Goal: Task Accomplishment & Management: Use online tool/utility

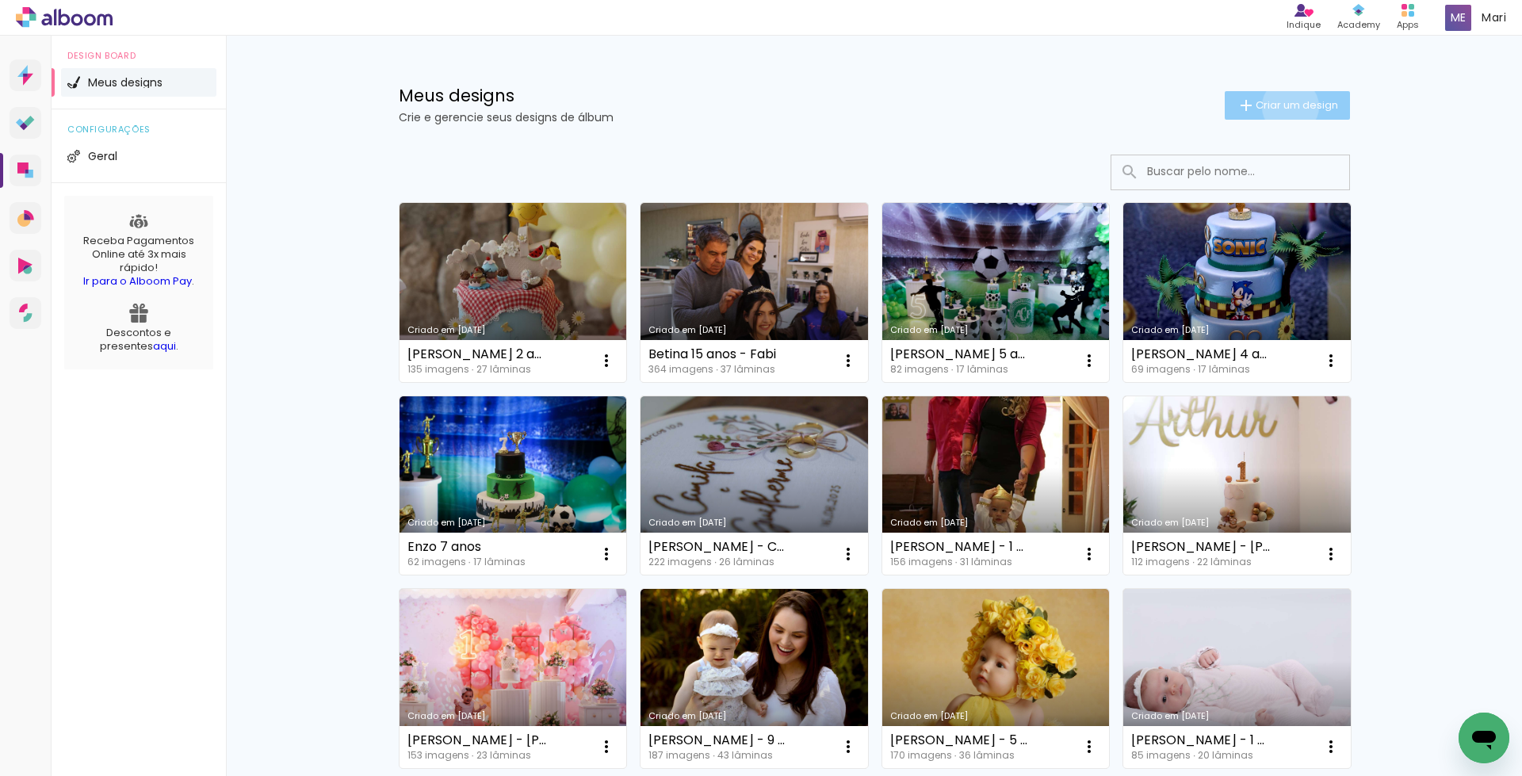
click at [1281, 106] on span "Criar um design" at bounding box center [1297, 105] width 82 height 10
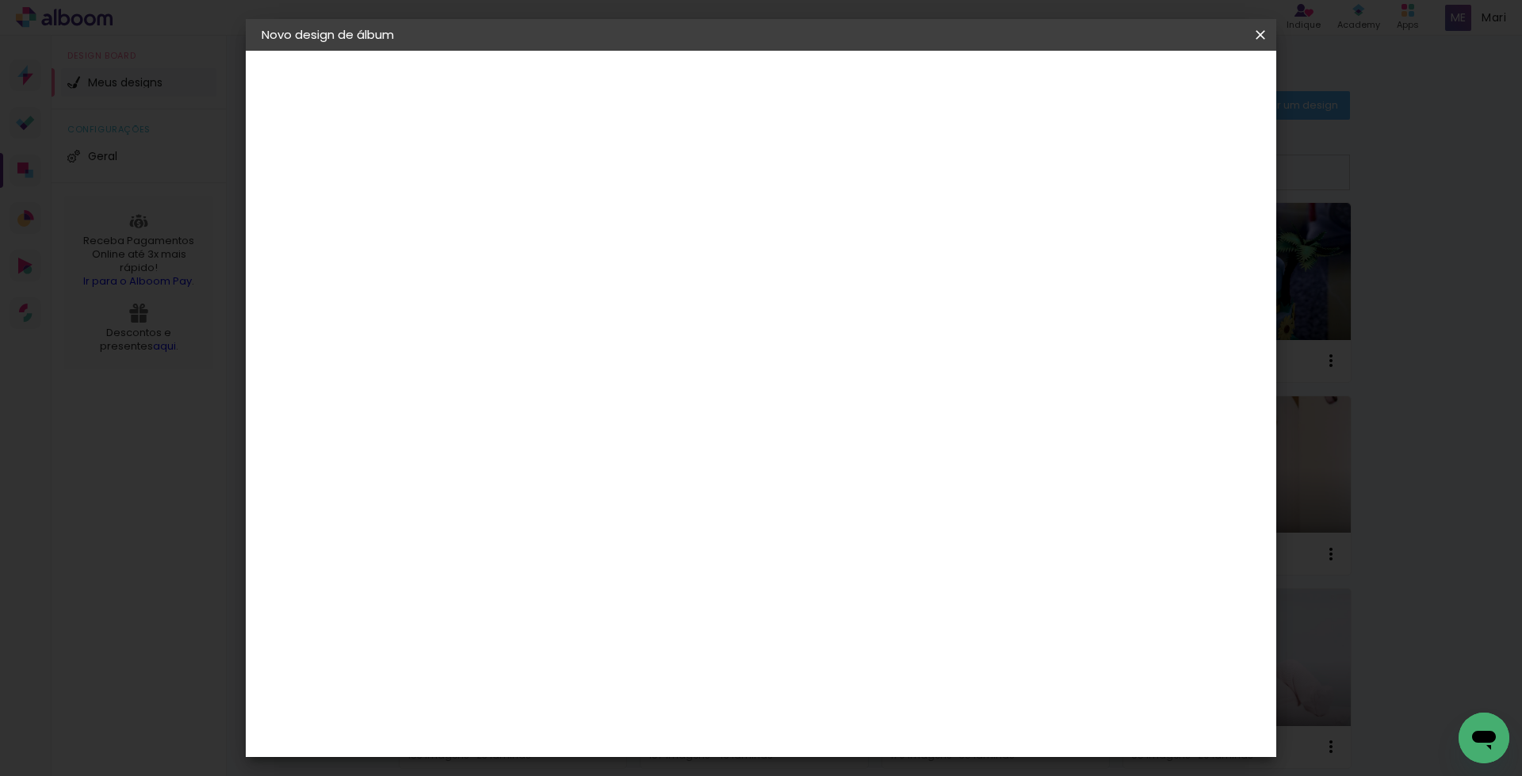
click at [526, 196] on paper-input-container "Título do álbum" at bounding box center [520, 213] width 11 height 40
type input "K"
type input "Lais - [PERSON_NAME] 1 ano"
type paper-input "Lais - [PERSON_NAME] 1 ano"
click at [0, 0] on slot "Avançar" at bounding box center [0, 0] width 0 height 0
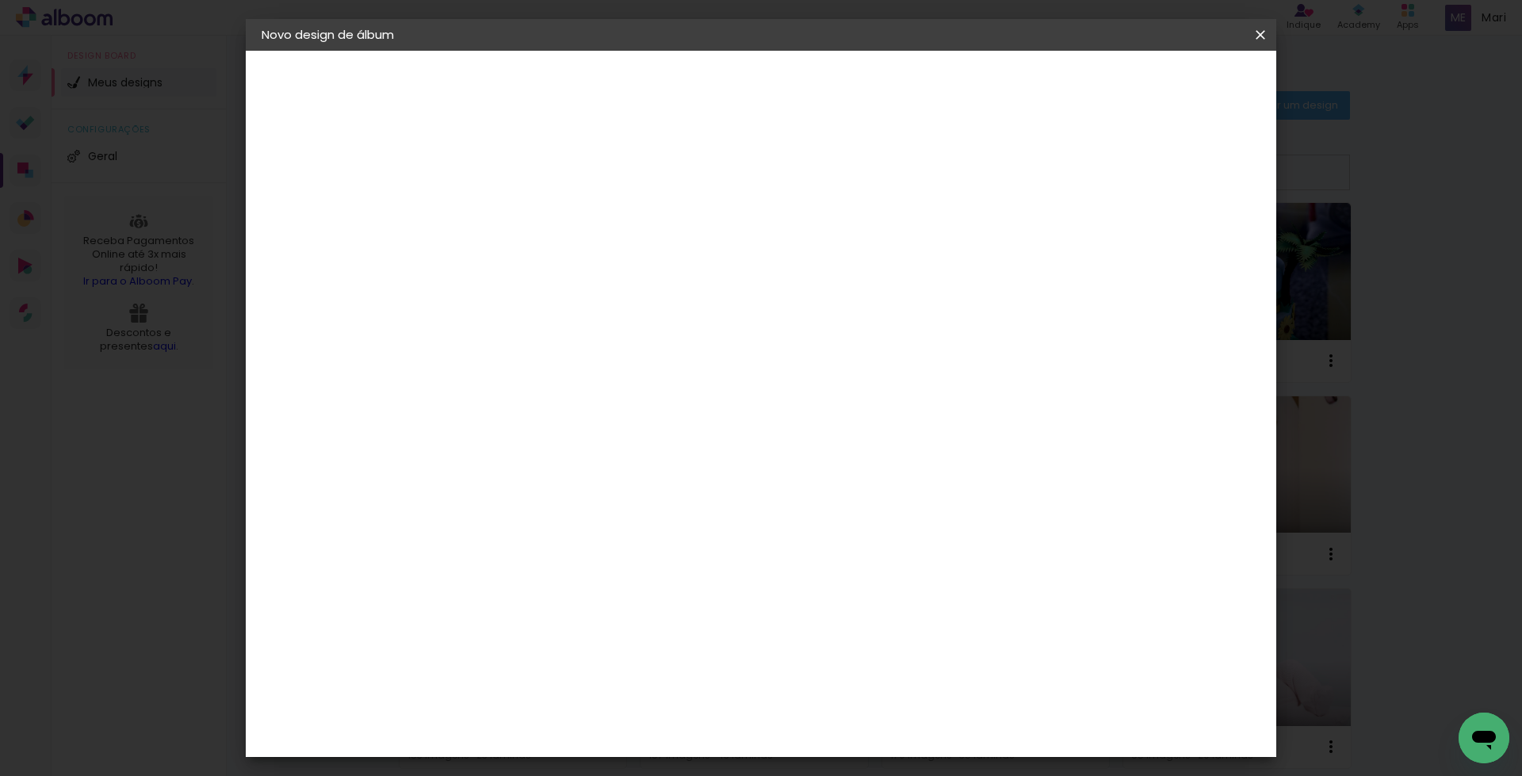
click at [0, 0] on slot "Avançar" at bounding box center [0, 0] width 0 height 0
click at [687, 742] on span "25 × 25 cm" at bounding box center [657, 763] width 59 height 42
click at [0, 0] on slot "Avançar" at bounding box center [0, 0] width 0 height 0
click at [1070, 167] on div at bounding box center [1063, 171] width 14 height 14
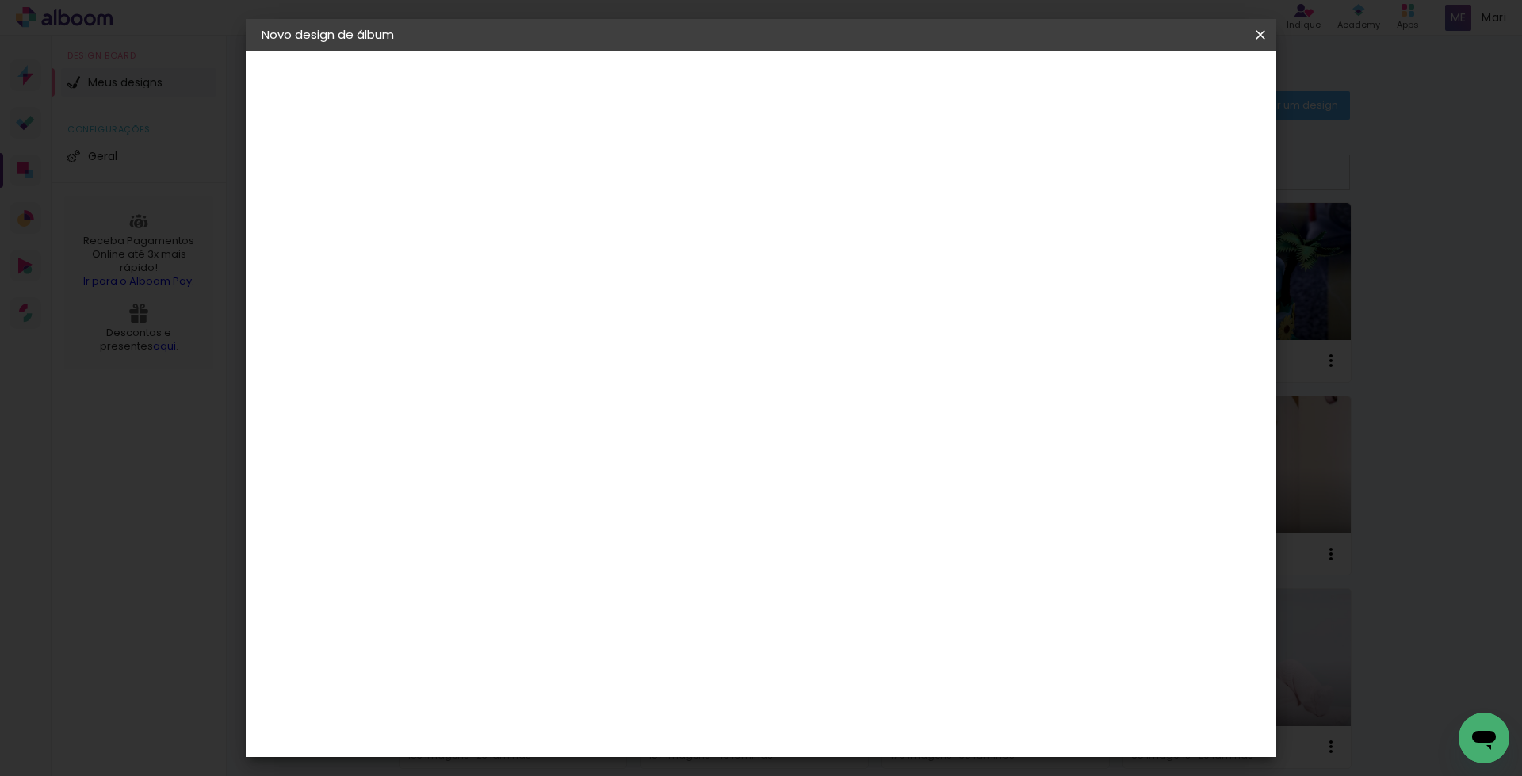
type paper-checkbox "on"
click at [1160, 78] on span "Iniciar design" at bounding box center [1124, 83] width 72 height 11
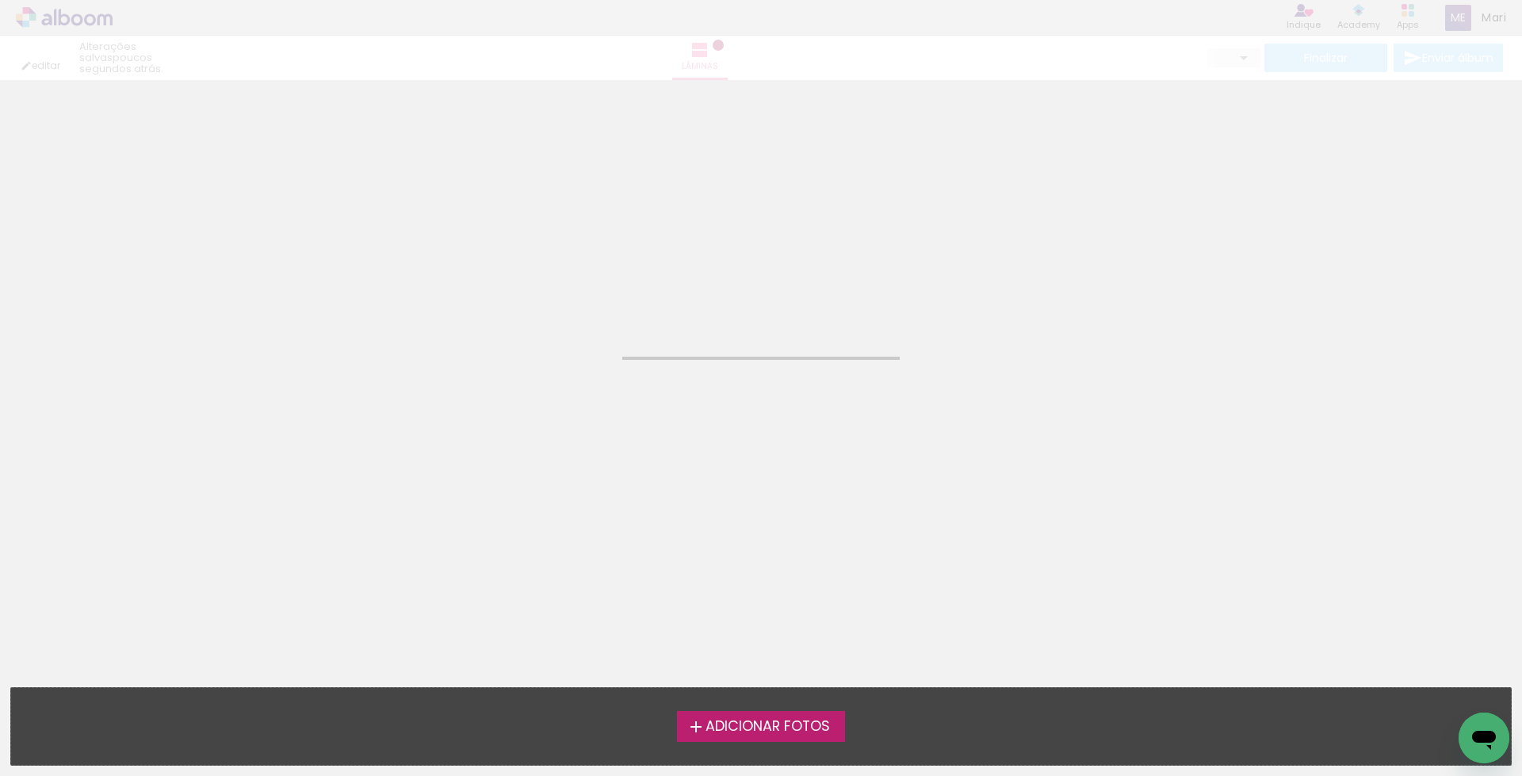
click at [737, 720] on span "Adicionar Fotos" at bounding box center [768, 727] width 124 height 14
click at [0, 0] on input "file" at bounding box center [0, 0] width 0 height 0
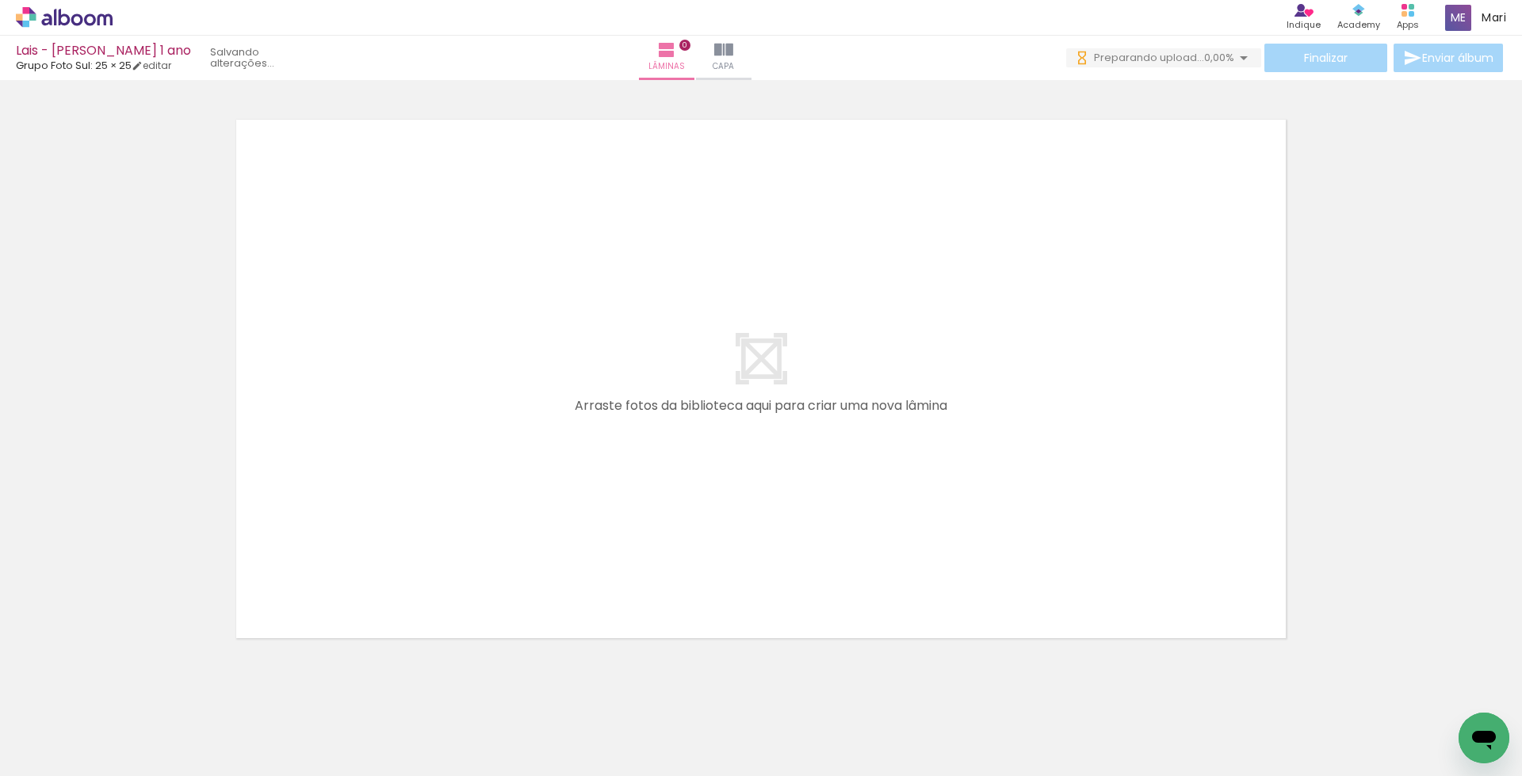
scroll to position [0, 389]
drag, startPoint x: 772, startPoint y: 528, endPoint x: 772, endPoint y: 494, distance: 34.1
click at [772, 495] on quentale-workspace at bounding box center [761, 388] width 1522 height 776
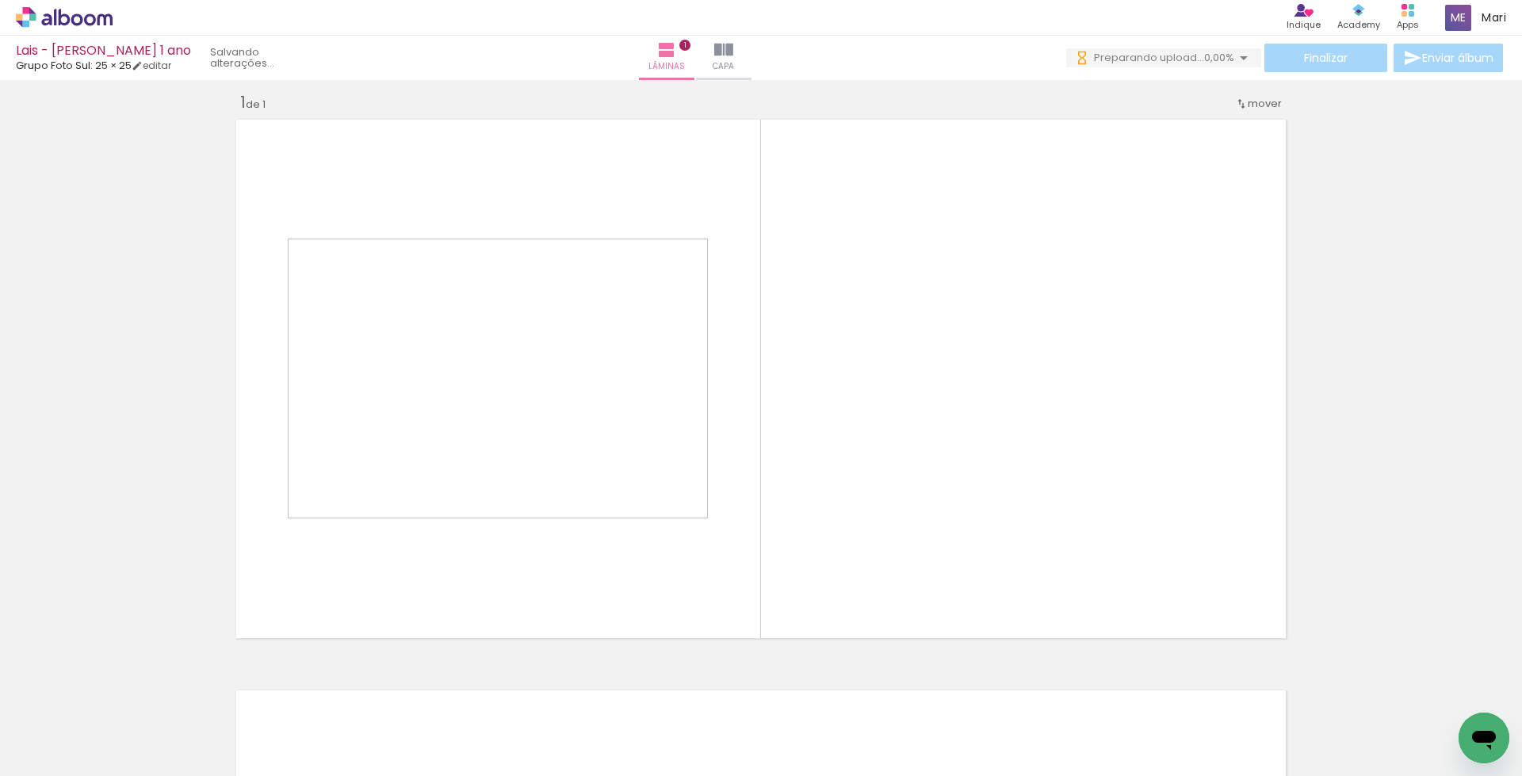
scroll to position [13, 0]
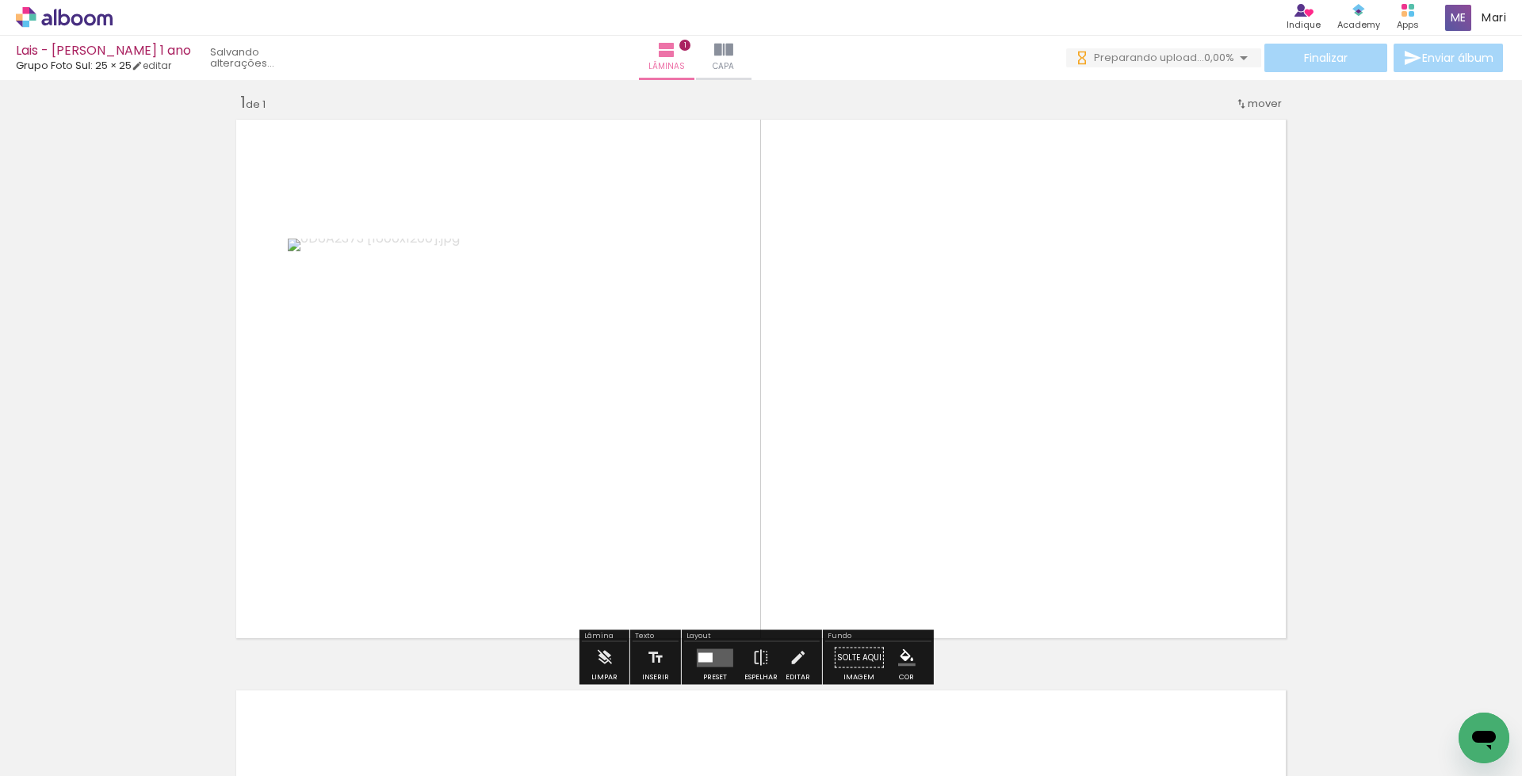
drag, startPoint x: 838, startPoint y: 723, endPoint x: 842, endPoint y: 530, distance: 193.5
click at [842, 530] on quentale-workspace at bounding box center [761, 388] width 1522 height 776
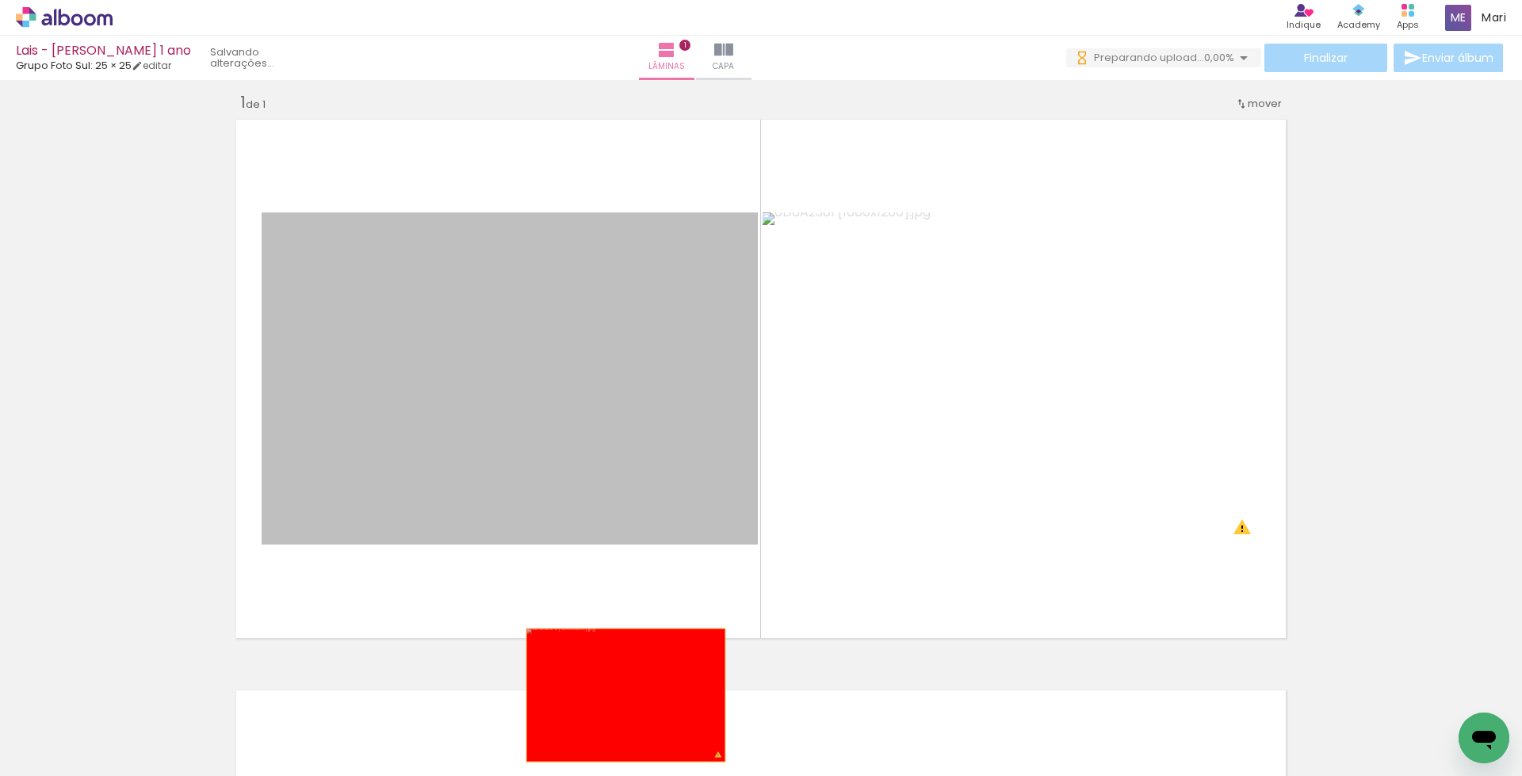
drag, startPoint x: 546, startPoint y: 423, endPoint x: 624, endPoint y: 725, distance: 312.7
click at [624, 725] on quentale-workspace at bounding box center [761, 388] width 1522 height 776
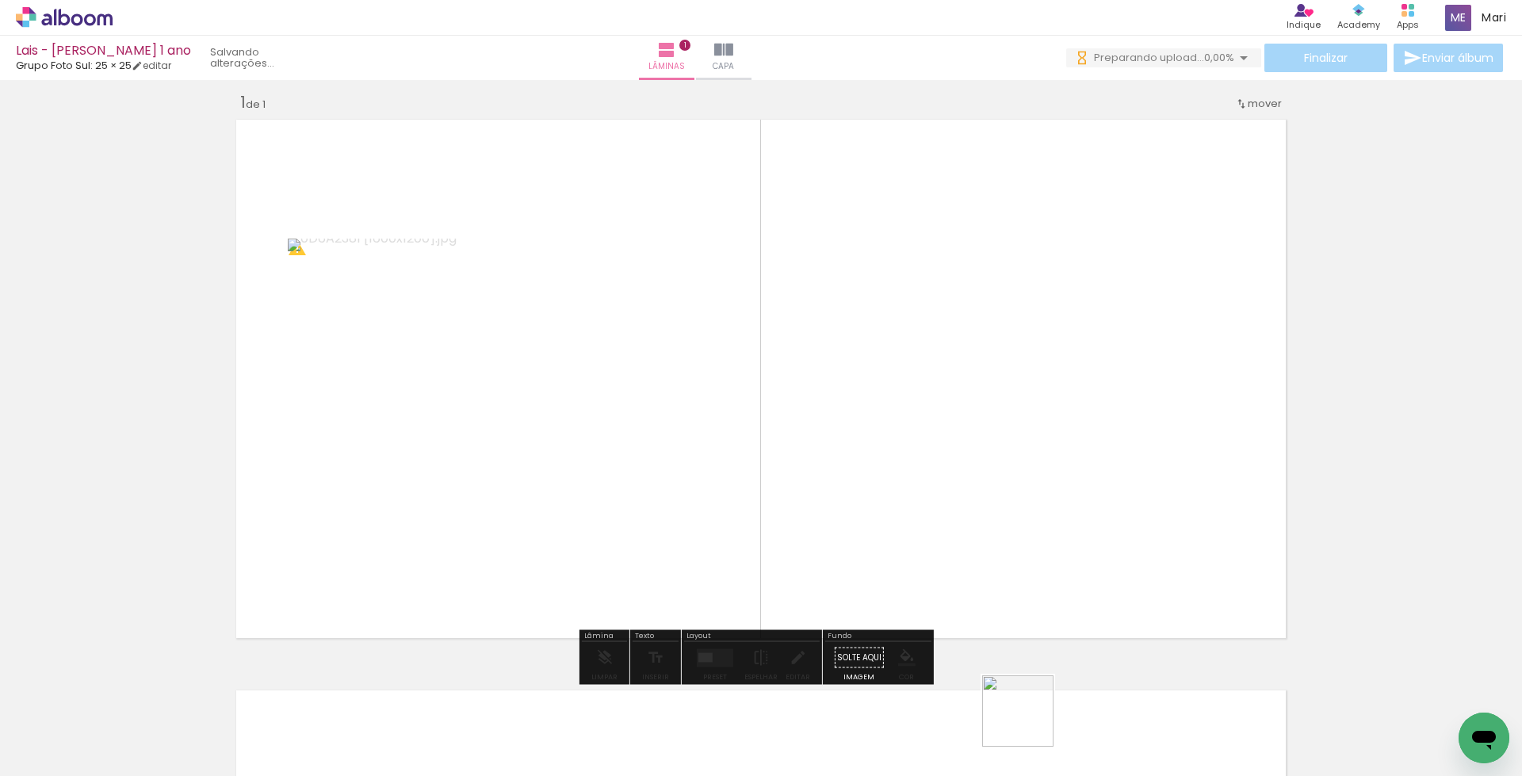
drag, startPoint x: 1030, startPoint y: 723, endPoint x: 1008, endPoint y: 511, distance: 213.7
click at [1008, 511] on quentale-workspace at bounding box center [761, 388] width 1522 height 776
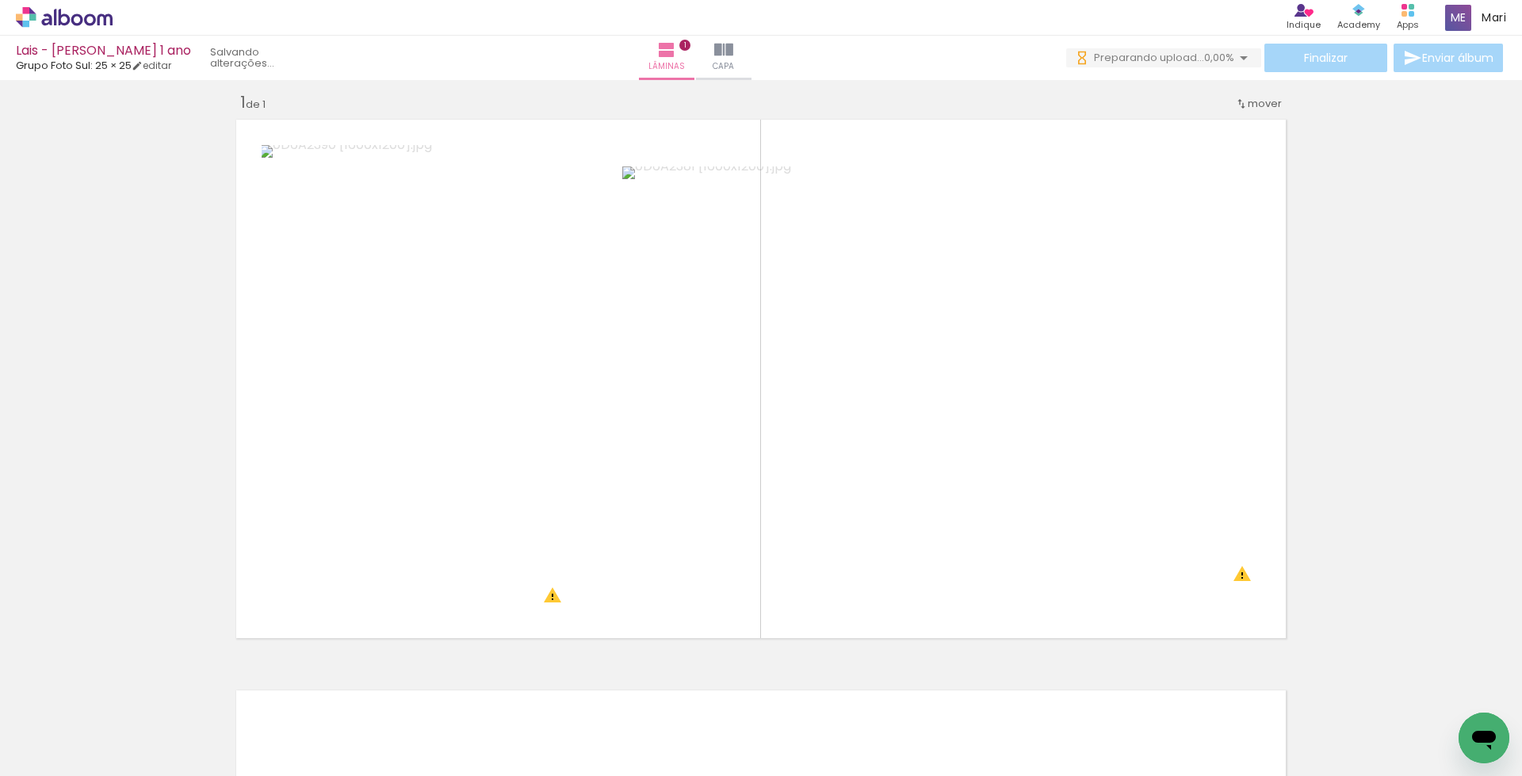
scroll to position [0, 0]
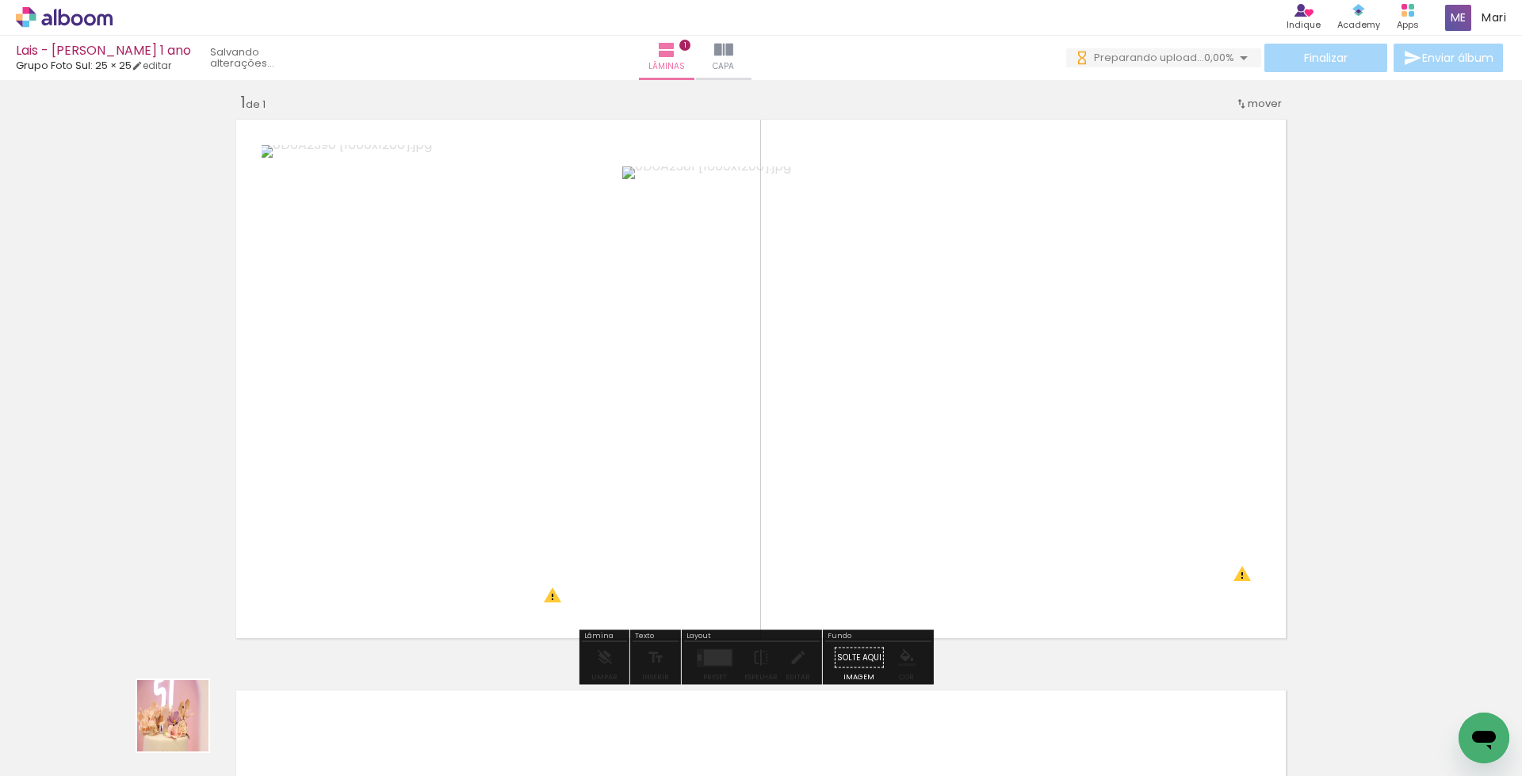
drag, startPoint x: 182, startPoint y: 737, endPoint x: 1522, endPoint y: 285, distance: 1414.2
click at [304, 530] on quentale-workspace at bounding box center [761, 388] width 1522 height 776
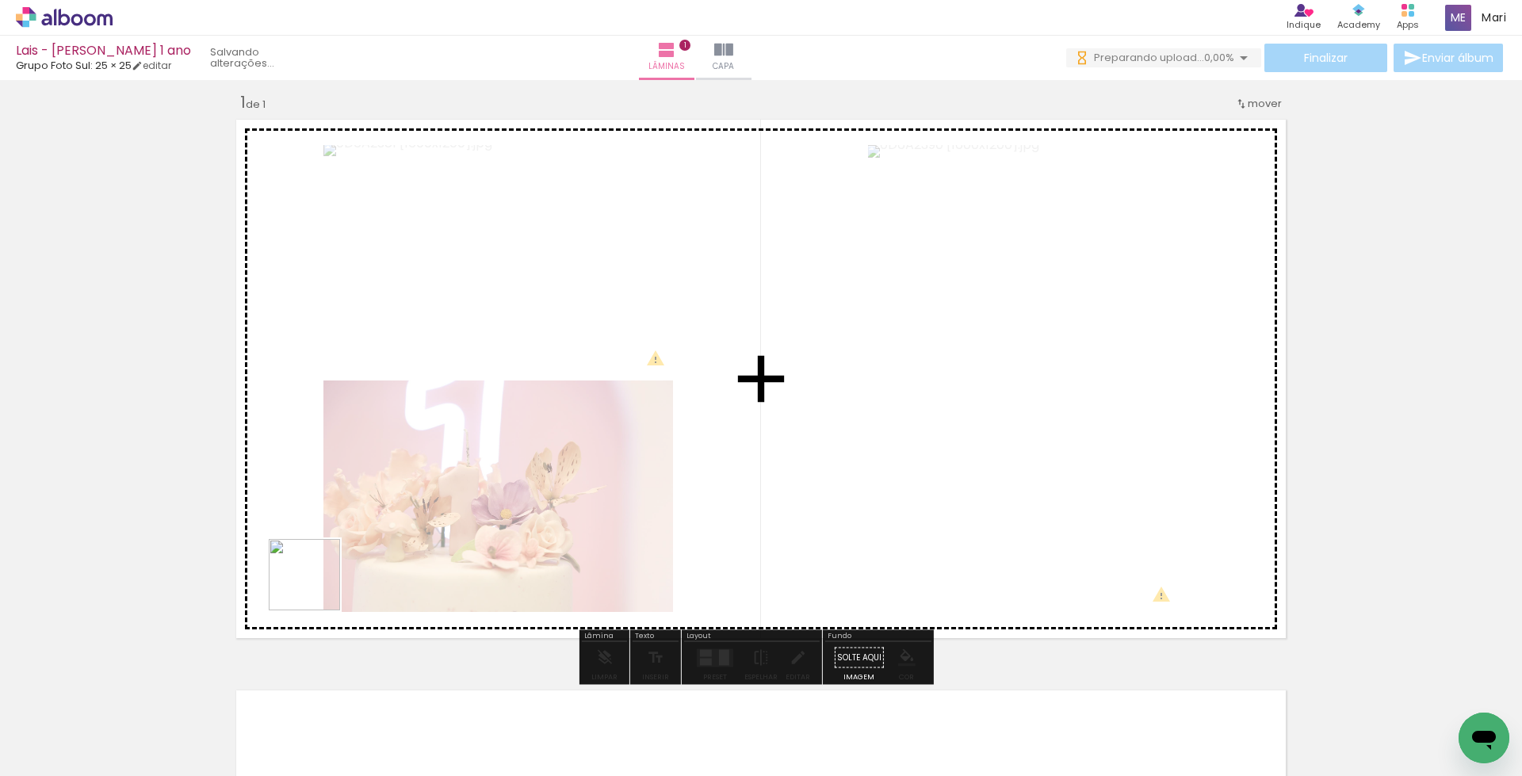
drag, startPoint x: 254, startPoint y: 729, endPoint x: 344, endPoint y: 708, distance: 92.7
click at [327, 541] on quentale-workspace at bounding box center [761, 388] width 1522 height 776
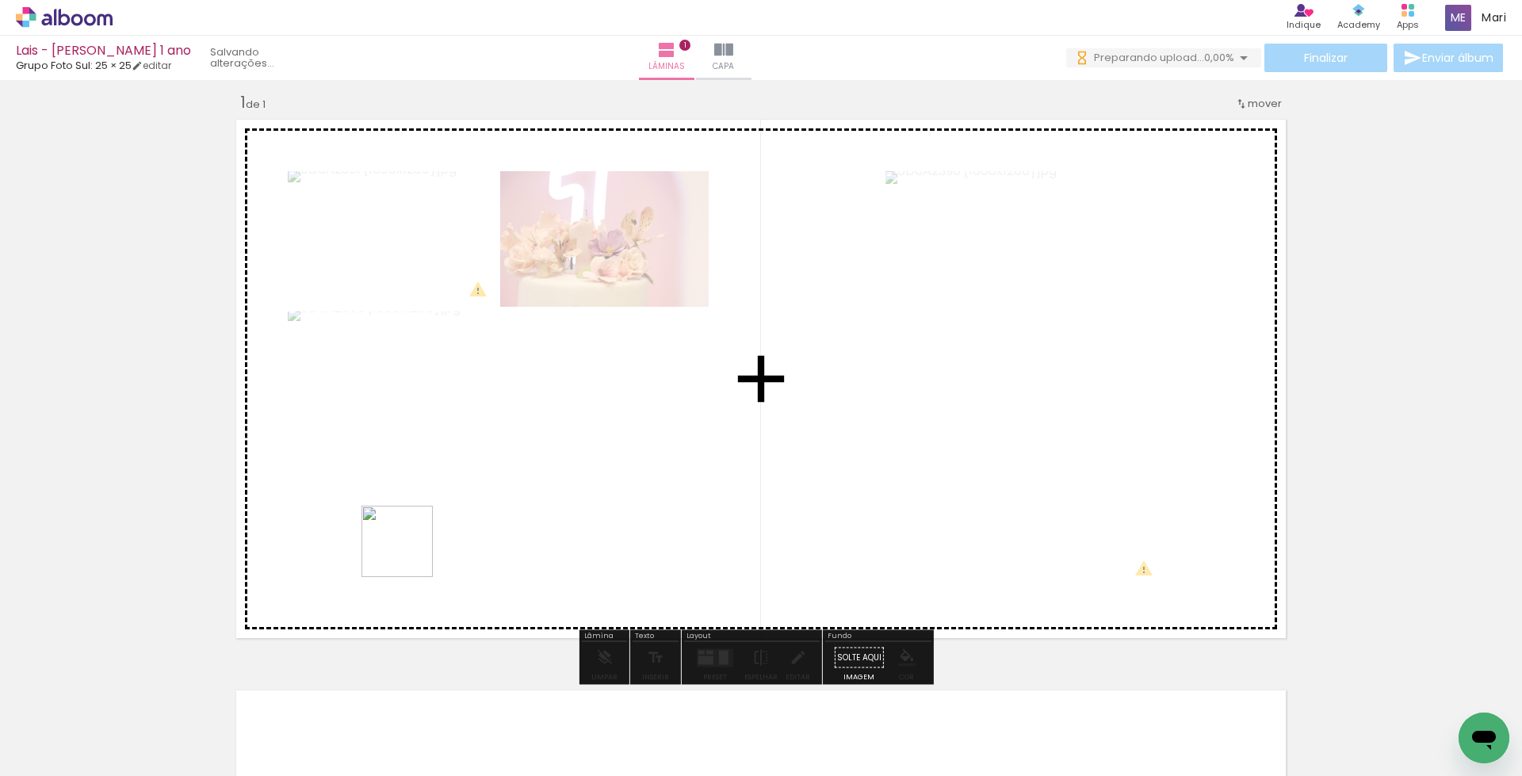
drag, startPoint x: 409, startPoint y: 553, endPoint x: 437, endPoint y: 723, distance: 171.9
click at [411, 549] on quentale-workspace at bounding box center [761, 388] width 1522 height 776
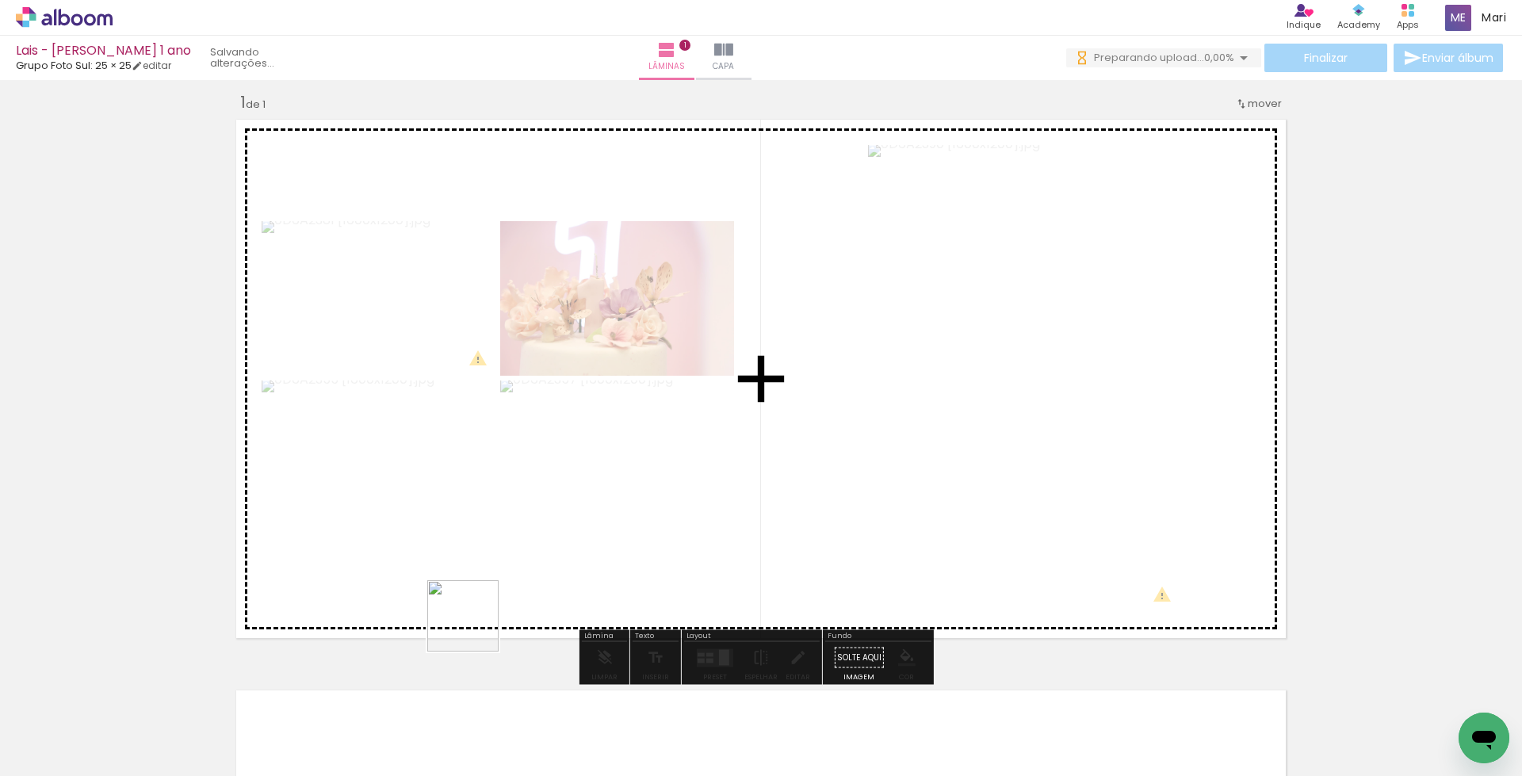
drag, startPoint x: 475, startPoint y: 628, endPoint x: 521, endPoint y: 722, distance: 104.3
click at [485, 554] on quentale-workspace at bounding box center [761, 388] width 1522 height 776
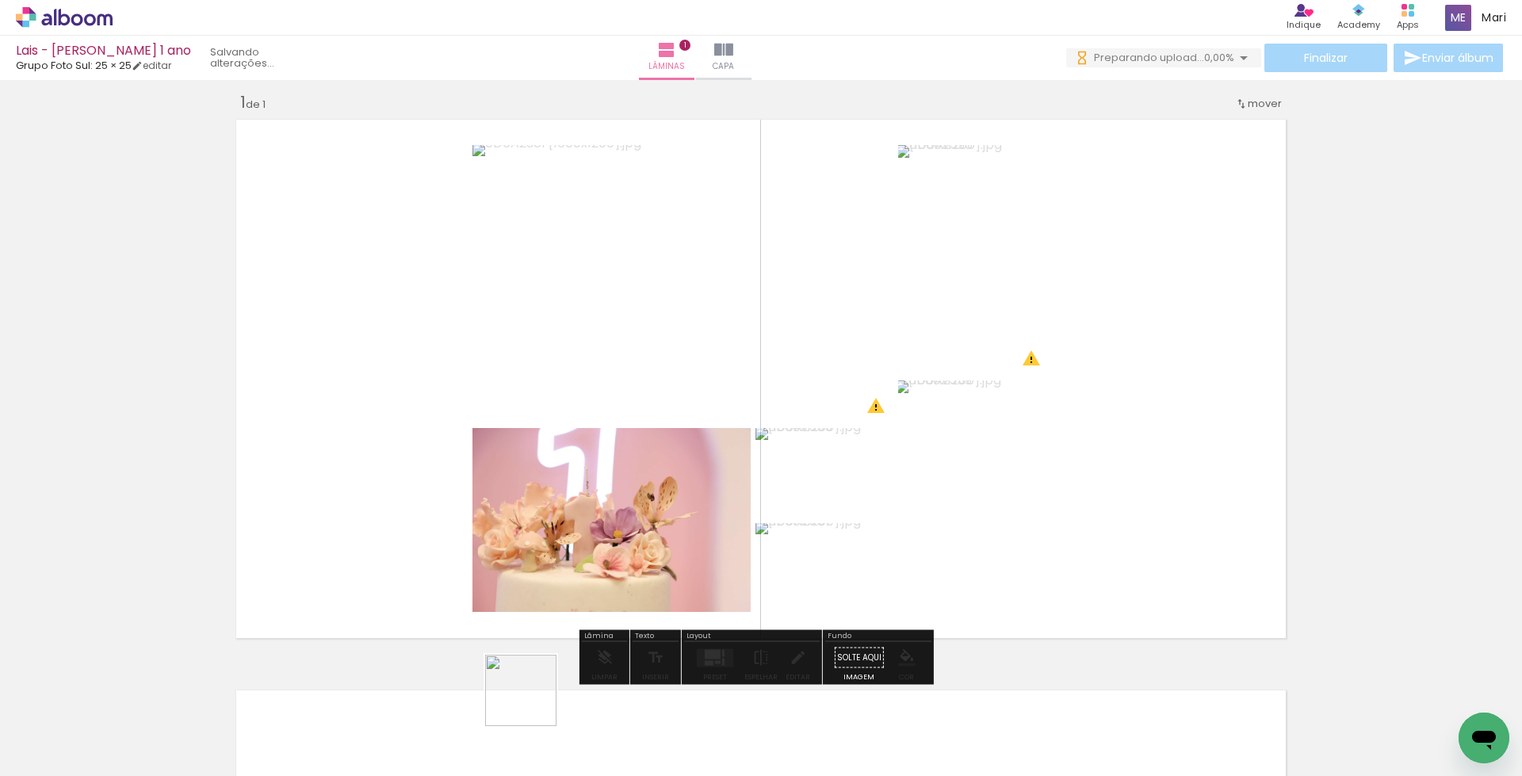
drag, startPoint x: 523, startPoint y: 733, endPoint x: 617, endPoint y: 735, distance: 93.6
click at [553, 574] on quentale-workspace at bounding box center [761, 388] width 1522 height 776
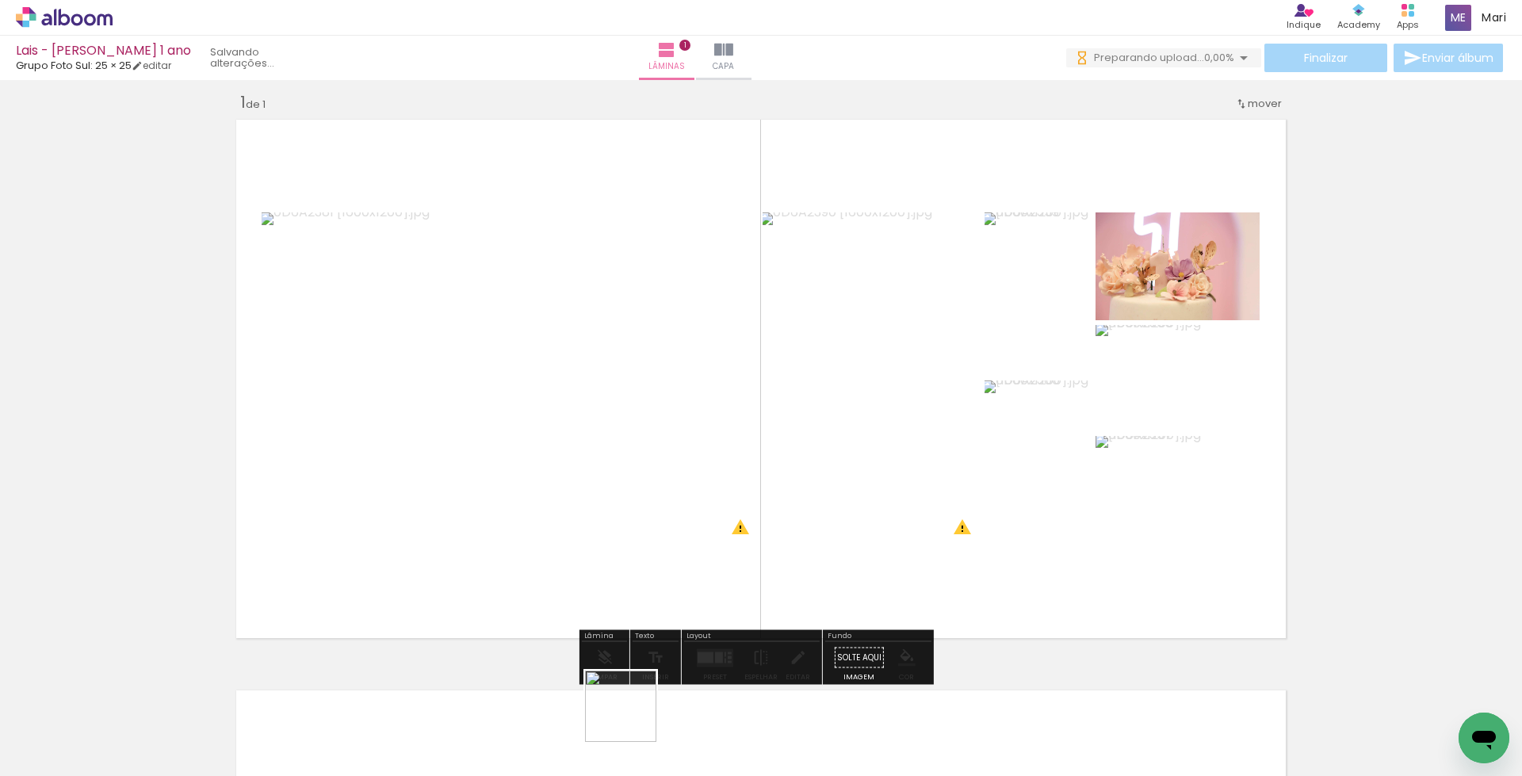
drag, startPoint x: 633, startPoint y: 718, endPoint x: 710, endPoint y: 722, distance: 77.0
click at [658, 574] on quentale-workspace at bounding box center [761, 388] width 1522 height 776
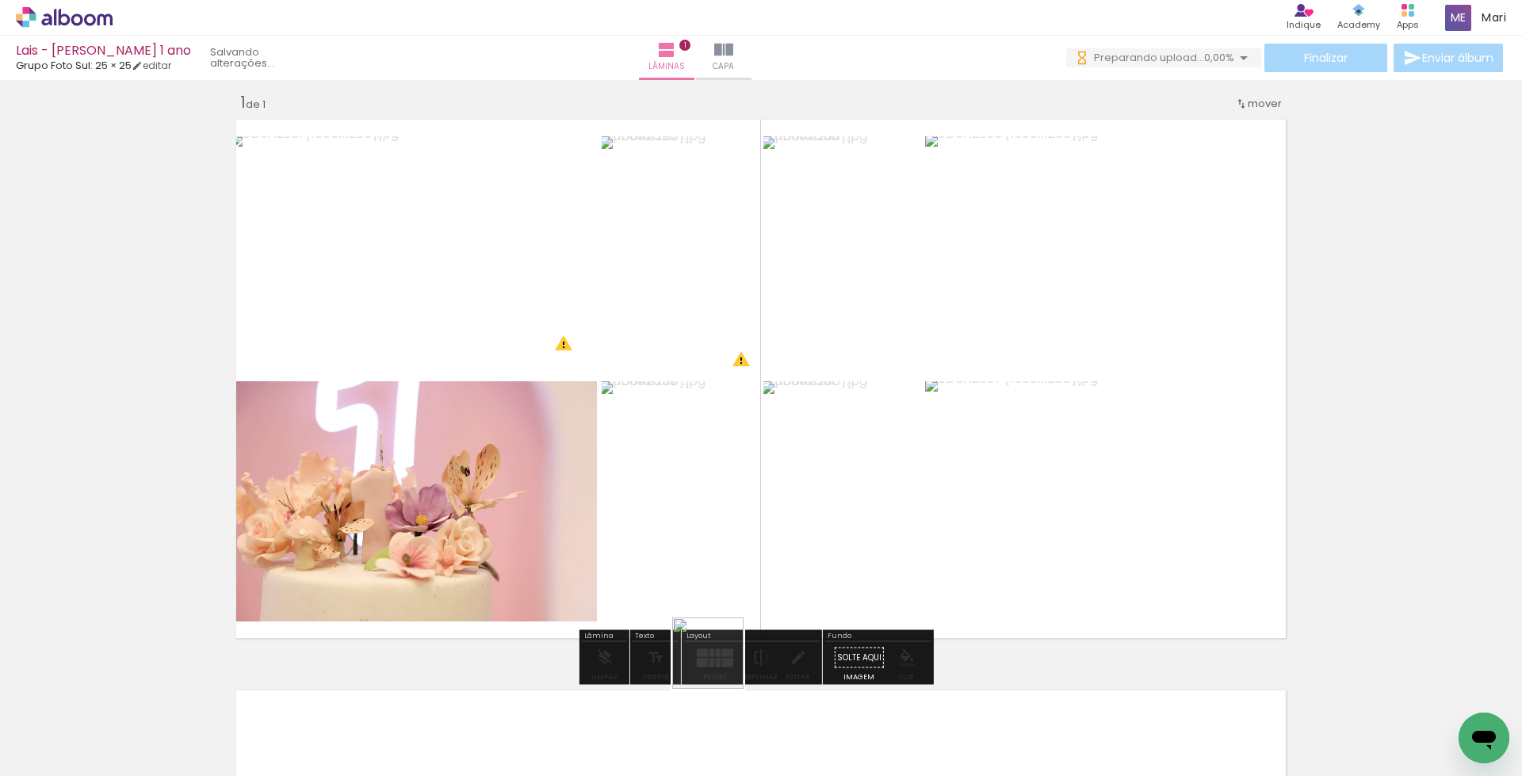
drag, startPoint x: 712, startPoint y: 723, endPoint x: 787, endPoint y: 728, distance: 74.7
click at [733, 599] on quentale-workspace at bounding box center [761, 388] width 1522 height 776
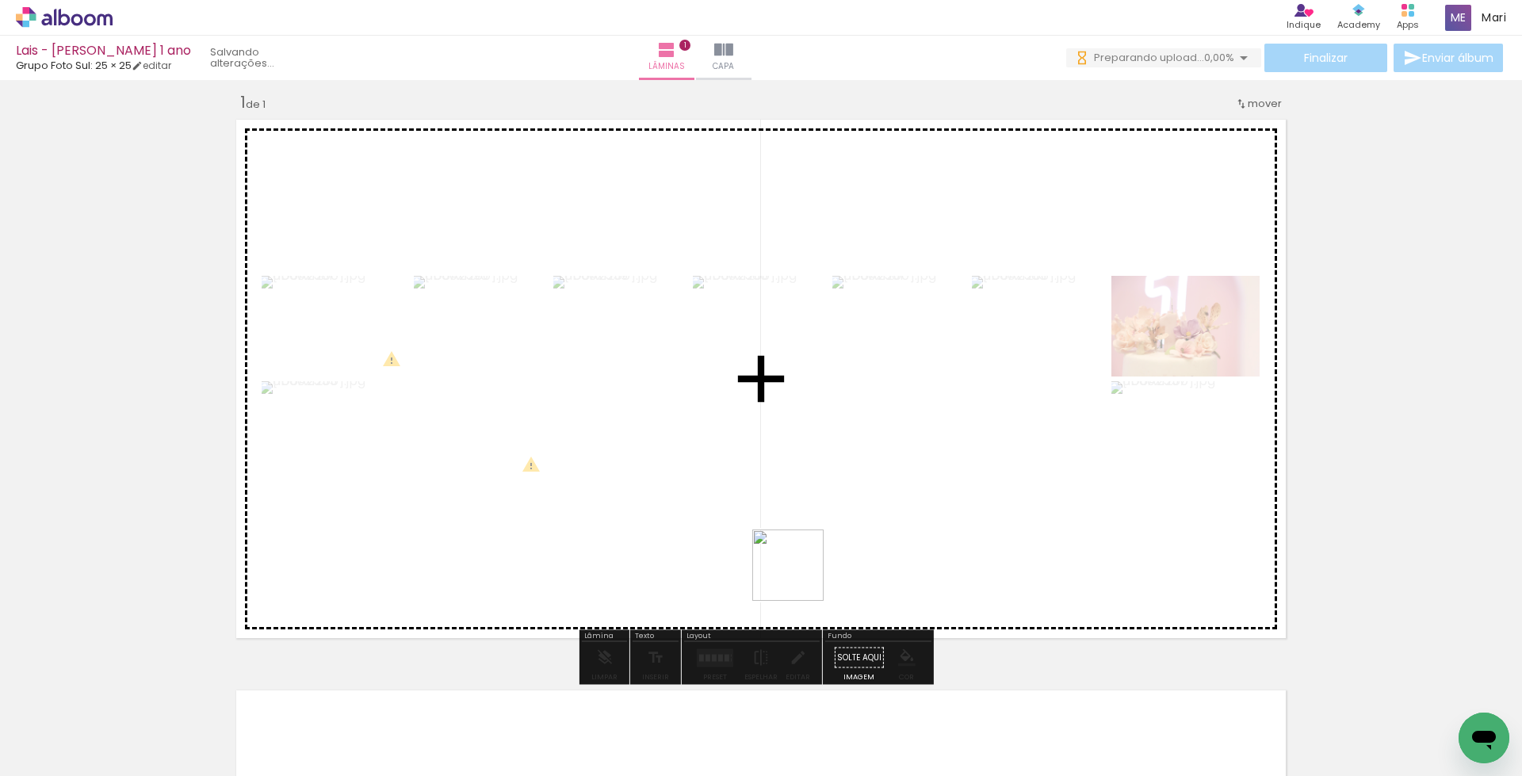
drag, startPoint x: 794, startPoint y: 718, endPoint x: 798, endPoint y: 569, distance: 149.1
click at [800, 571] on quentale-workspace at bounding box center [761, 388] width 1522 height 776
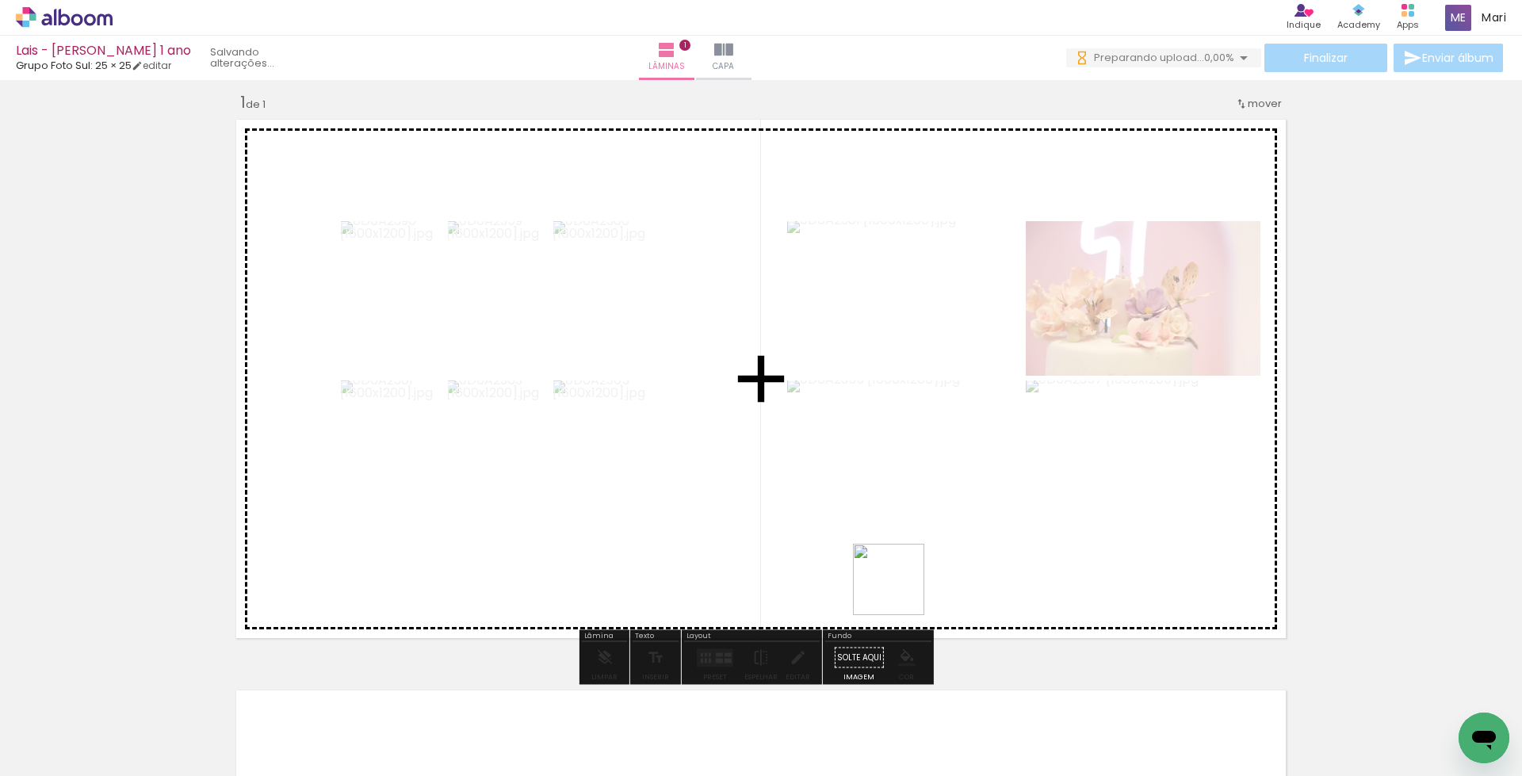
drag, startPoint x: 901, startPoint y: 592, endPoint x: 959, endPoint y: 737, distance: 156.2
click at [901, 545] on quentale-workspace at bounding box center [761, 388] width 1522 height 776
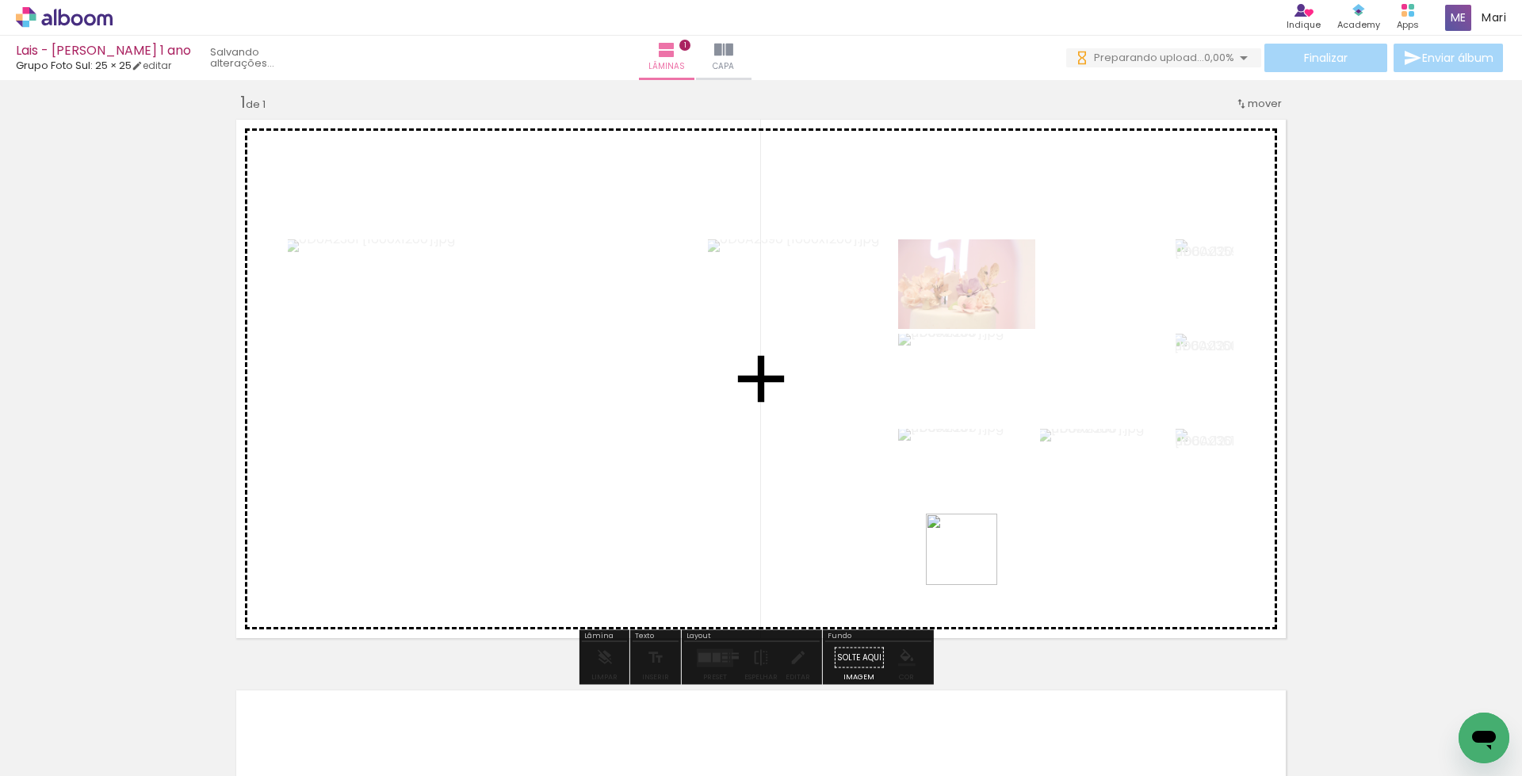
drag, startPoint x: 974, startPoint y: 583, endPoint x: 1013, endPoint y: 657, distance: 84.1
click at [974, 555] on quentale-workspace at bounding box center [761, 388] width 1522 height 776
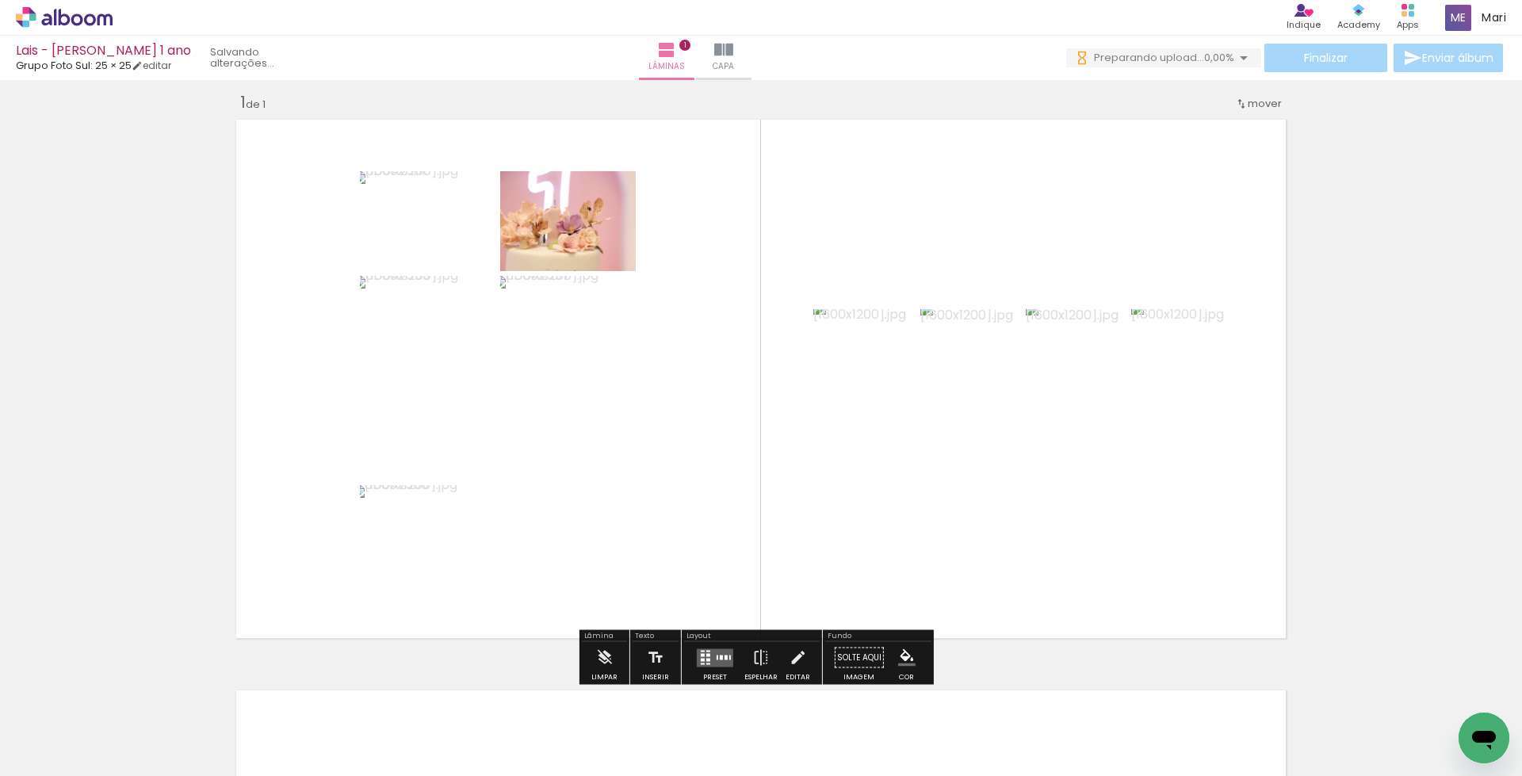
click at [1039, 572] on quentale-workspace at bounding box center [761, 388] width 1522 height 776
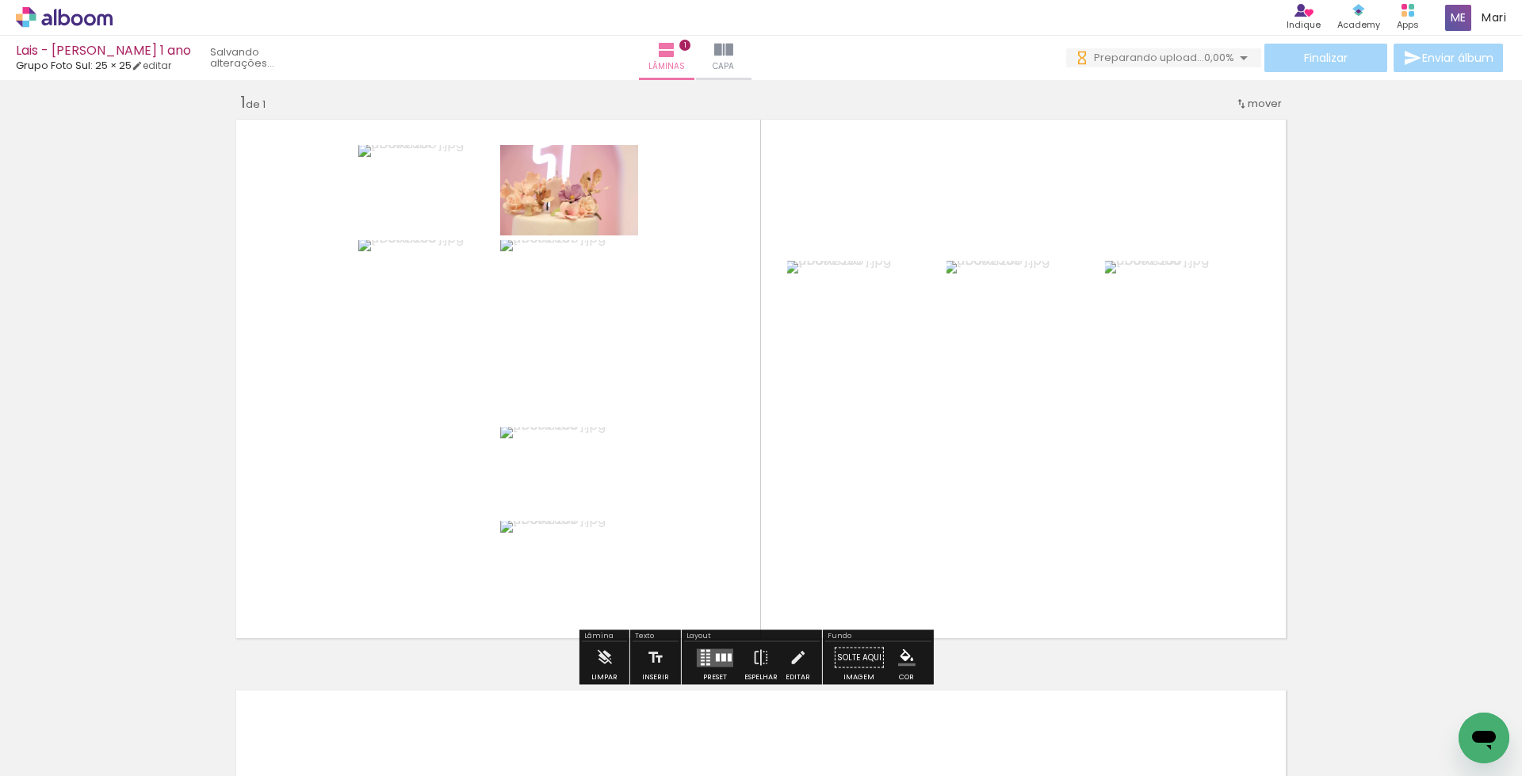
drag, startPoint x: 1307, startPoint y: 680, endPoint x: 1135, endPoint y: 756, distance: 188.5
click at [1250, 580] on quentale-workspace at bounding box center [761, 388] width 1522 height 776
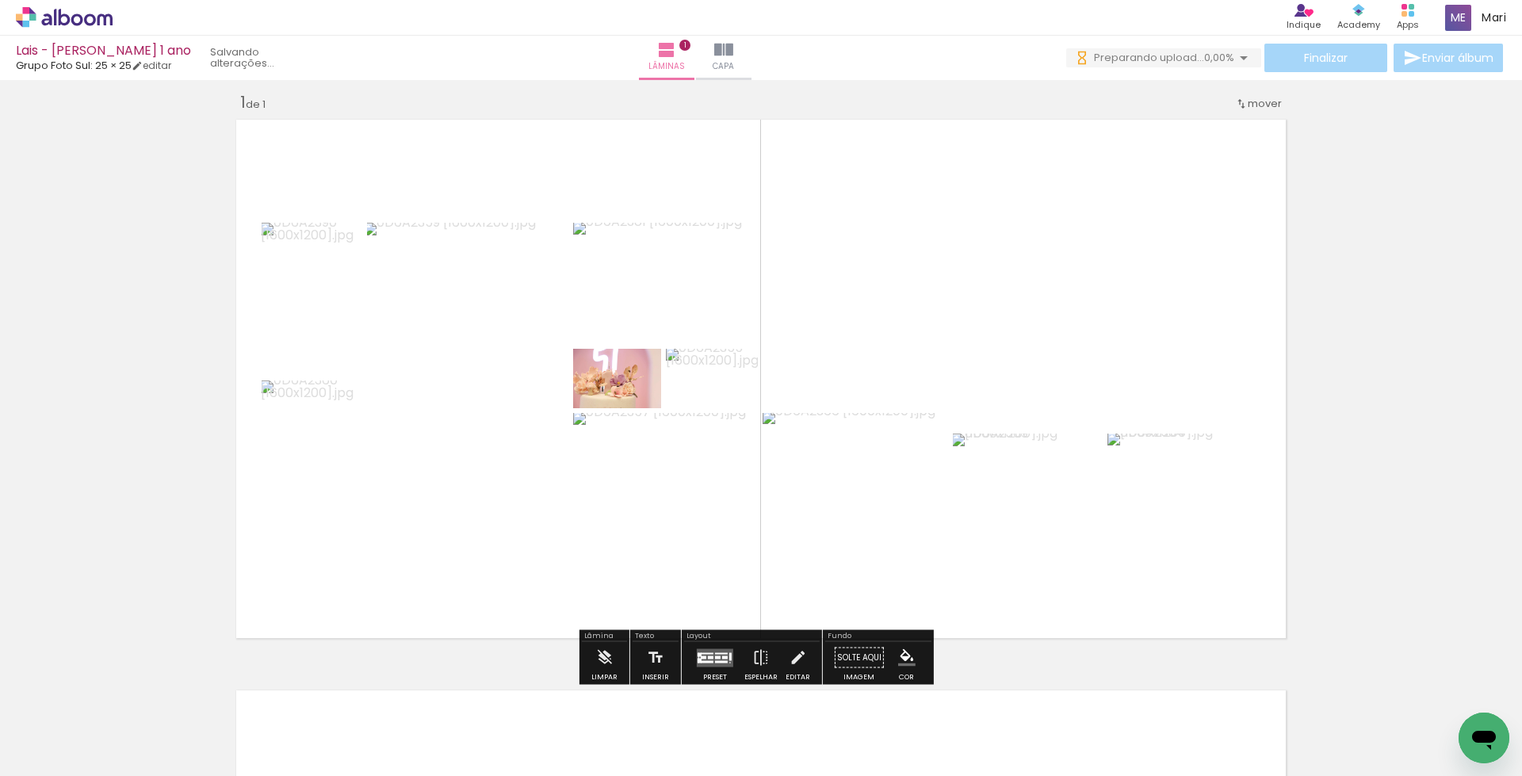
scroll to position [0, 389]
click at [708, 653] on div at bounding box center [707, 654] width 13 height 2
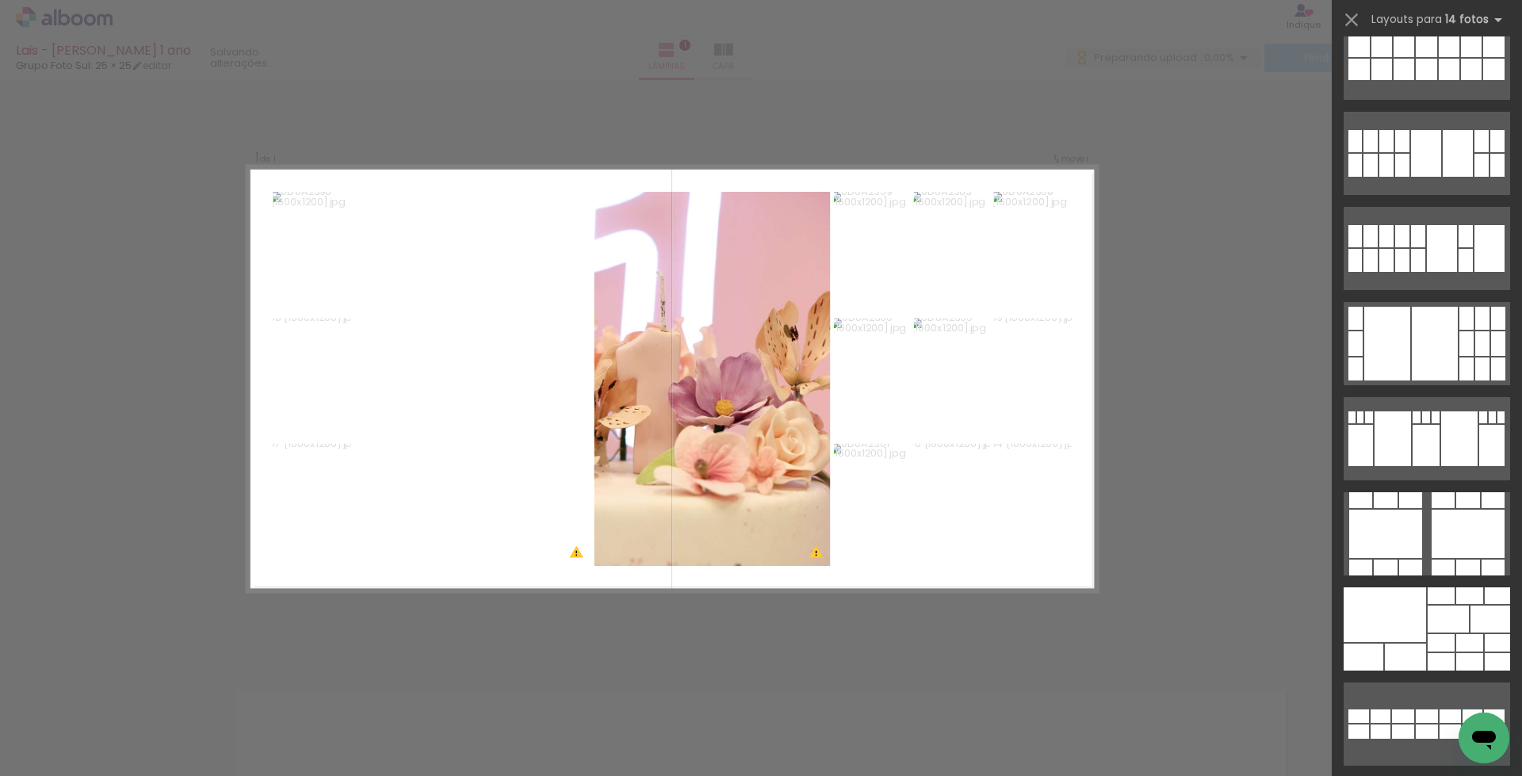
scroll to position [396, 0]
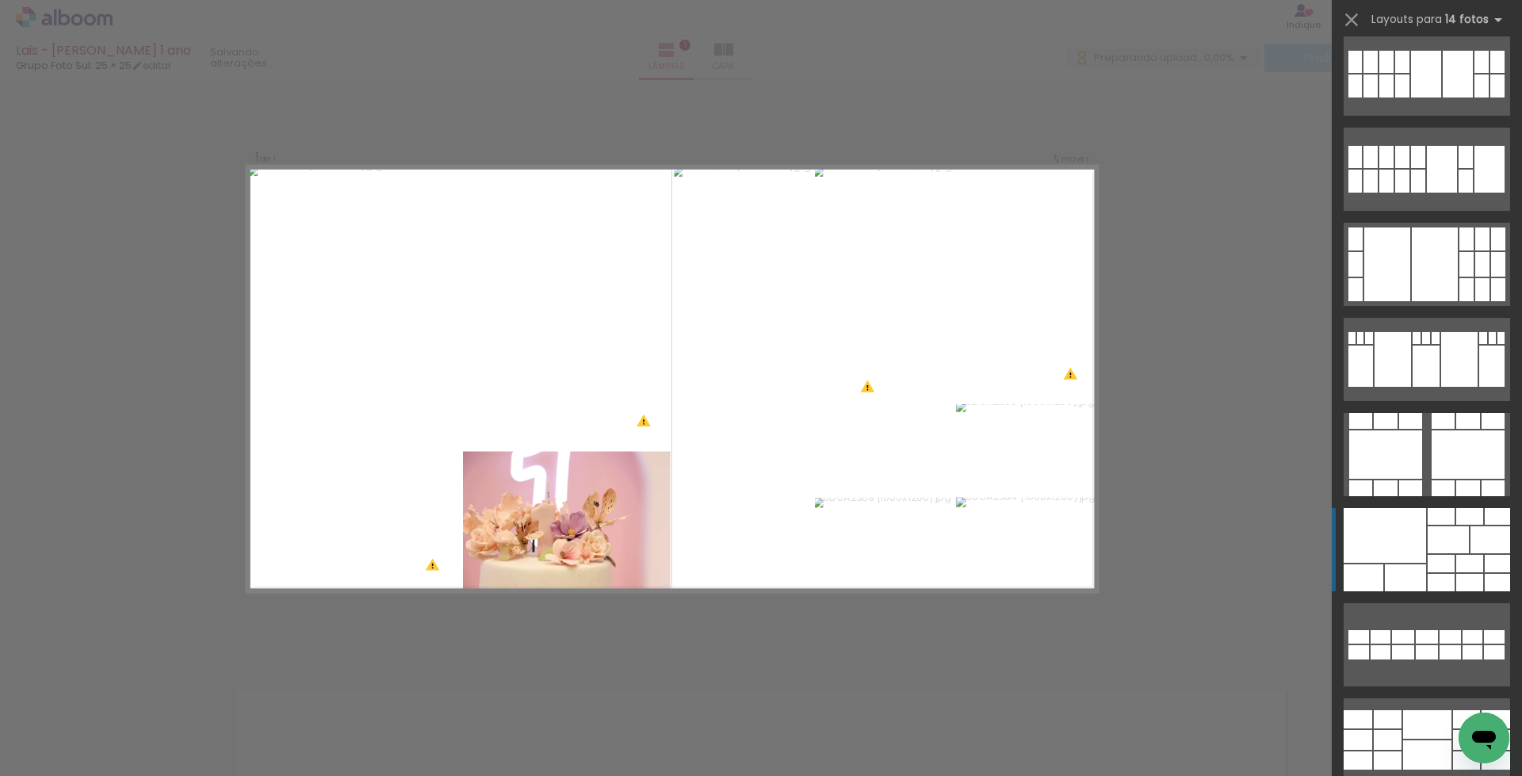
click at [1428, 552] on div at bounding box center [1448, 539] width 41 height 27
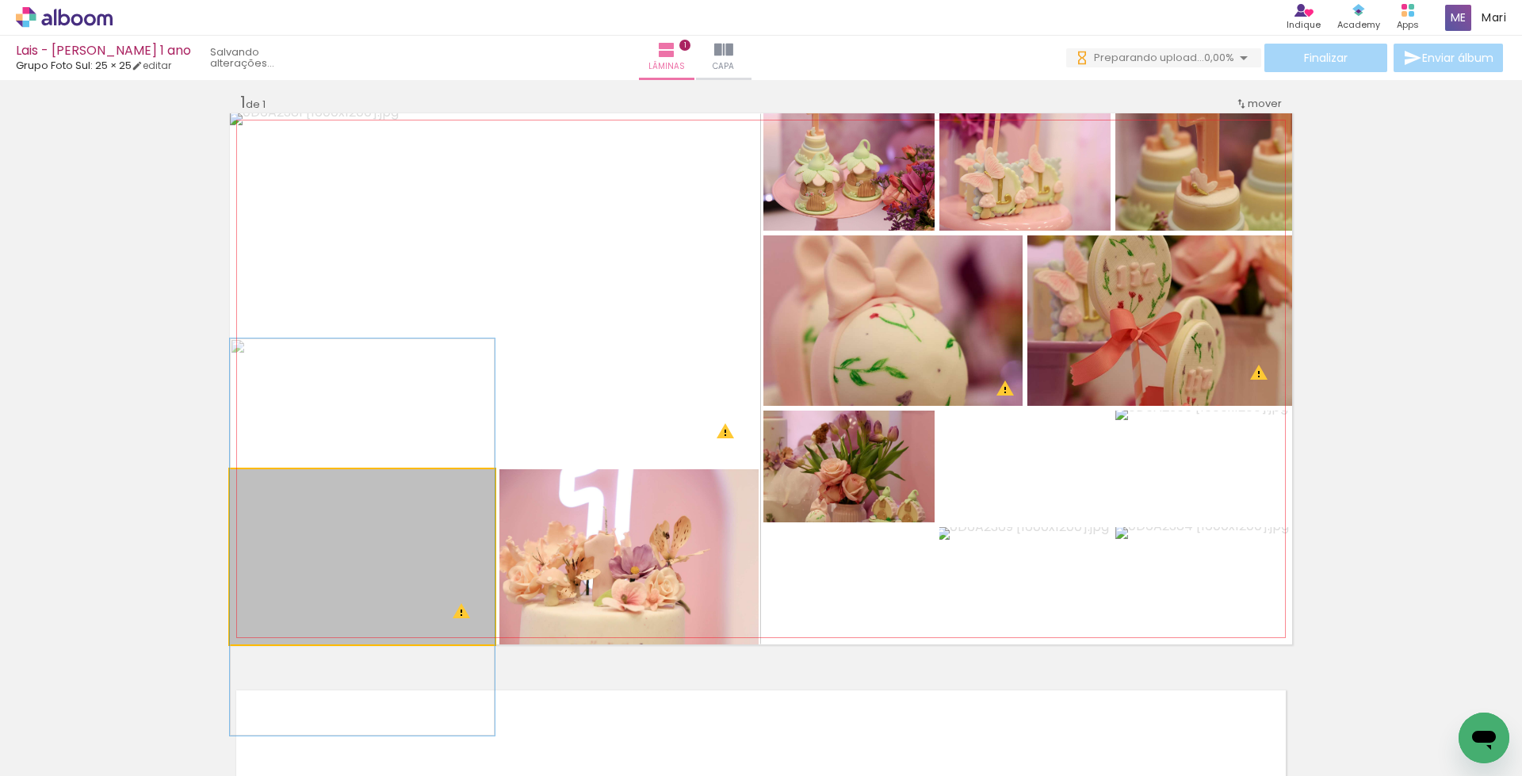
drag, startPoint x: 372, startPoint y: 587, endPoint x: 377, endPoint y: 567, distance: 20.6
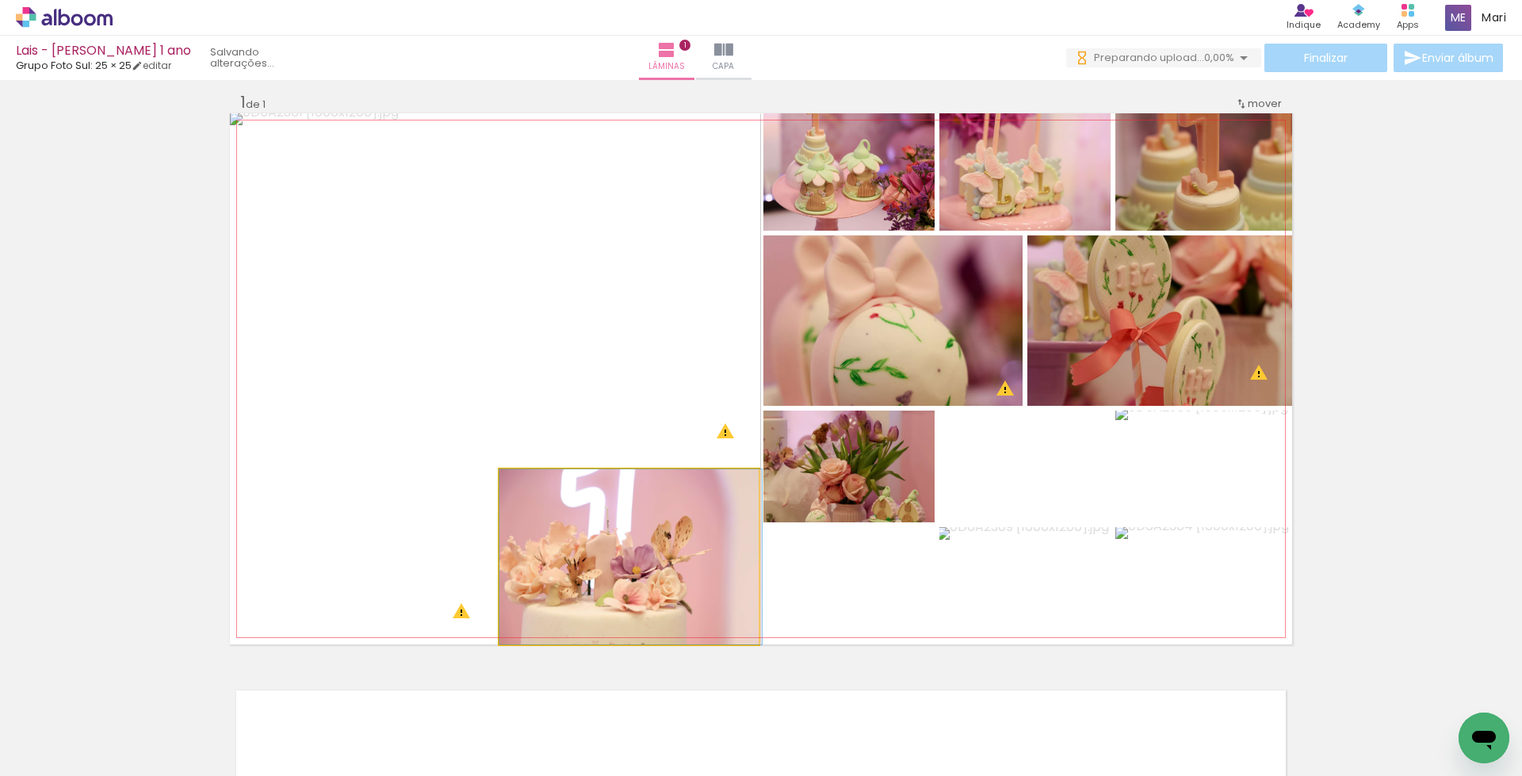
drag, startPoint x: 625, startPoint y: 571, endPoint x: 634, endPoint y: 592, distance: 23.1
drag, startPoint x: 643, startPoint y: 575, endPoint x: 657, endPoint y: 540, distance: 37.4
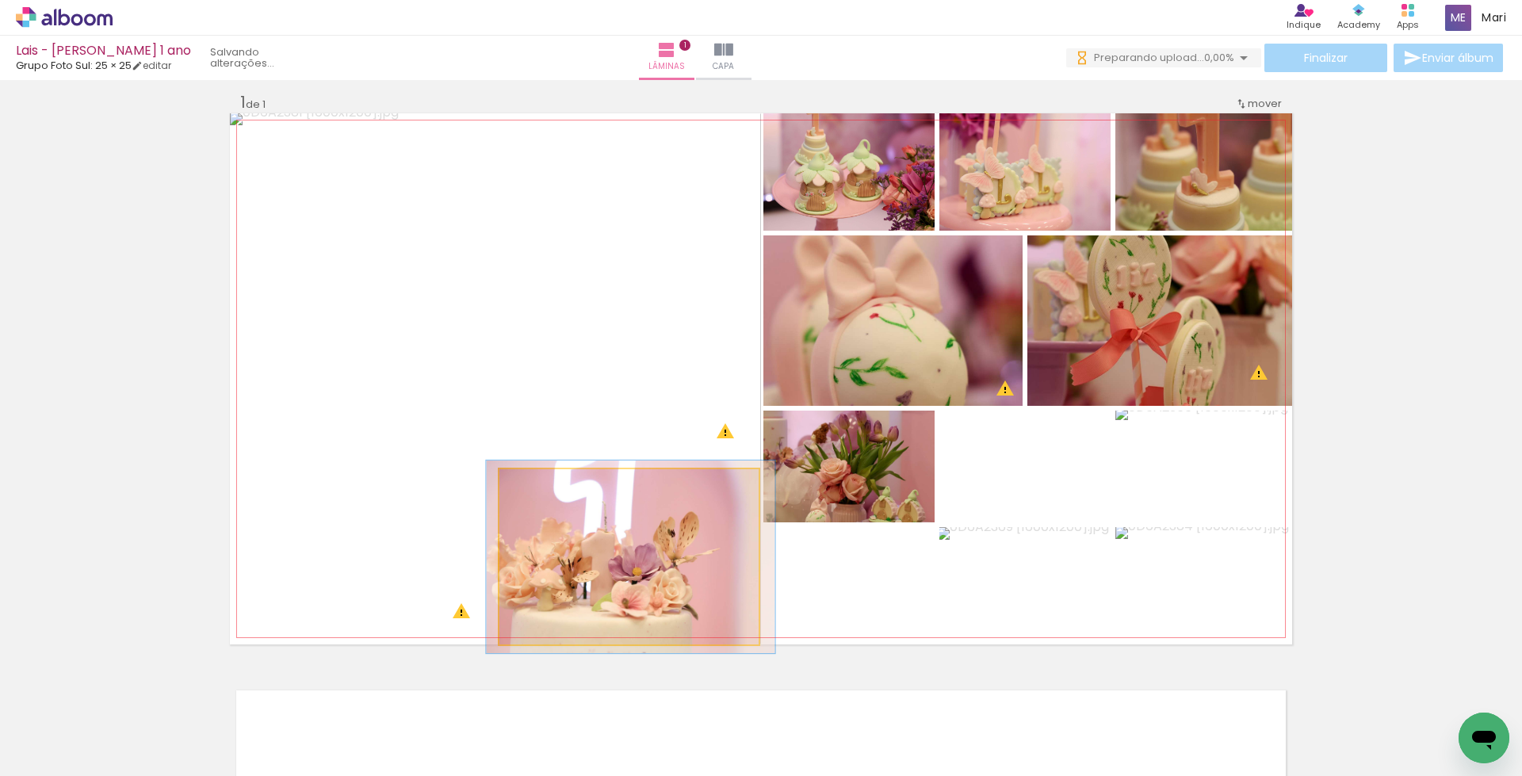
click at [542, 482] on div at bounding box center [542, 485] width 25 height 25
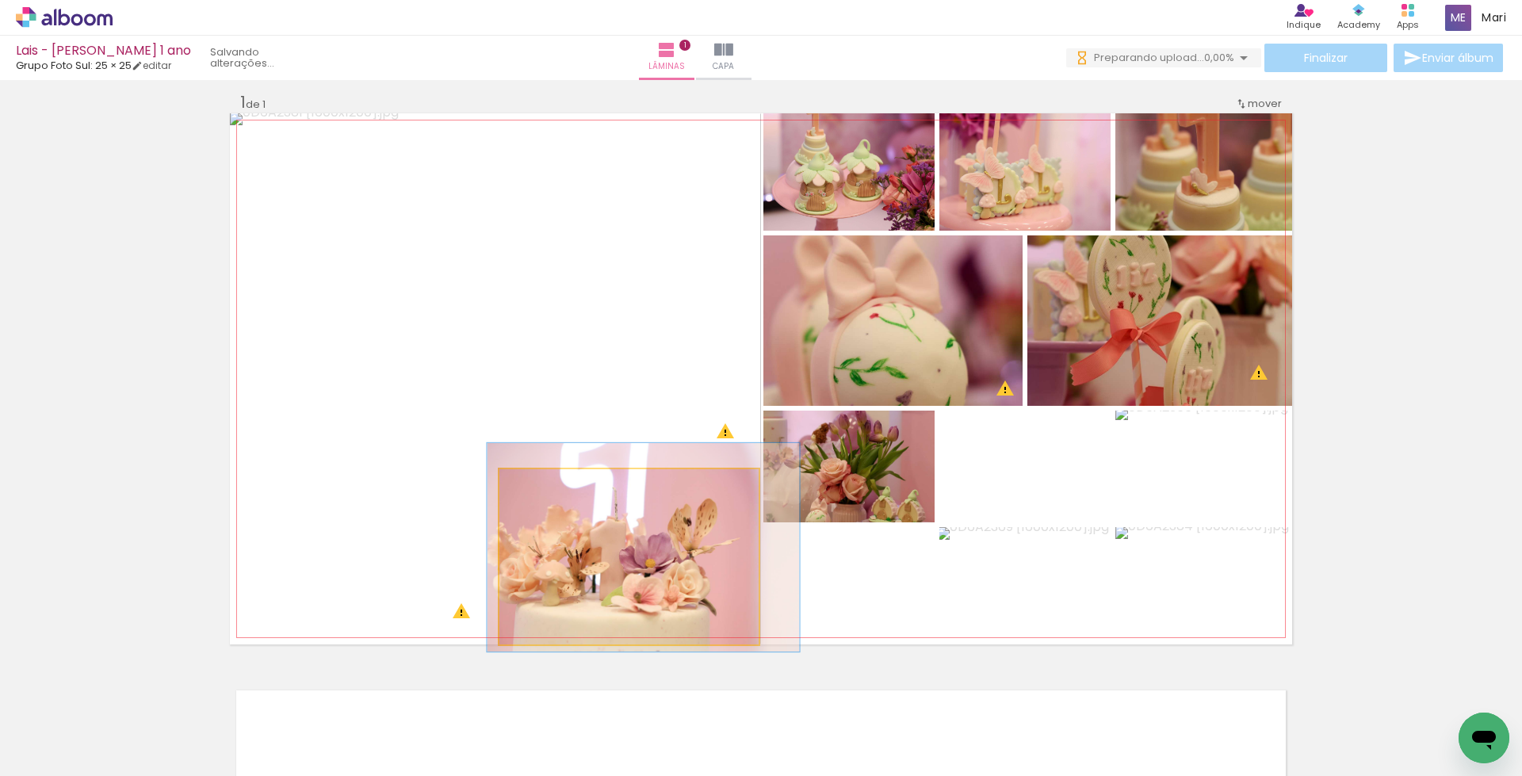
type paper-slider "119"
click at [546, 488] on div at bounding box center [549, 486] width 14 height 14
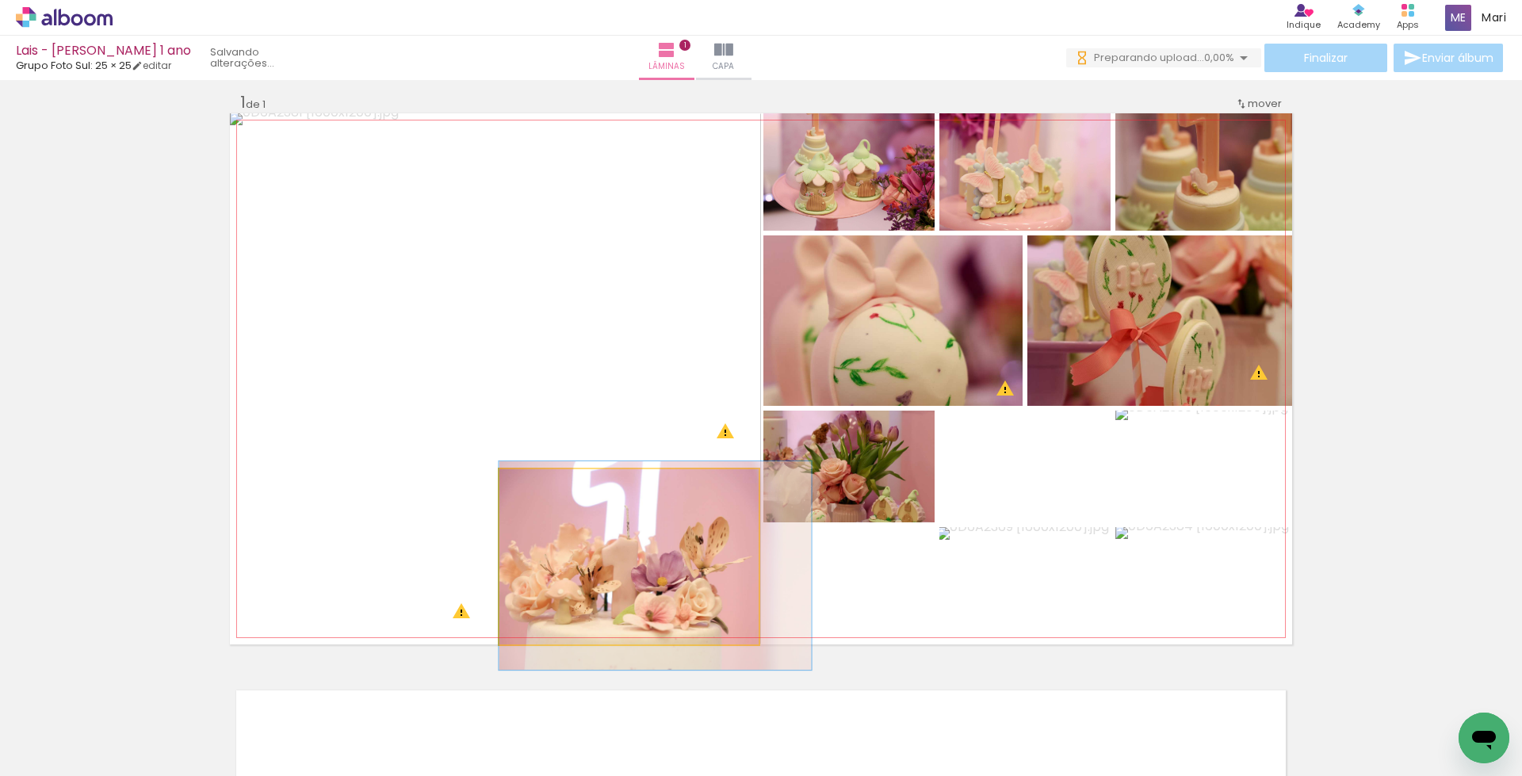
drag, startPoint x: 583, startPoint y: 554, endPoint x: 634, endPoint y: 572, distance: 53.9
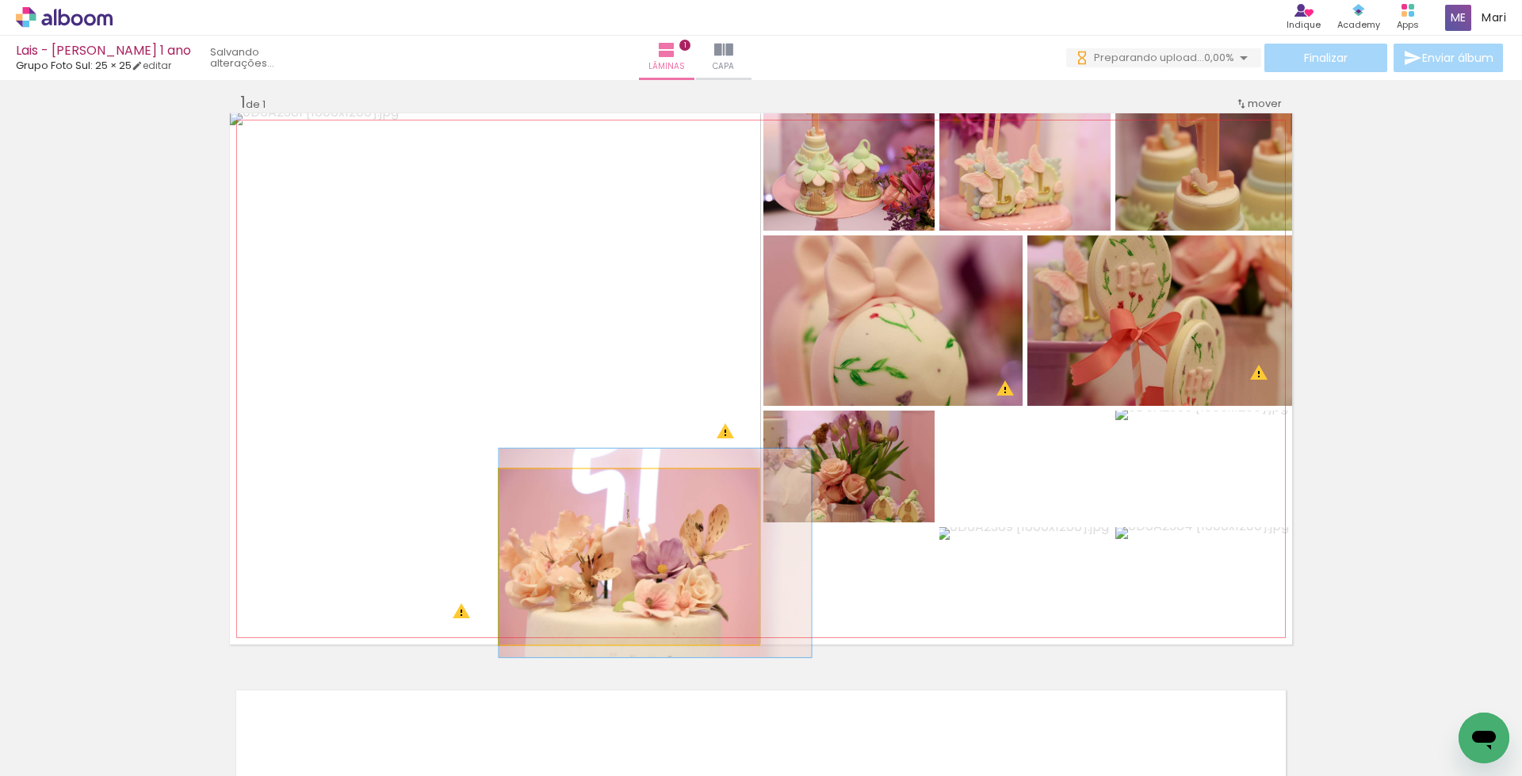
drag, startPoint x: 635, startPoint y: 575, endPoint x: 640, endPoint y: 564, distance: 12.1
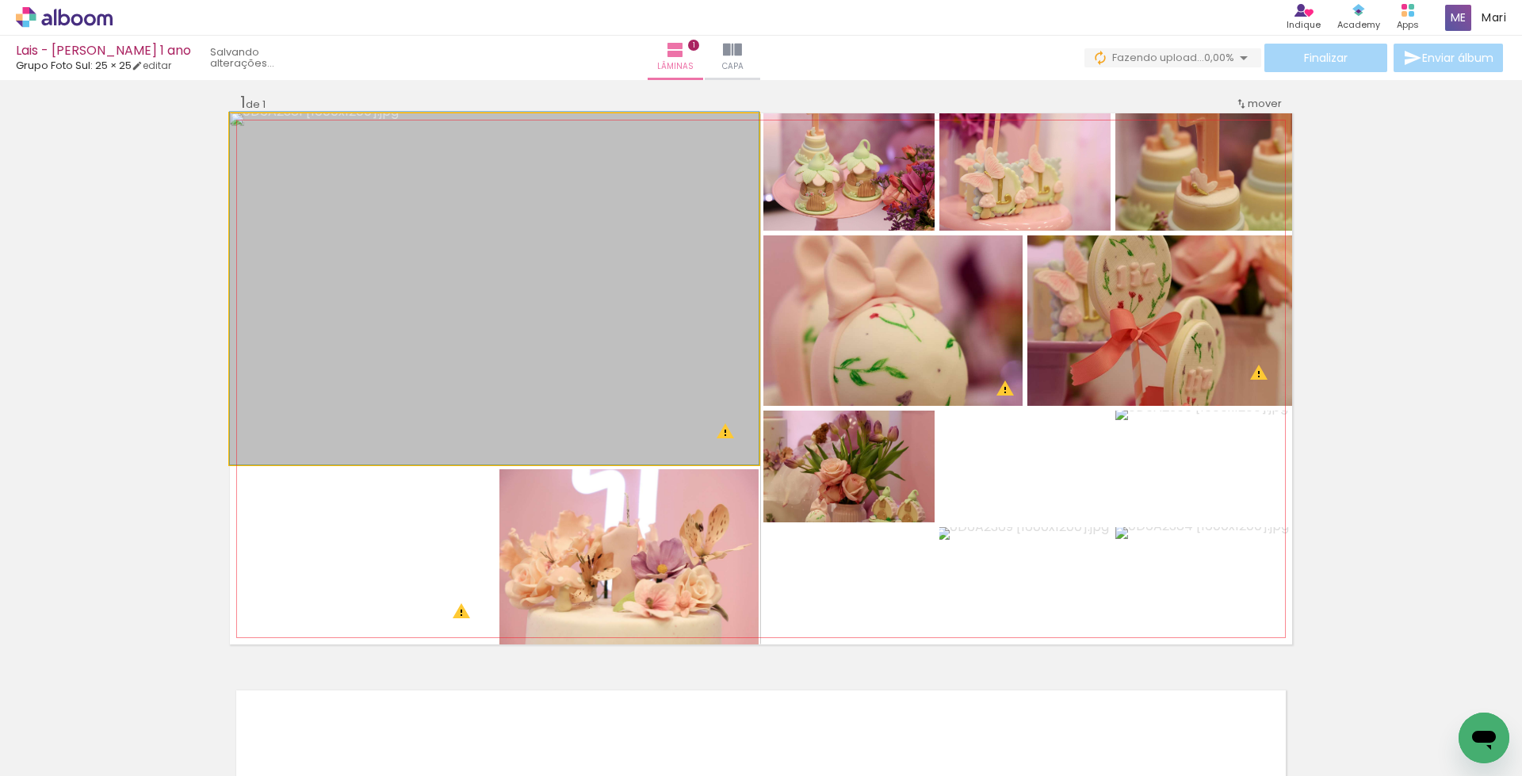
drag, startPoint x: 575, startPoint y: 343, endPoint x: 584, endPoint y: 343, distance: 9.5
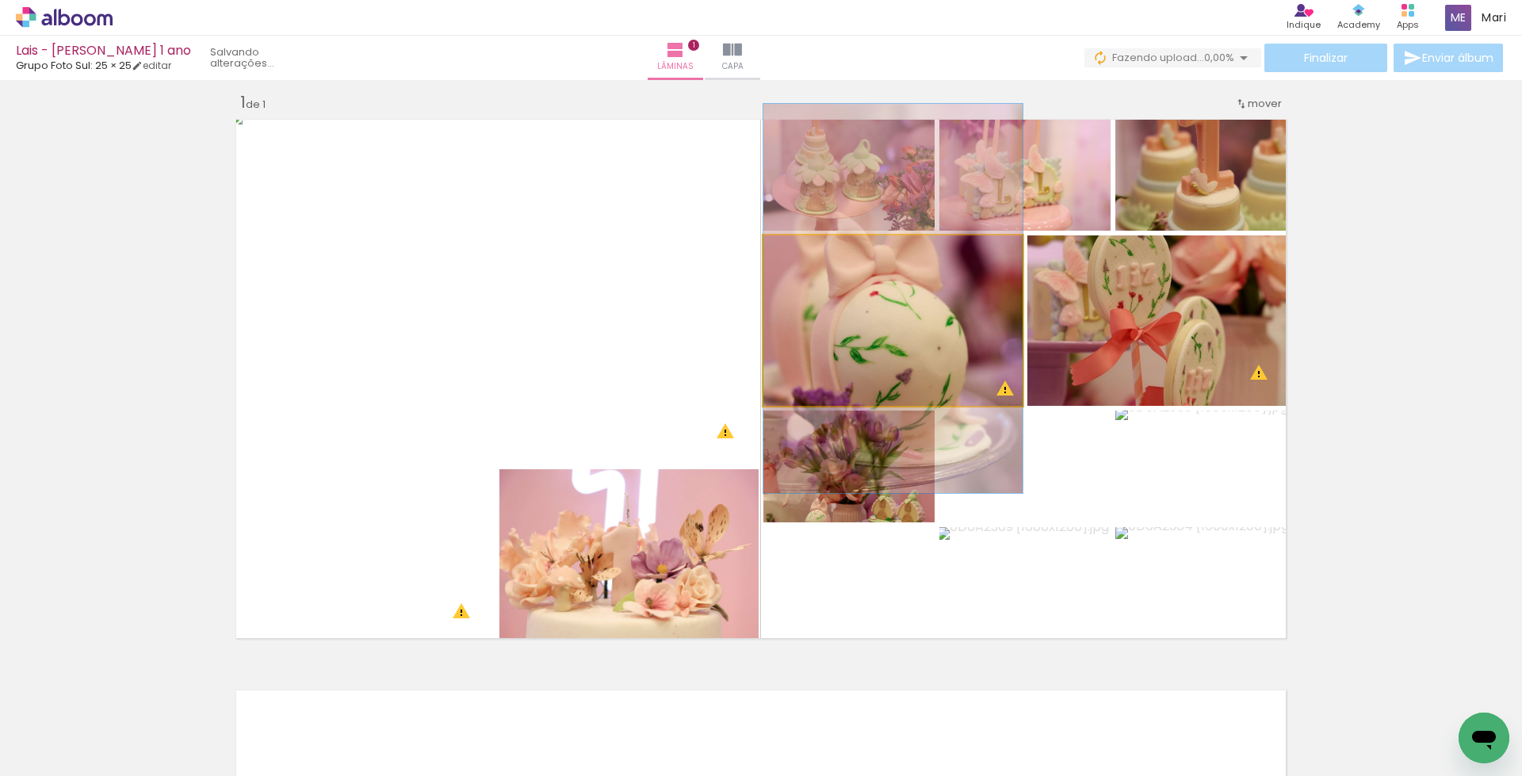
drag, startPoint x: 919, startPoint y: 340, endPoint x: 933, endPoint y: 318, distance: 26.4
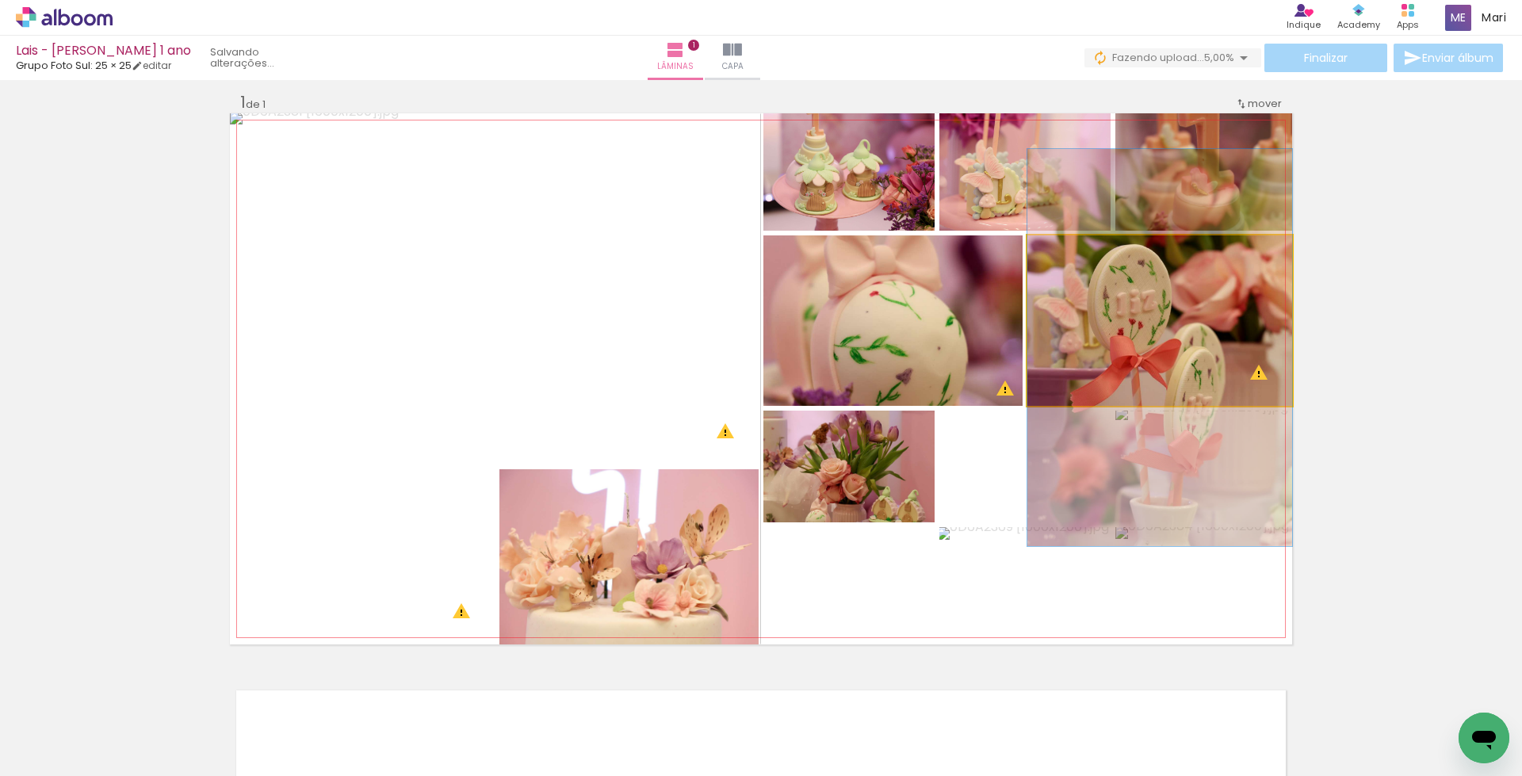
drag, startPoint x: 1134, startPoint y: 344, endPoint x: 1135, endPoint y: 363, distance: 19.1
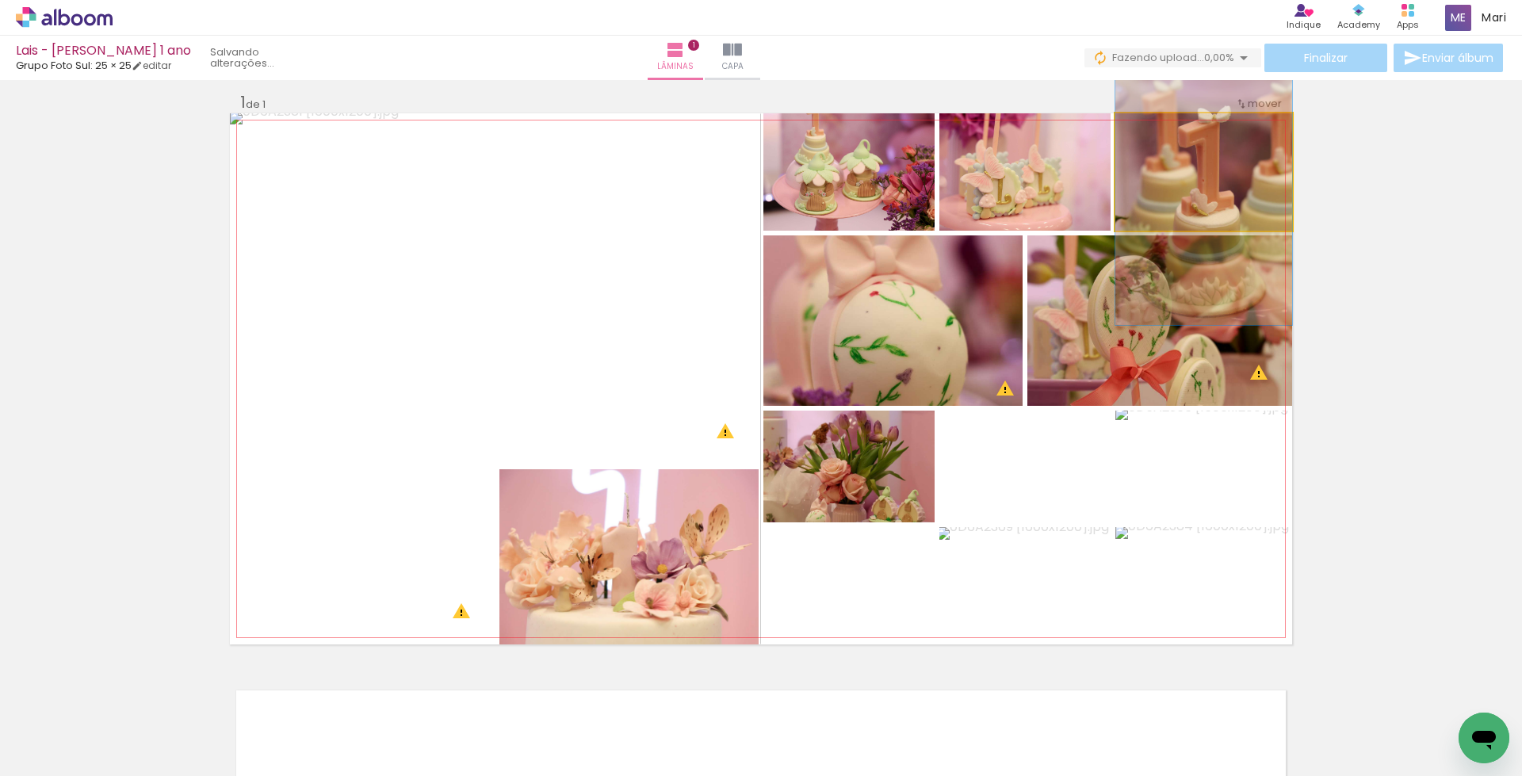
drag, startPoint x: 1229, startPoint y: 178, endPoint x: 1222, endPoint y: 201, distance: 24.8
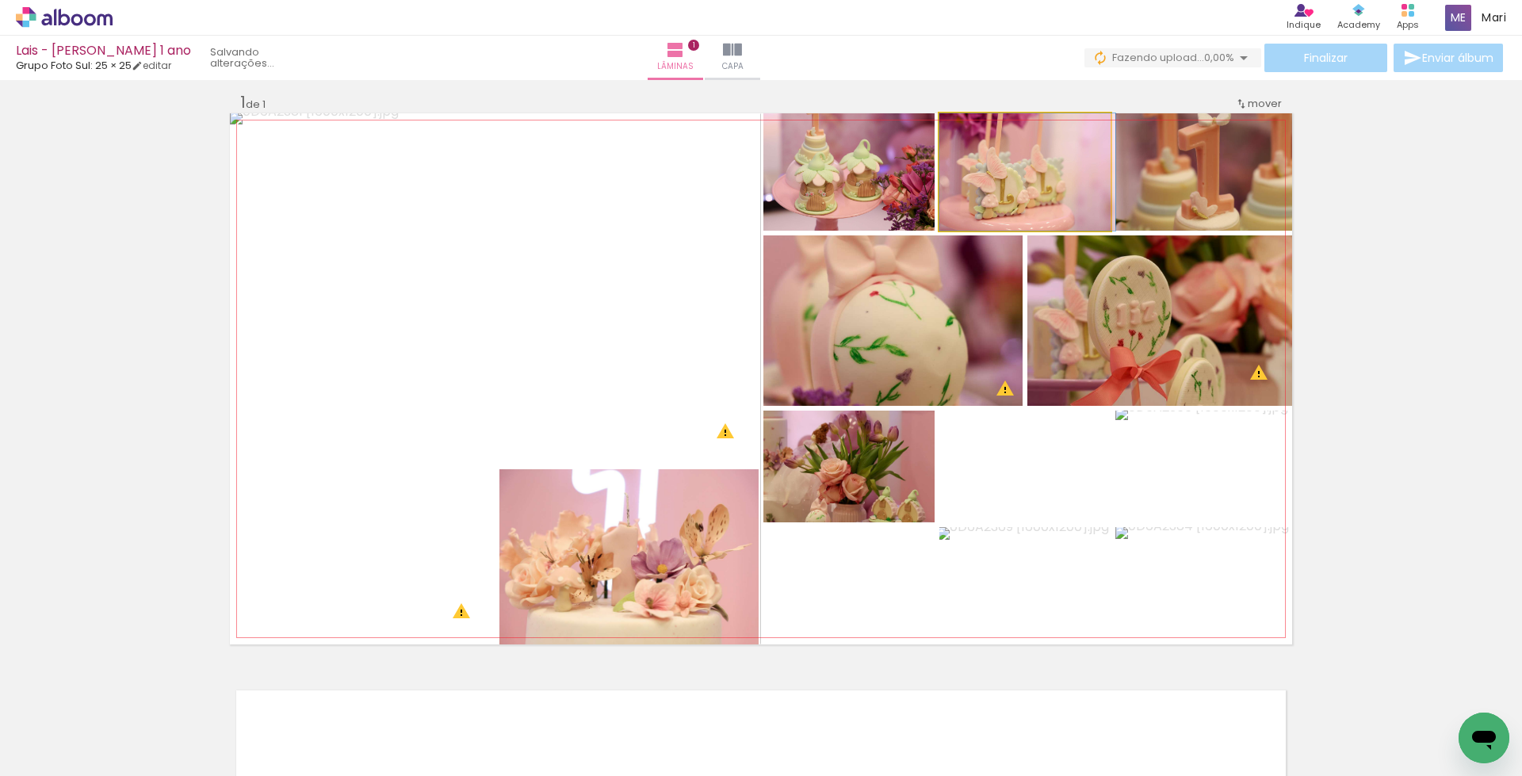
drag, startPoint x: 983, startPoint y: 192, endPoint x: 992, endPoint y: 215, distance: 24.6
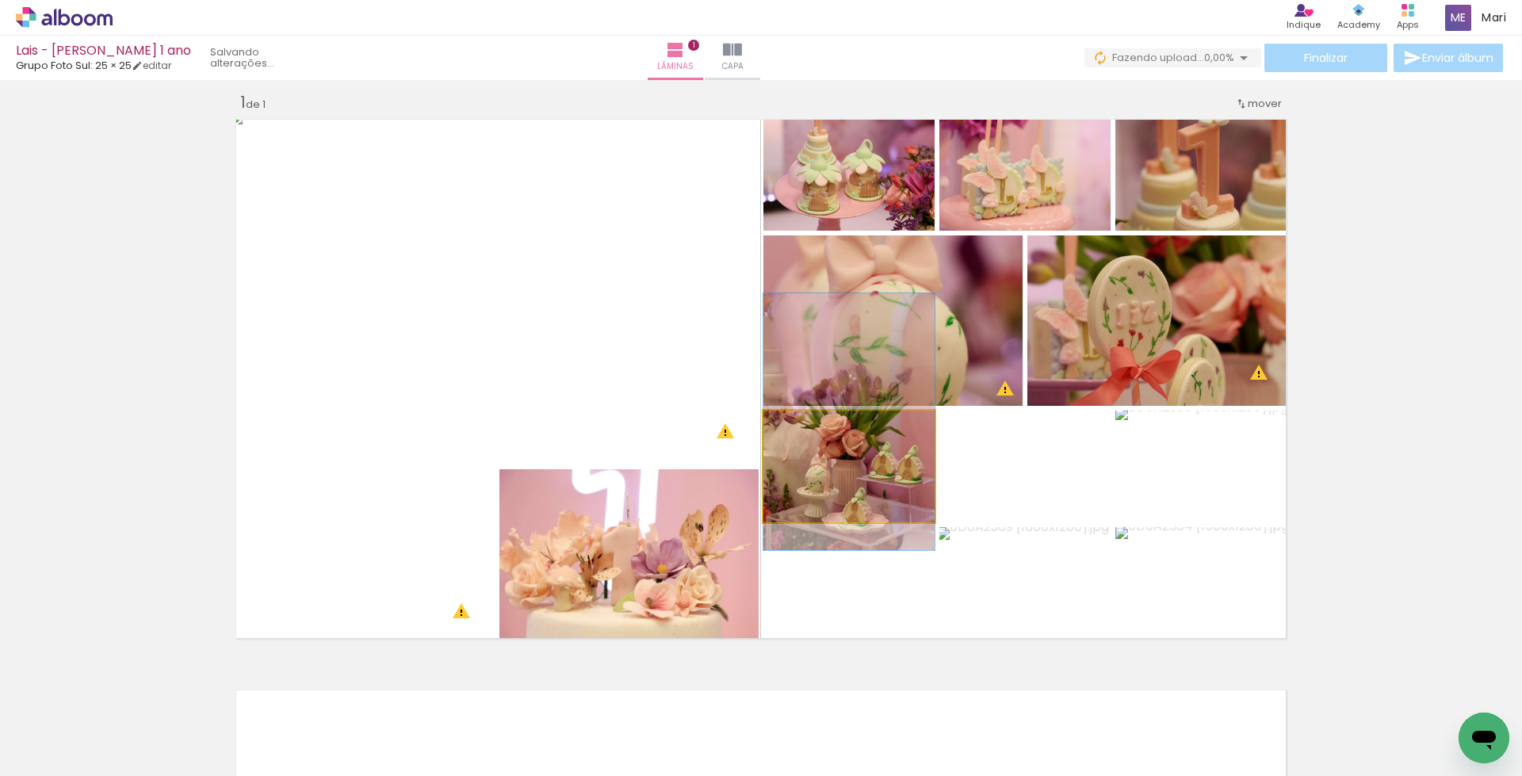
drag, startPoint x: 892, startPoint y: 469, endPoint x: 918, endPoint y: 418, distance: 57.1
click at [0, 0] on slot at bounding box center [0, 0] width 0 height 0
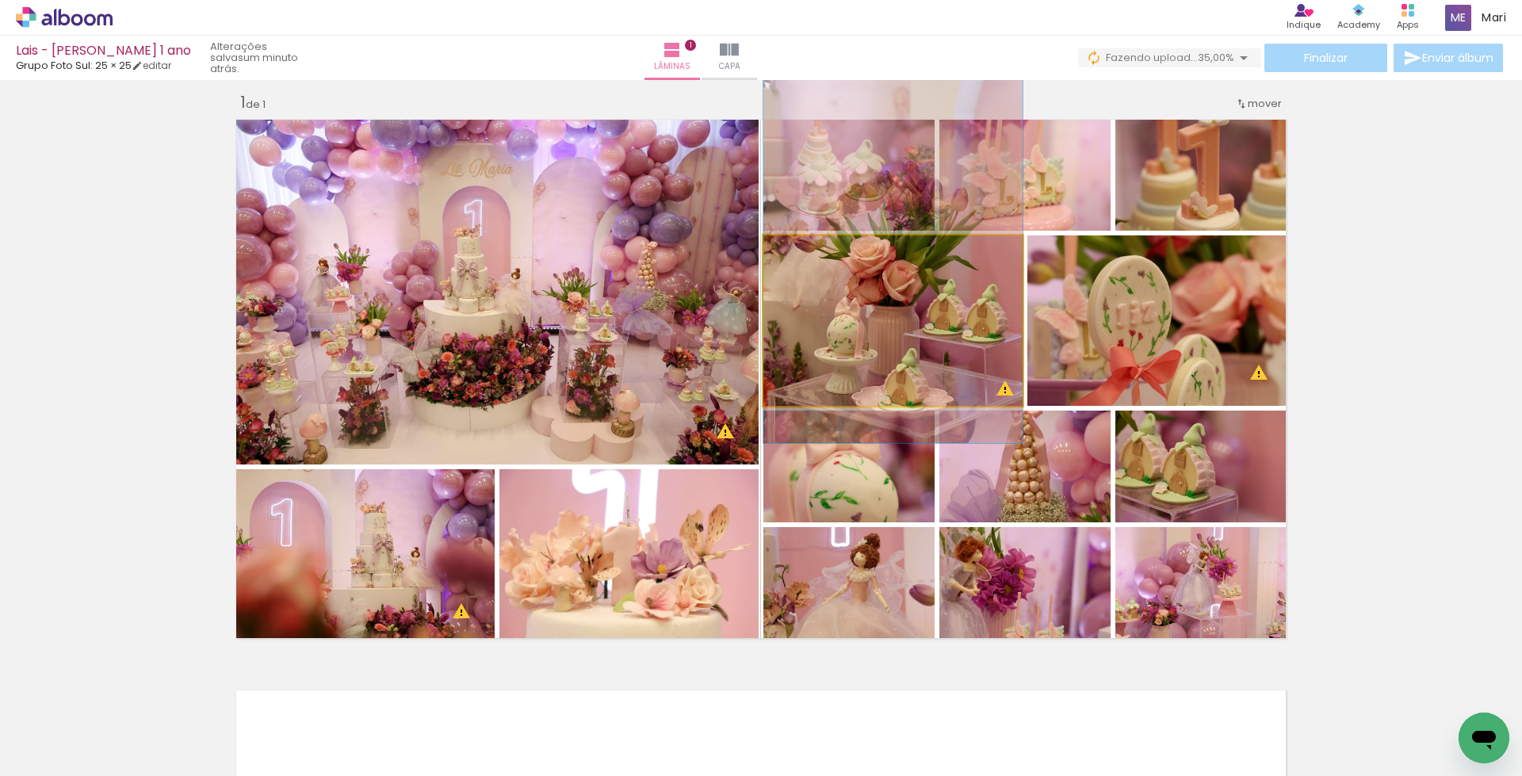
drag, startPoint x: 930, startPoint y: 326, endPoint x: 938, endPoint y: 251, distance: 75.0
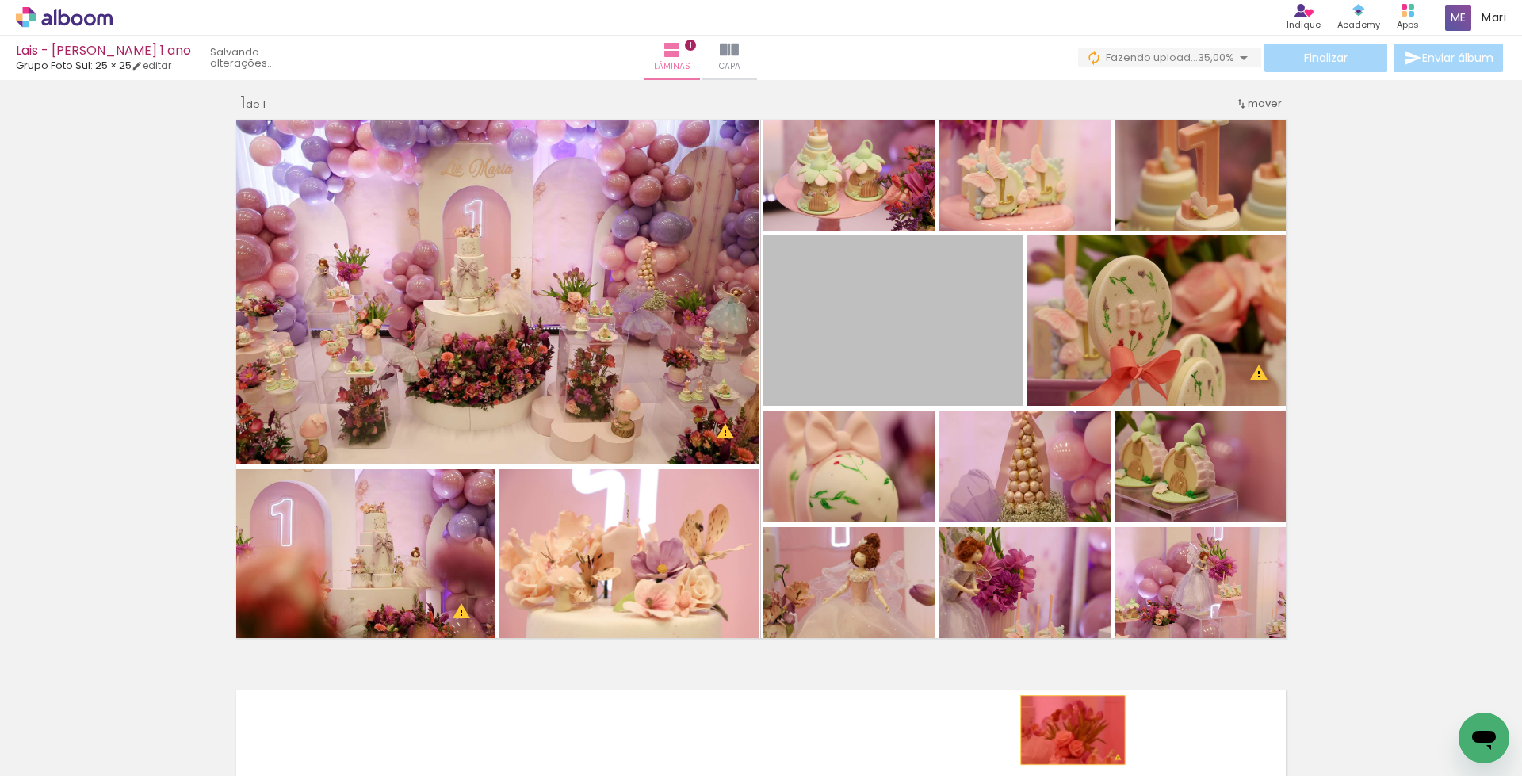
drag, startPoint x: 925, startPoint y: 301, endPoint x: 1066, endPoint y: 730, distance: 452.6
click at [1066, 730] on quentale-workspace at bounding box center [761, 388] width 1522 height 776
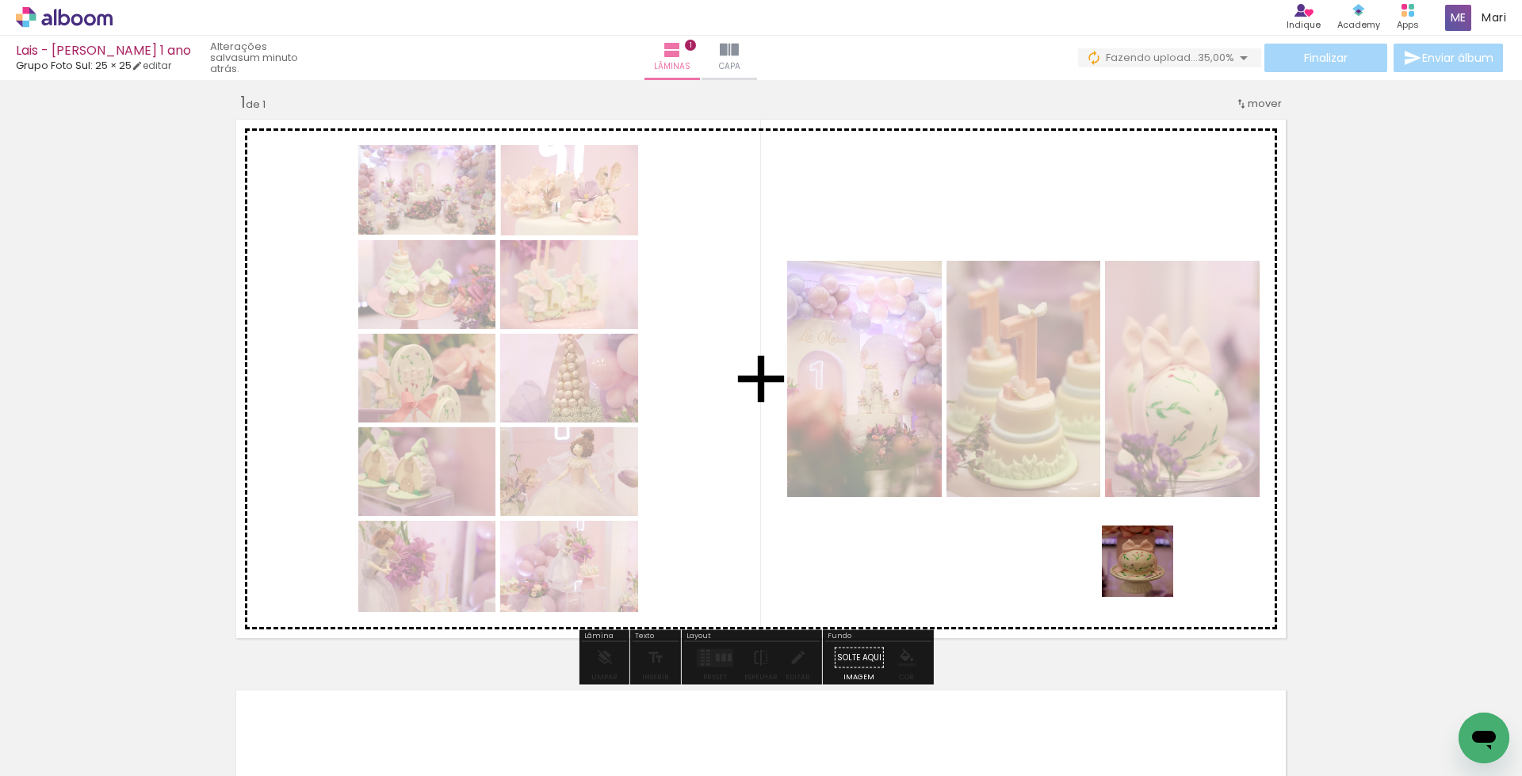
drag, startPoint x: 1123, startPoint y: 699, endPoint x: 1158, endPoint y: 488, distance: 213.9
click at [1158, 488] on quentale-workspace at bounding box center [761, 388] width 1522 height 776
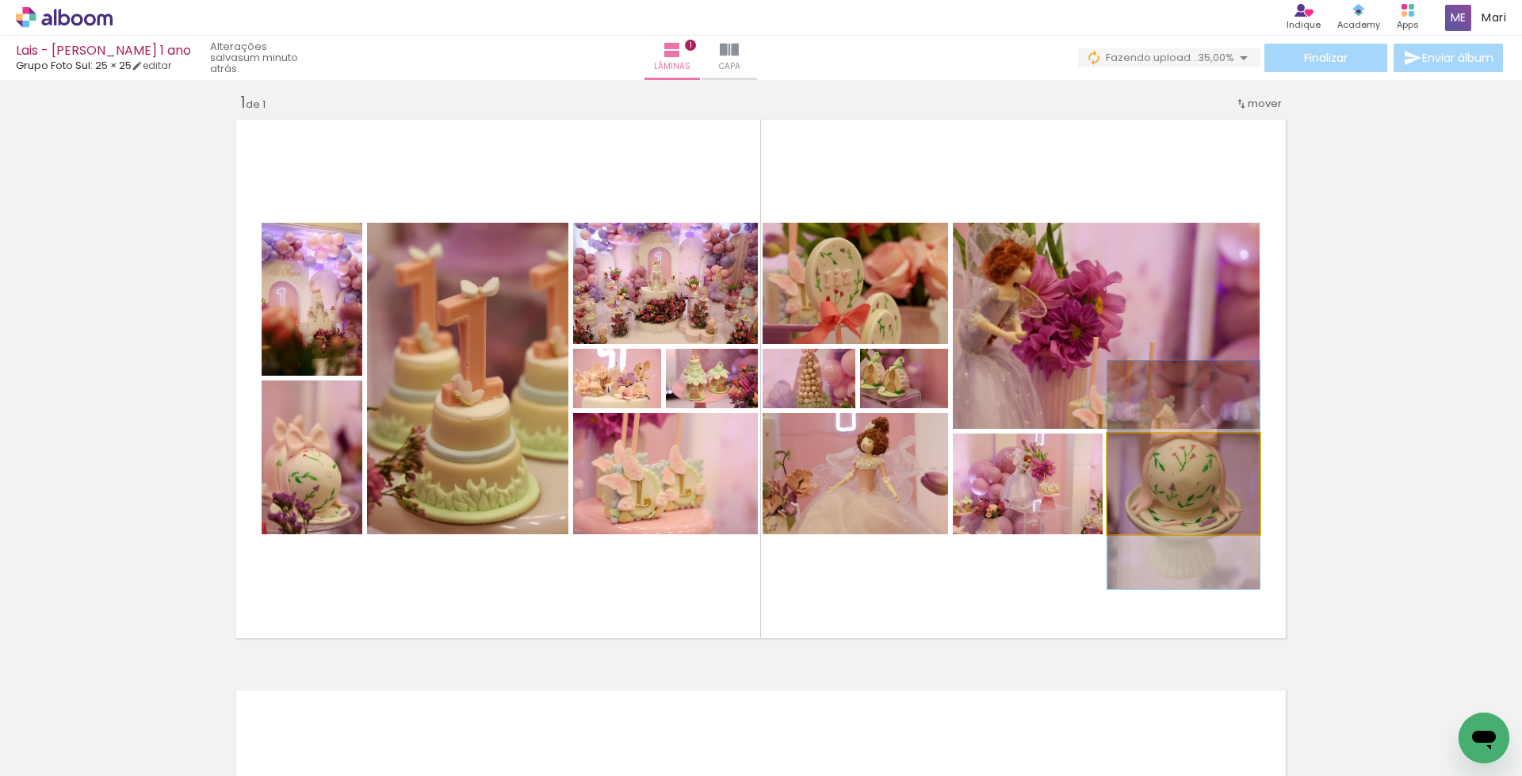
drag, startPoint x: 1200, startPoint y: 500, endPoint x: 1212, endPoint y: 492, distance: 15.4
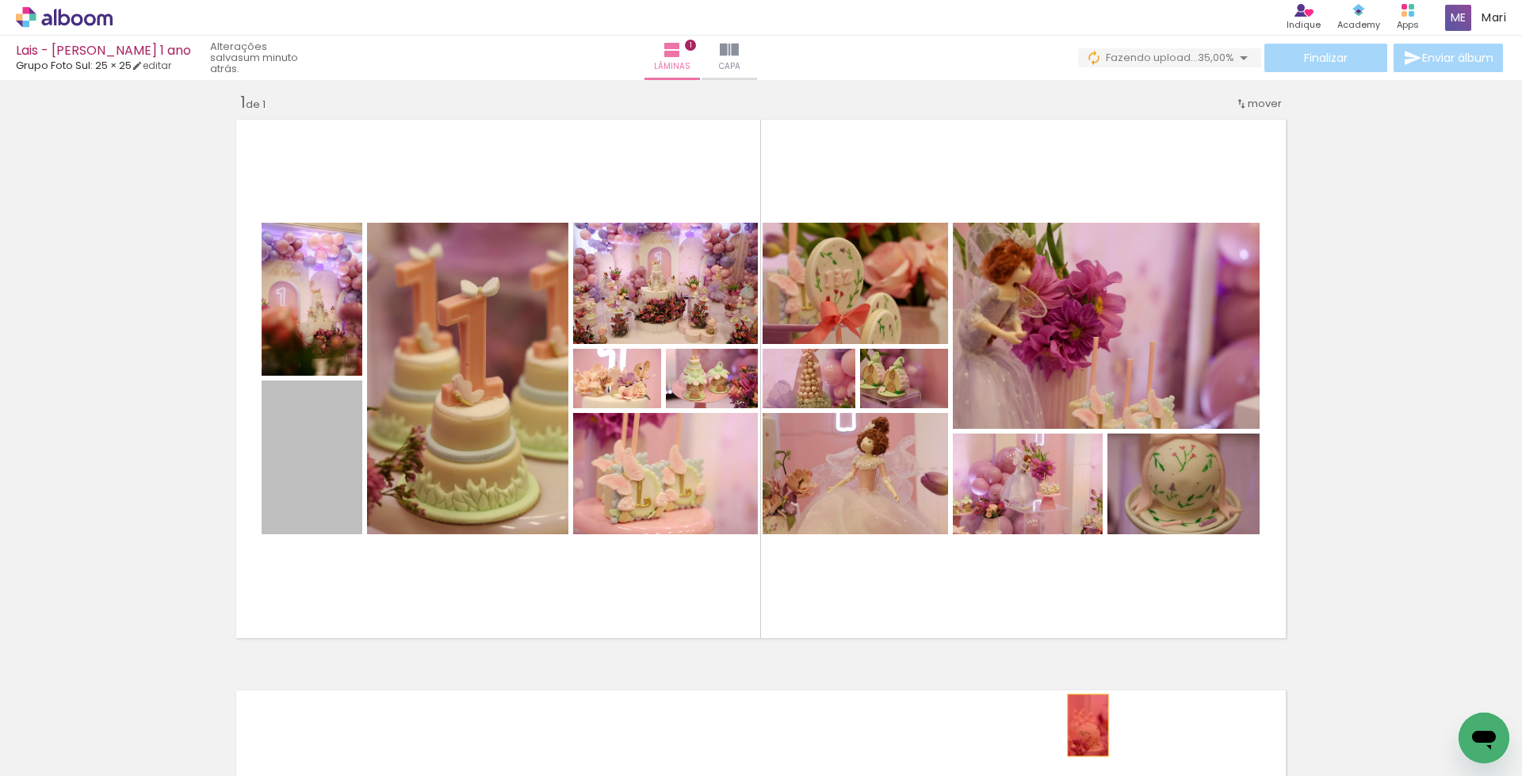
drag, startPoint x: 309, startPoint y: 487, endPoint x: 1088, endPoint y: 731, distance: 816.0
click at [1088, 731] on quentale-workspace at bounding box center [761, 388] width 1522 height 776
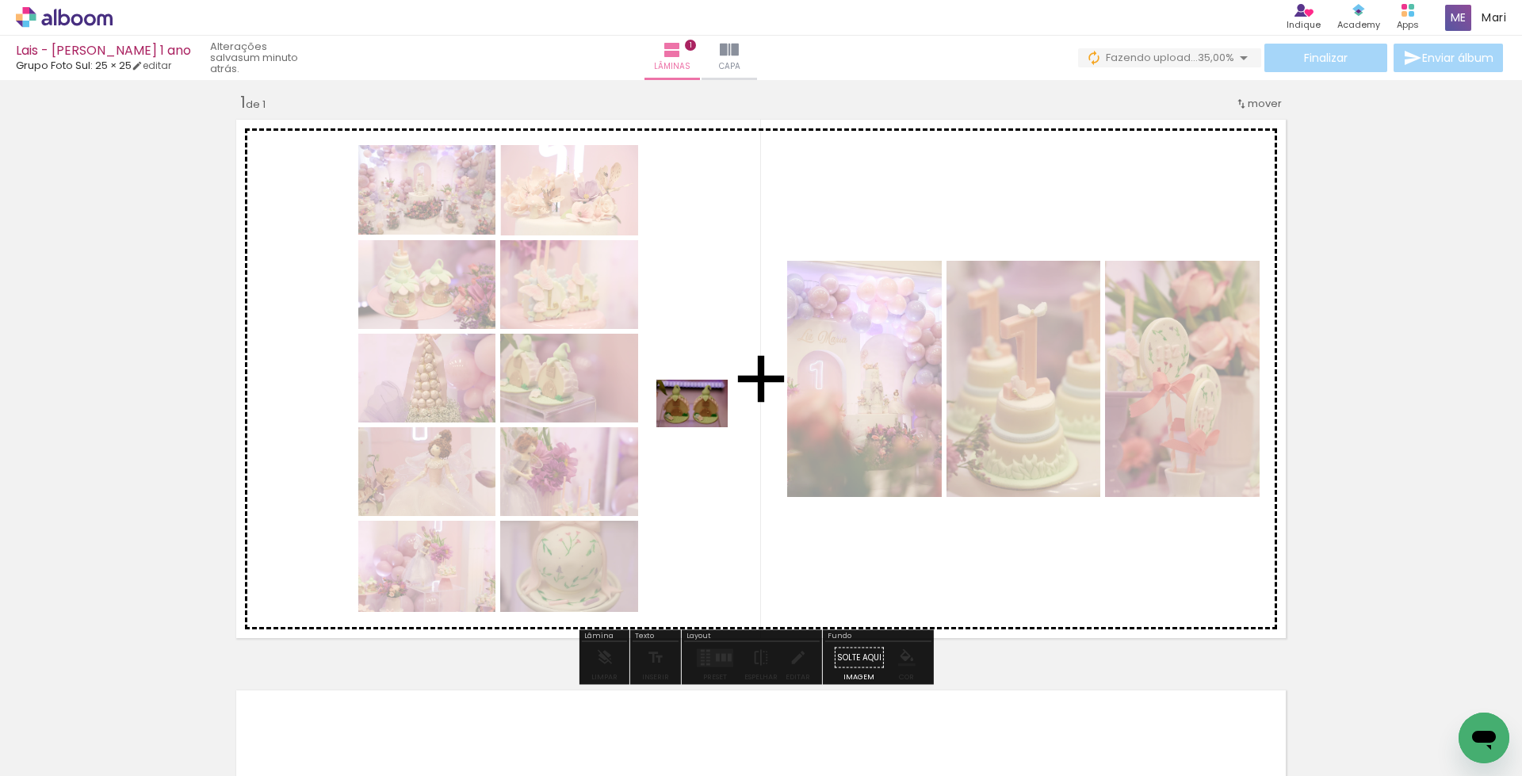
drag, startPoint x: 1119, startPoint y: 672, endPoint x: 704, endPoint y: 427, distance: 481.7
click at [704, 427] on quentale-workspace at bounding box center [761, 388] width 1522 height 776
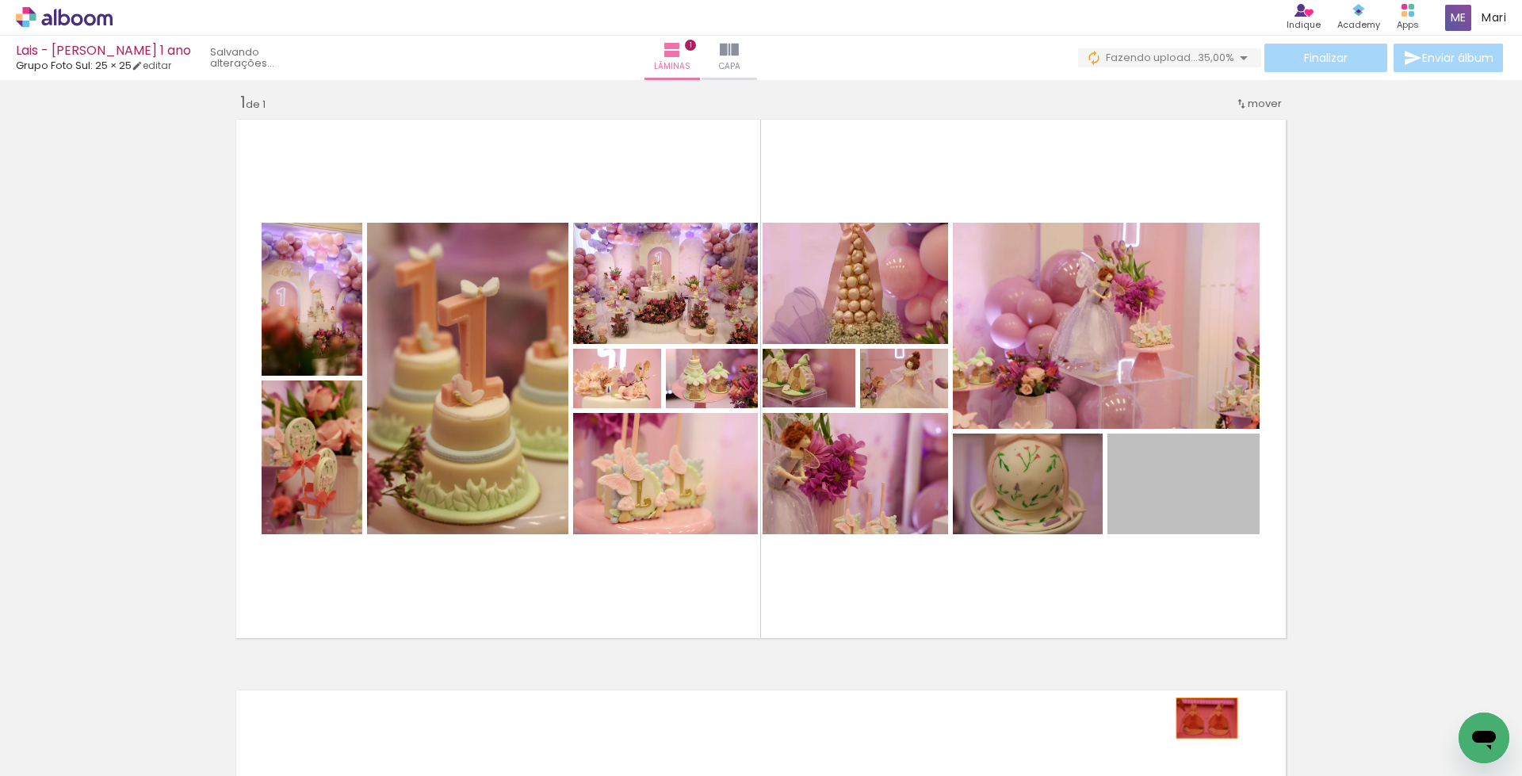
drag, startPoint x: 1170, startPoint y: 501, endPoint x: 1200, endPoint y: 718, distance: 219.3
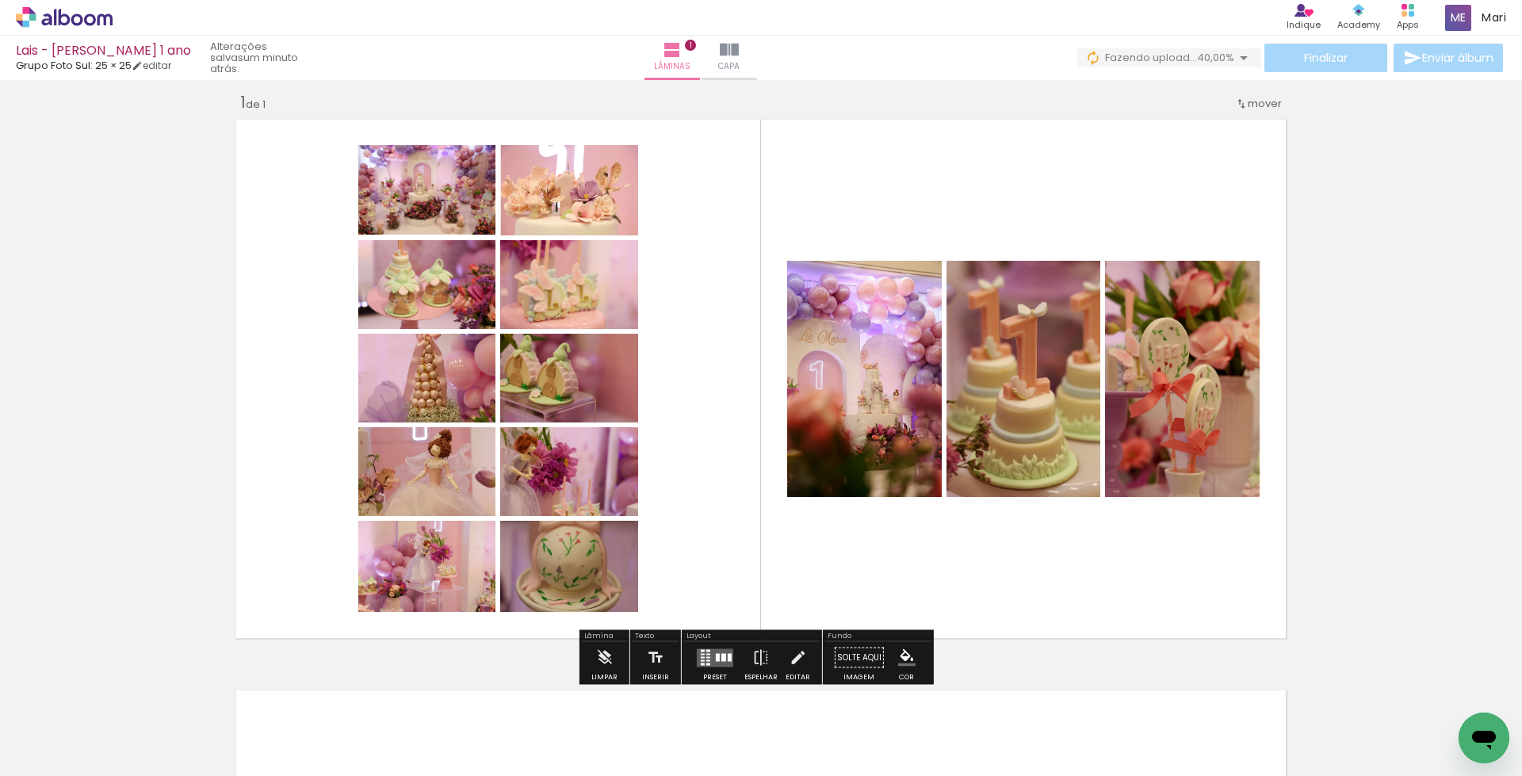
click at [702, 660] on quentale-layouter at bounding box center [715, 658] width 36 height 18
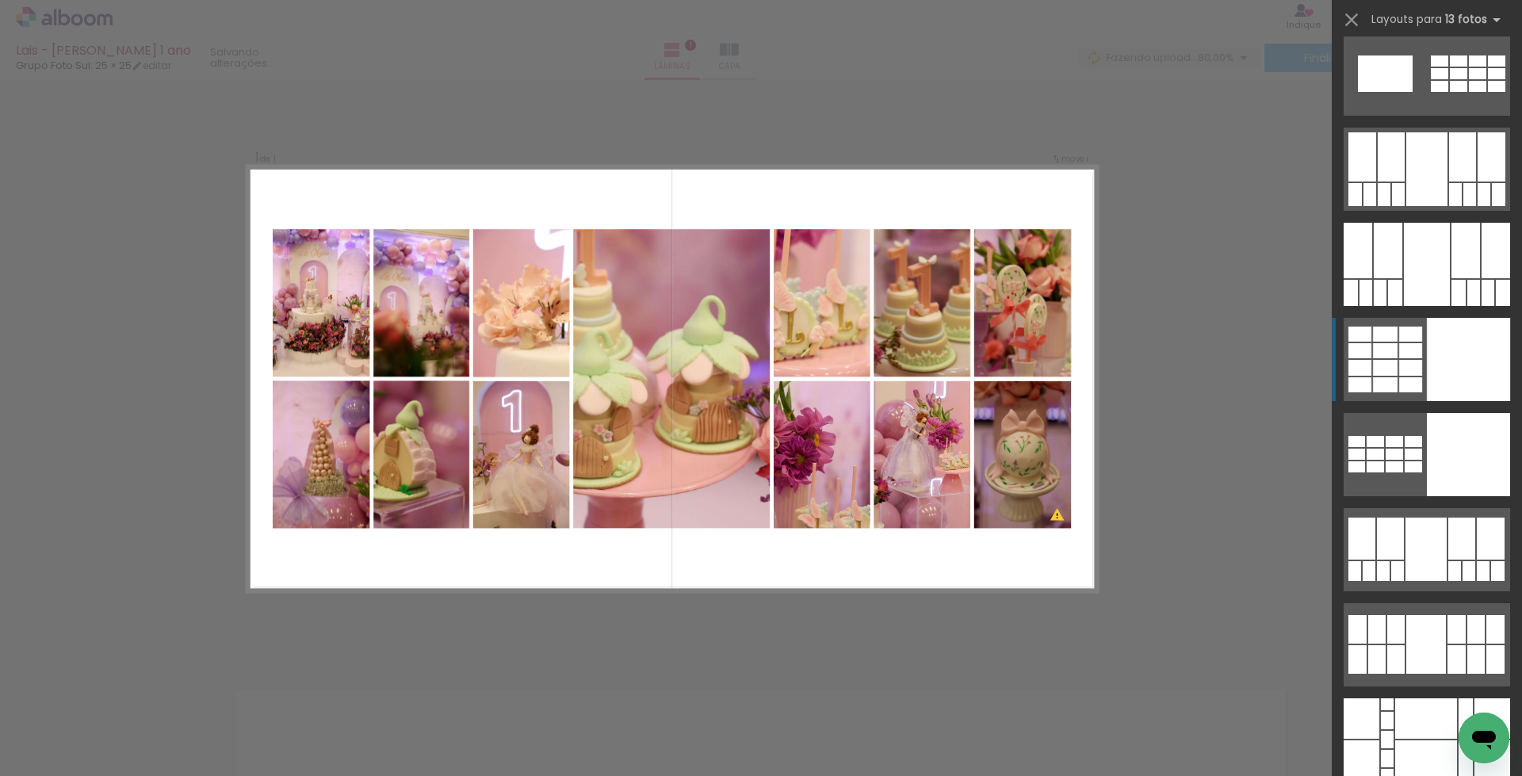
scroll to position [1031, 0]
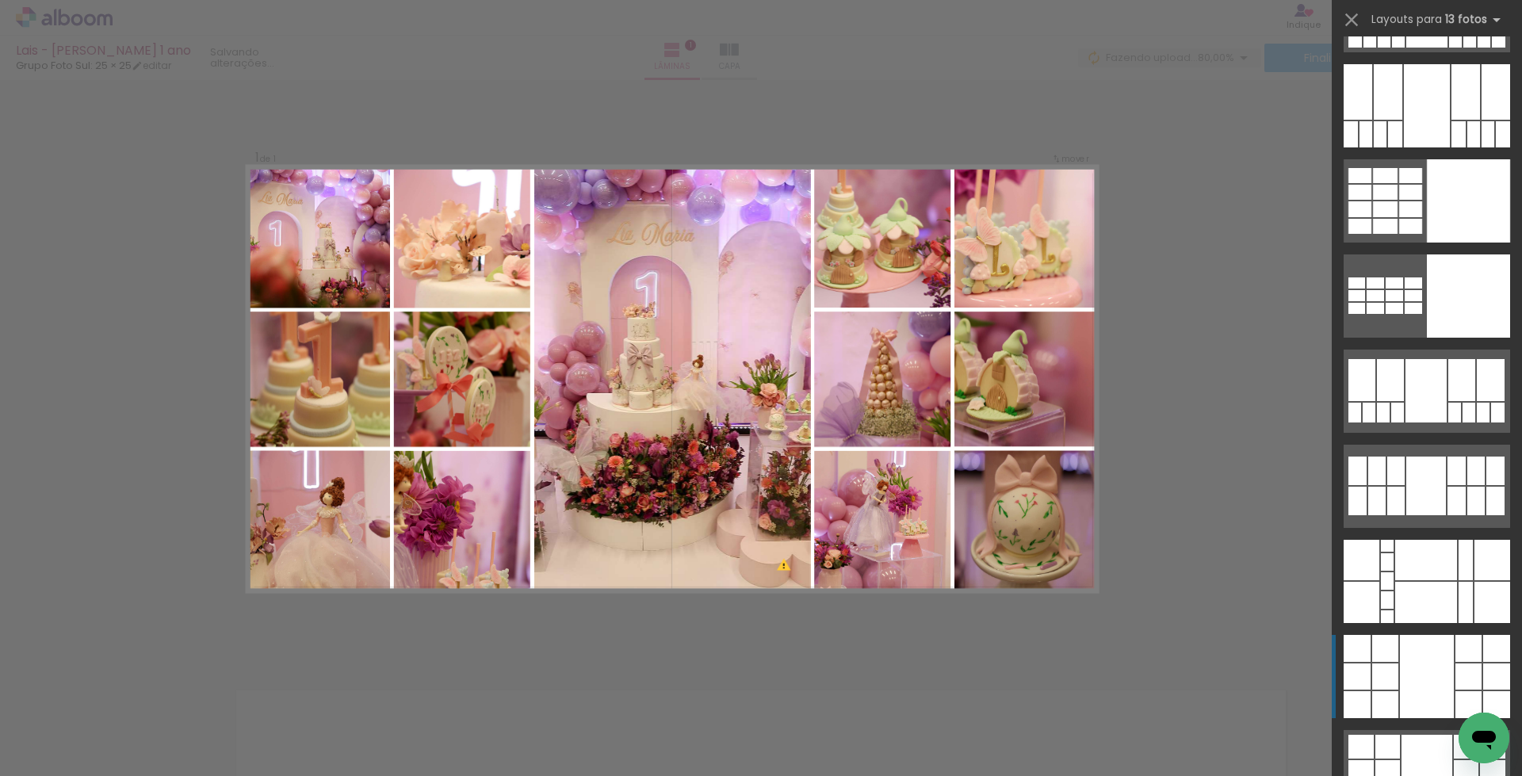
click at [1423, 660] on div at bounding box center [1427, 676] width 54 height 83
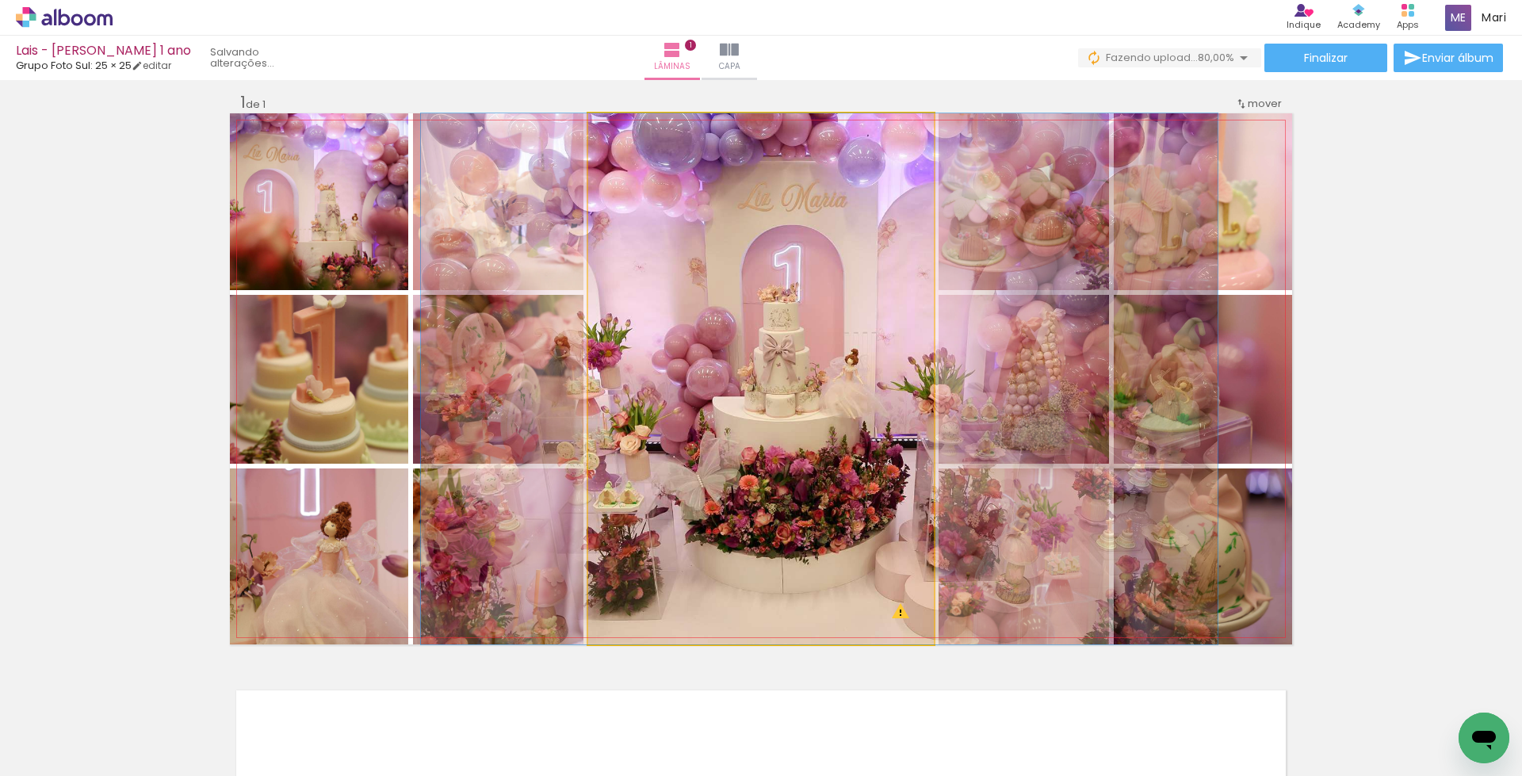
drag, startPoint x: 752, startPoint y: 470, endPoint x: 807, endPoint y: 459, distance: 55.8
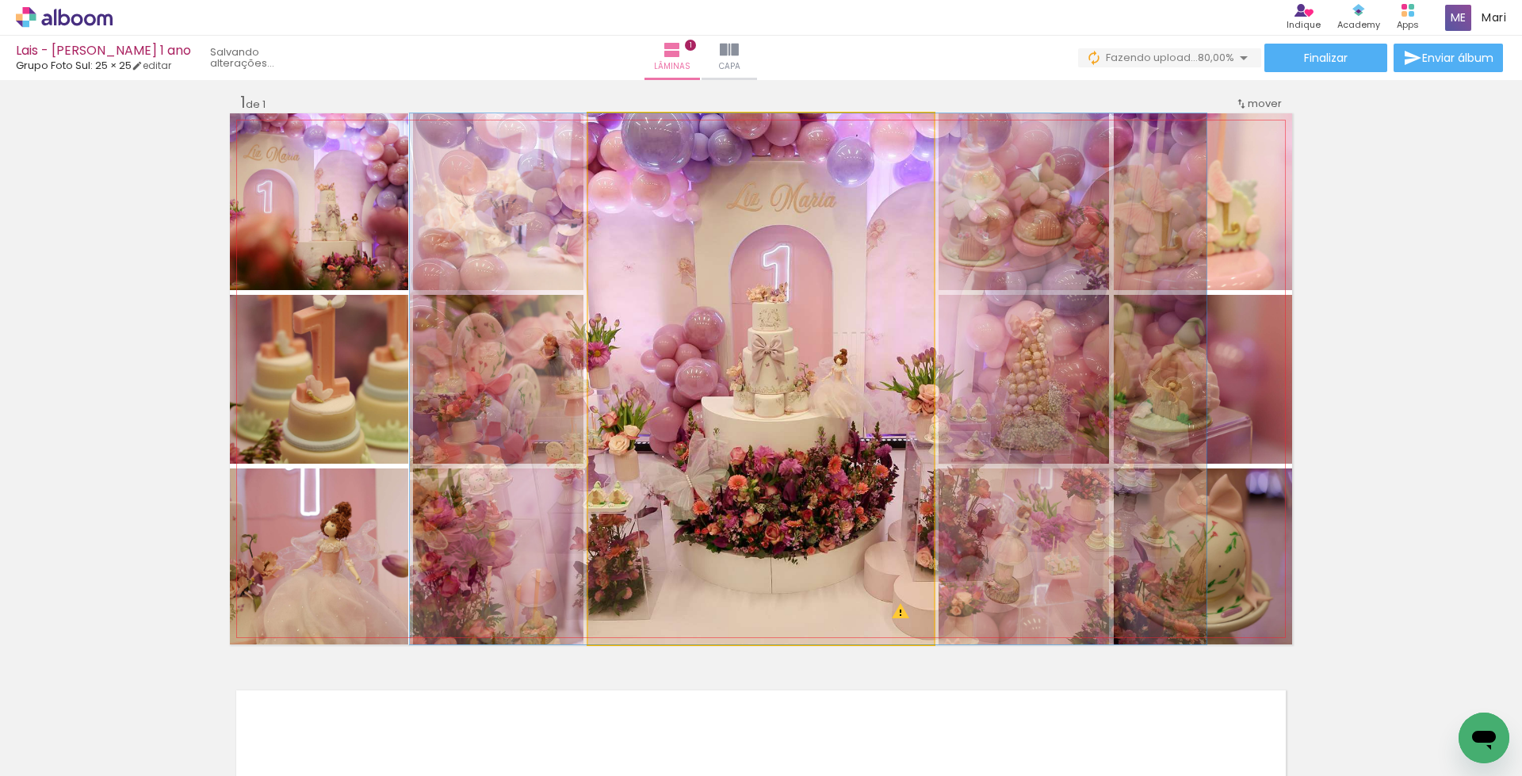
drag, startPoint x: 807, startPoint y: 459, endPoint x: 793, endPoint y: 463, distance: 14.8
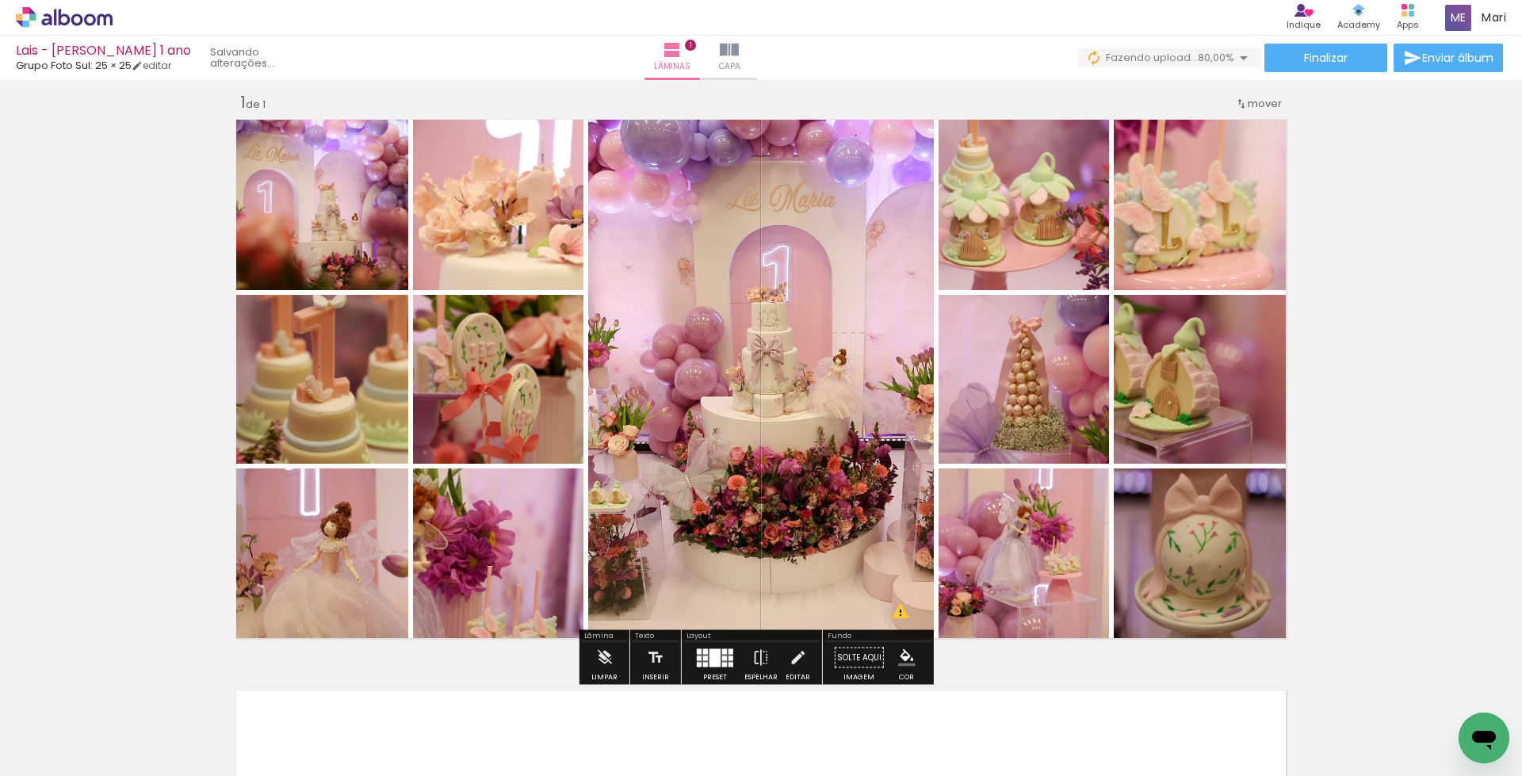
click at [729, 662] on div at bounding box center [731, 664] width 5 height 5
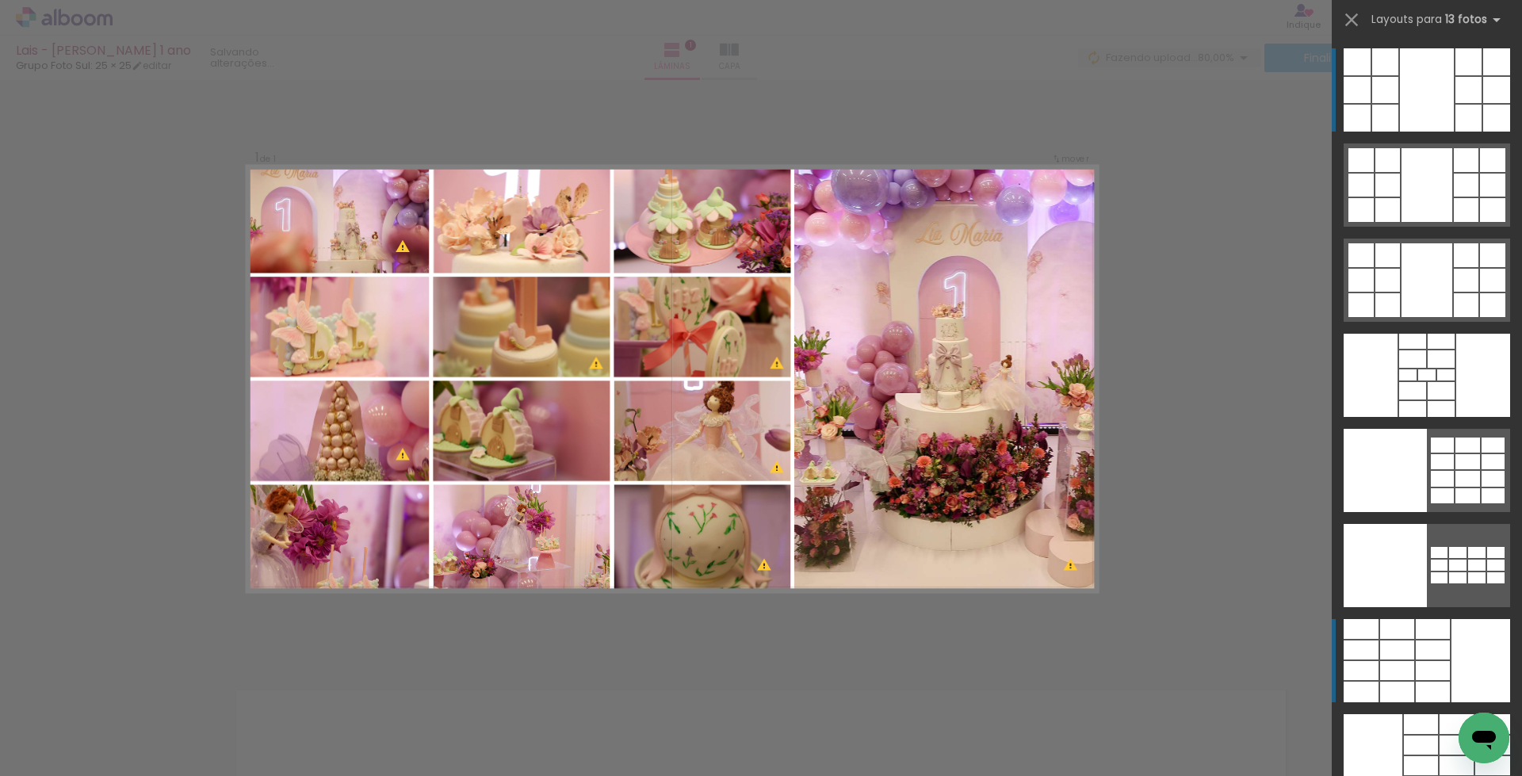
scroll to position [1639, 0]
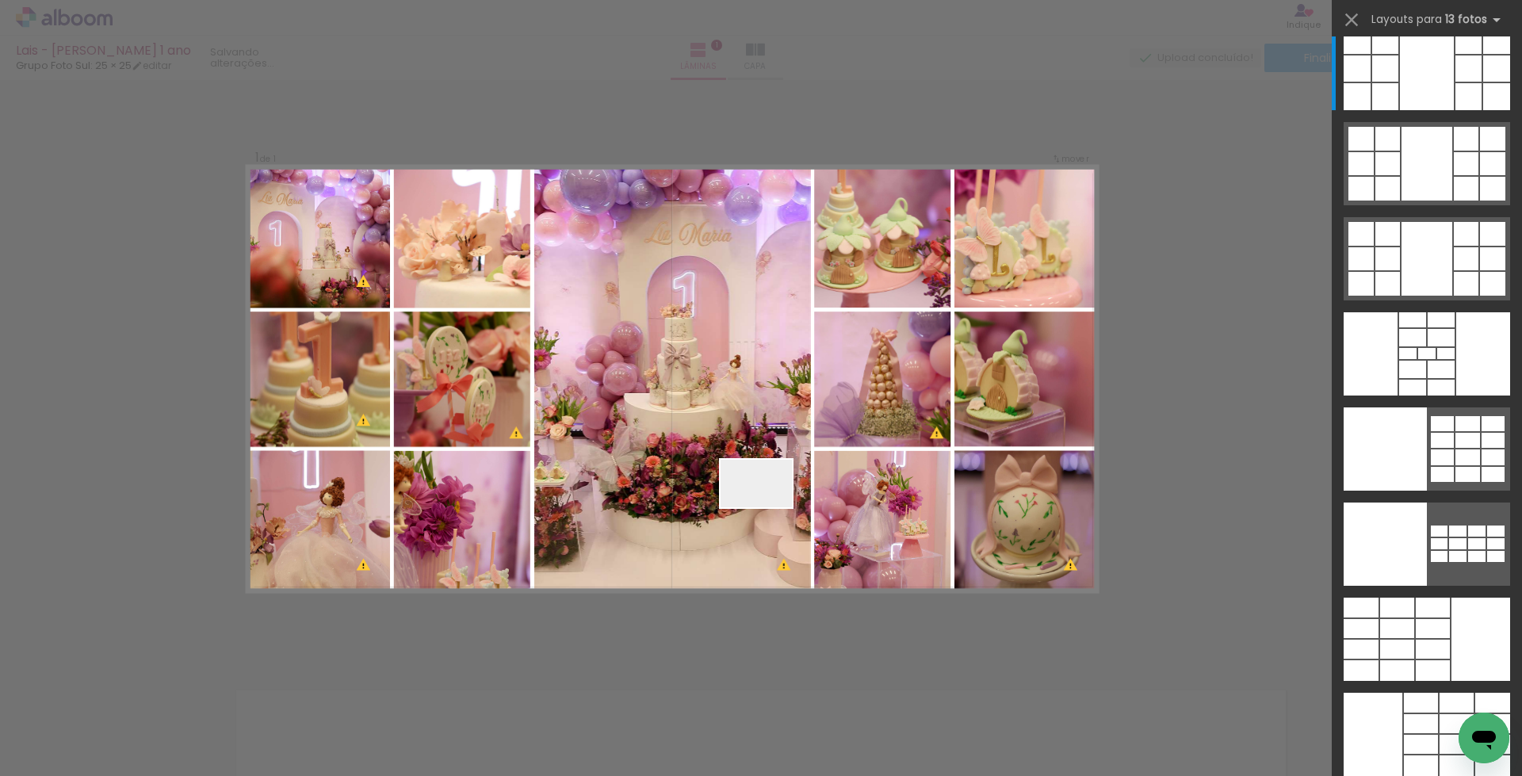
drag, startPoint x: 768, startPoint y: 507, endPoint x: 772, endPoint y: 471, distance: 36.7
click at [768, 479] on quentale-workspace at bounding box center [761, 388] width 1522 height 776
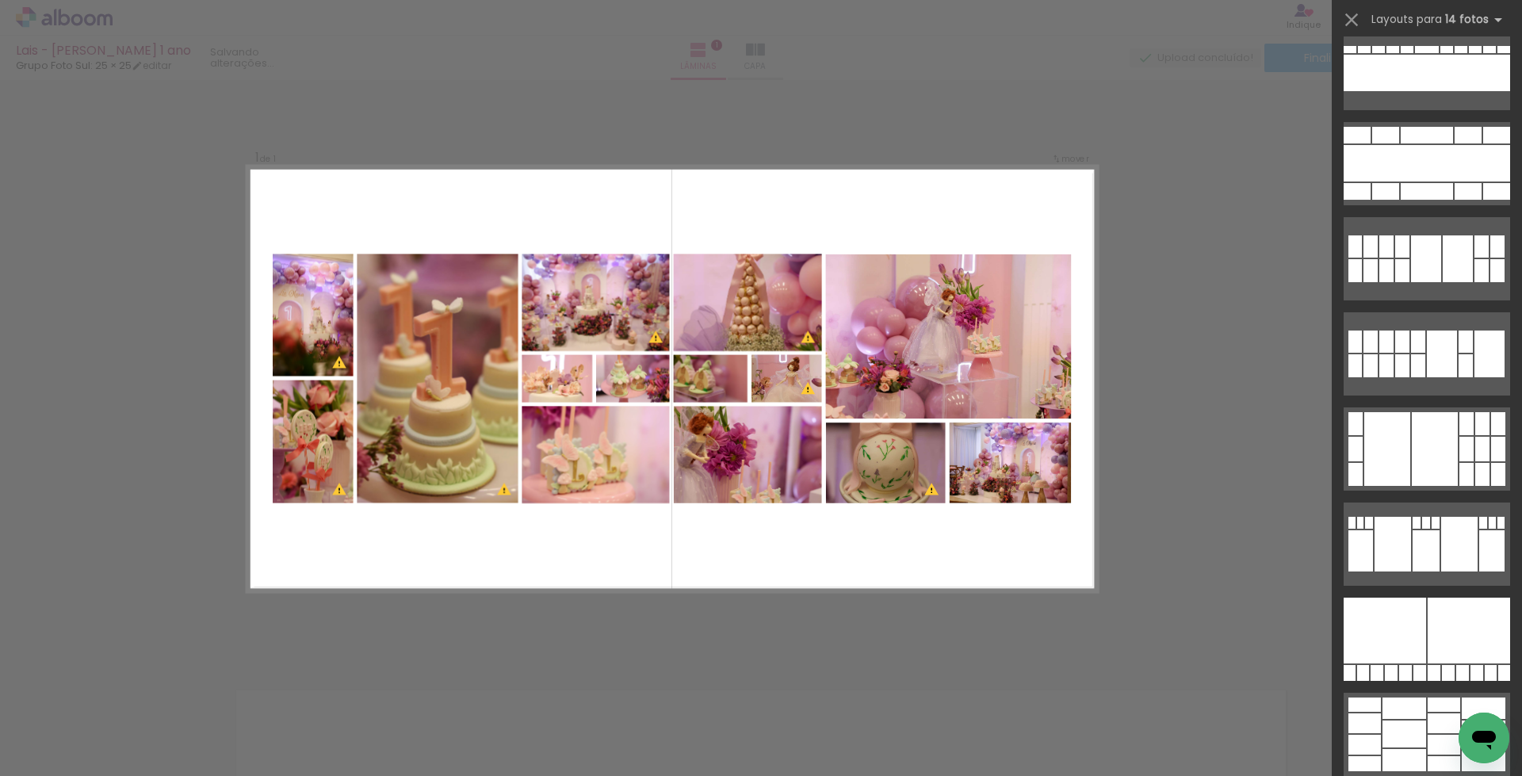
scroll to position [0, 0]
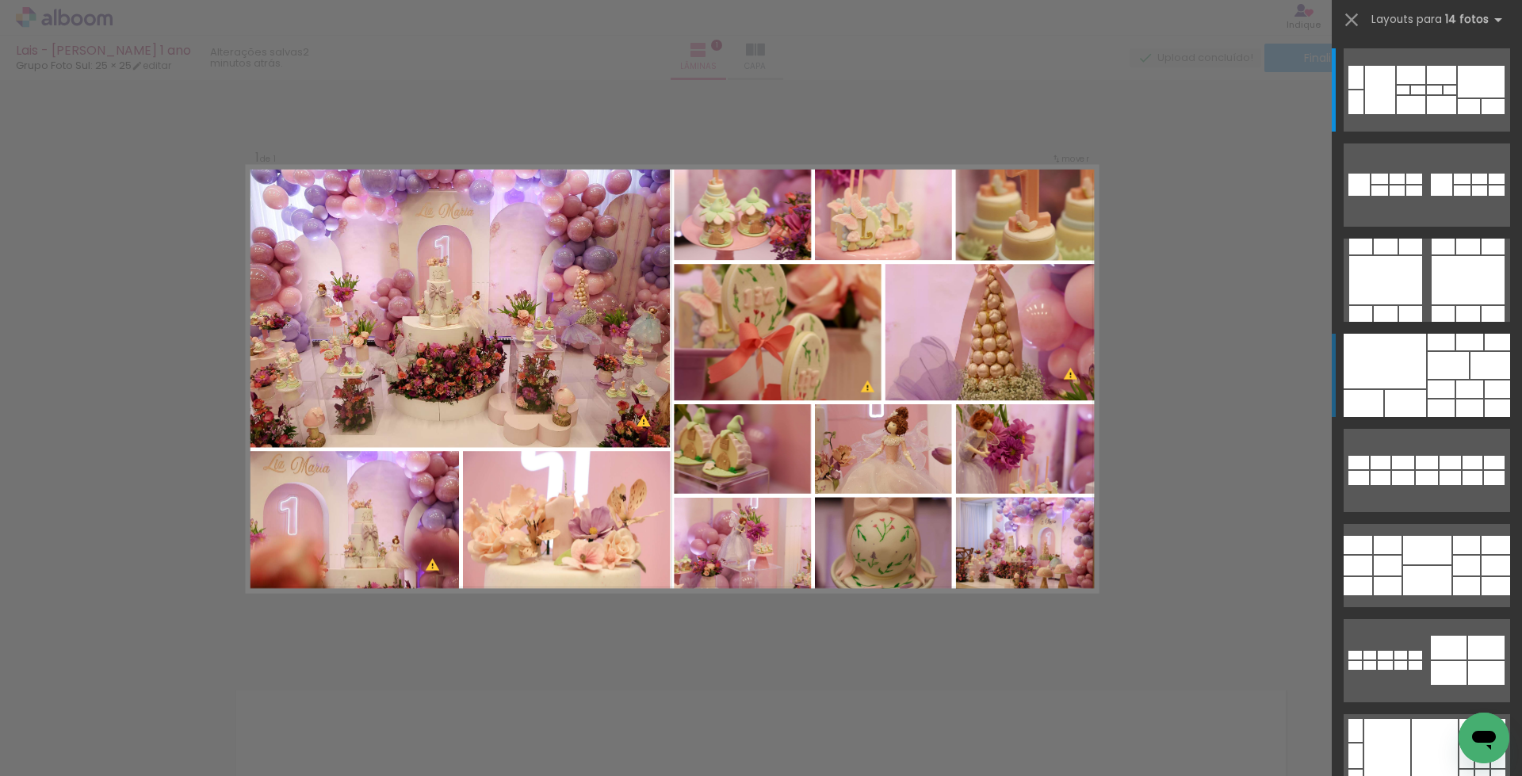
click at [1430, 366] on div at bounding box center [1448, 365] width 41 height 27
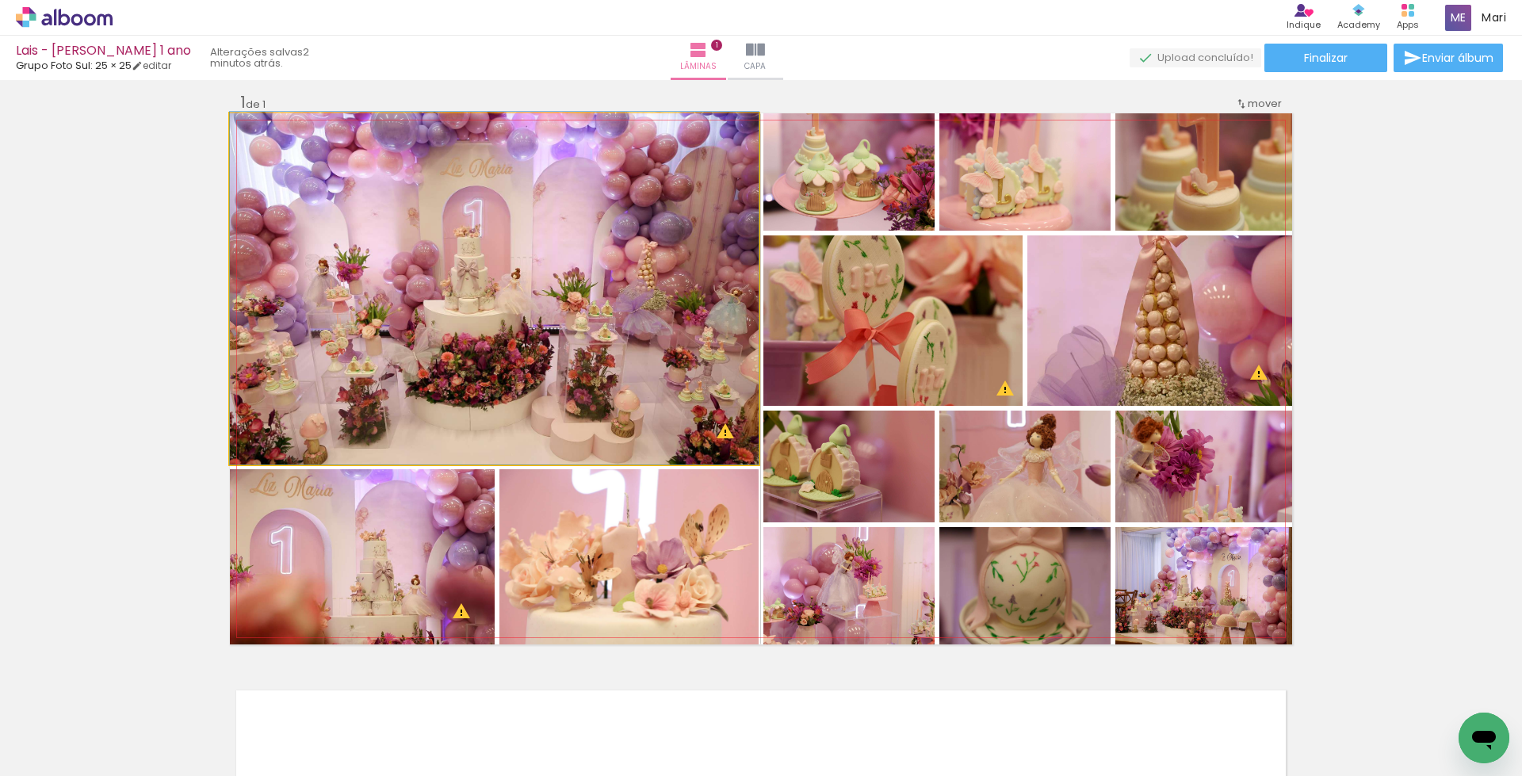
drag, startPoint x: 567, startPoint y: 369, endPoint x: 607, endPoint y: 365, distance: 39.9
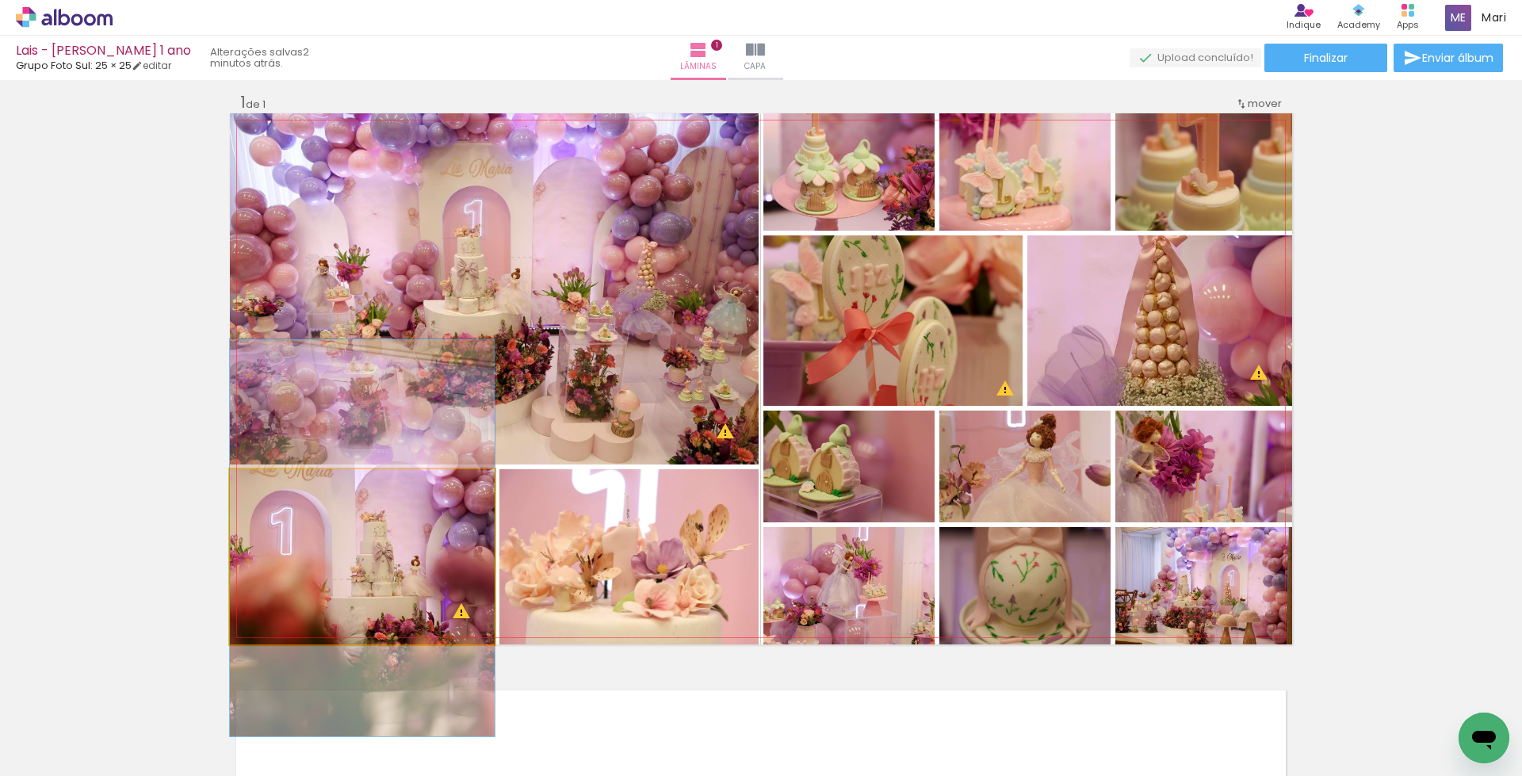
drag, startPoint x: 373, startPoint y: 576, endPoint x: 376, endPoint y: 556, distance: 20.8
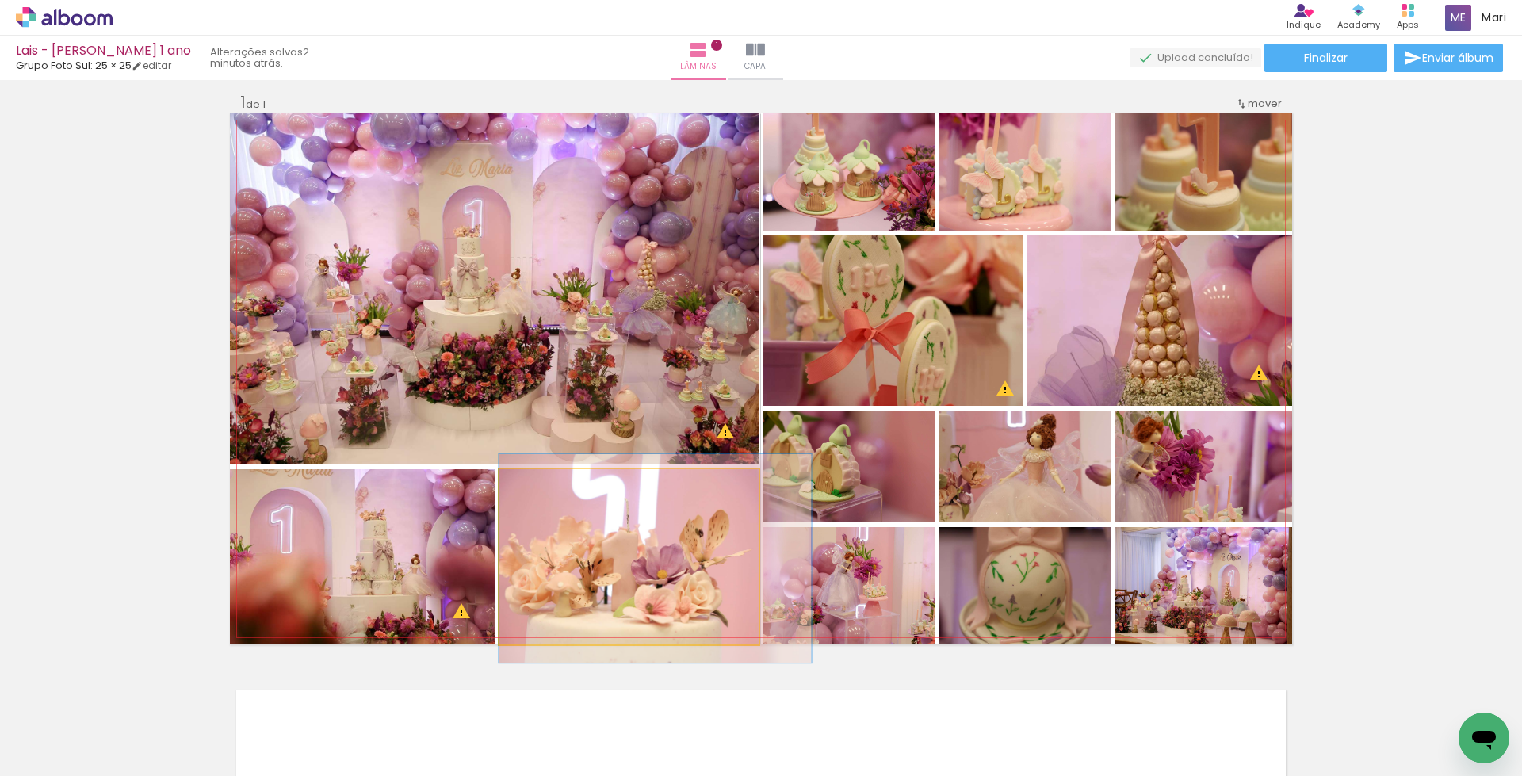
drag, startPoint x: 621, startPoint y: 576, endPoint x: 630, endPoint y: 591, distance: 16.7
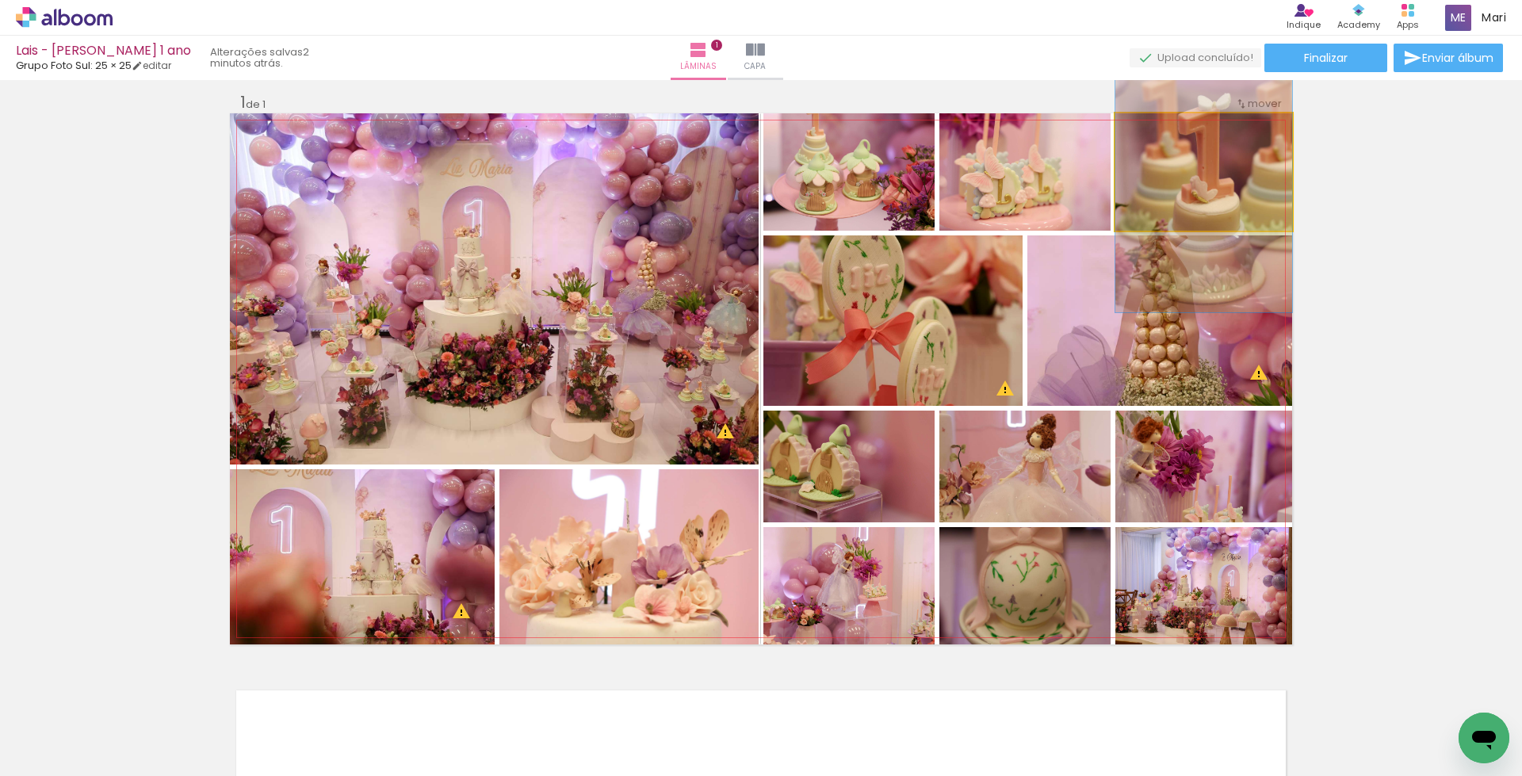
drag, startPoint x: 1223, startPoint y: 199, endPoint x: 1212, endPoint y: 197, distance: 12.1
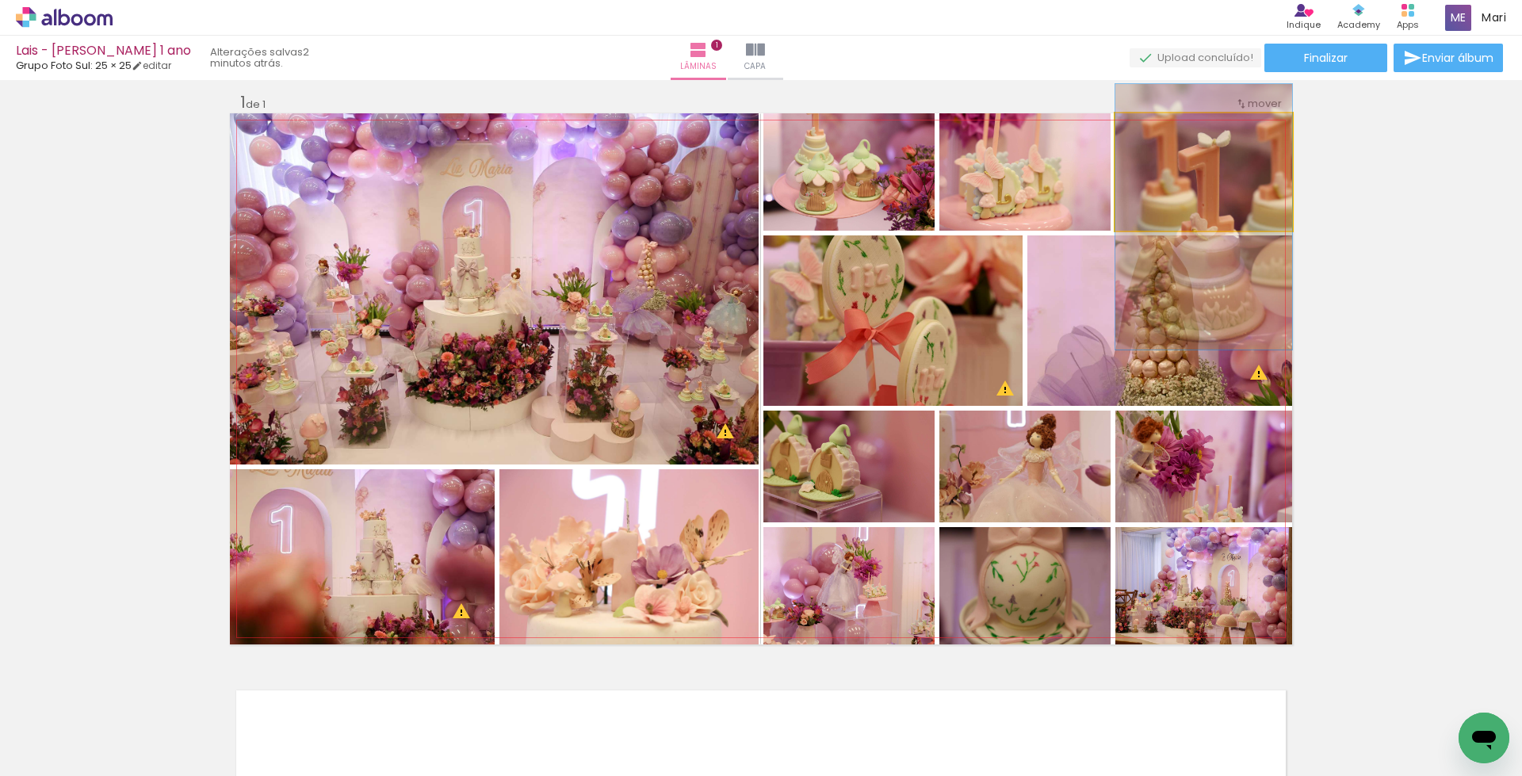
drag, startPoint x: 1237, startPoint y: 173, endPoint x: 1244, endPoint y: 212, distance: 40.3
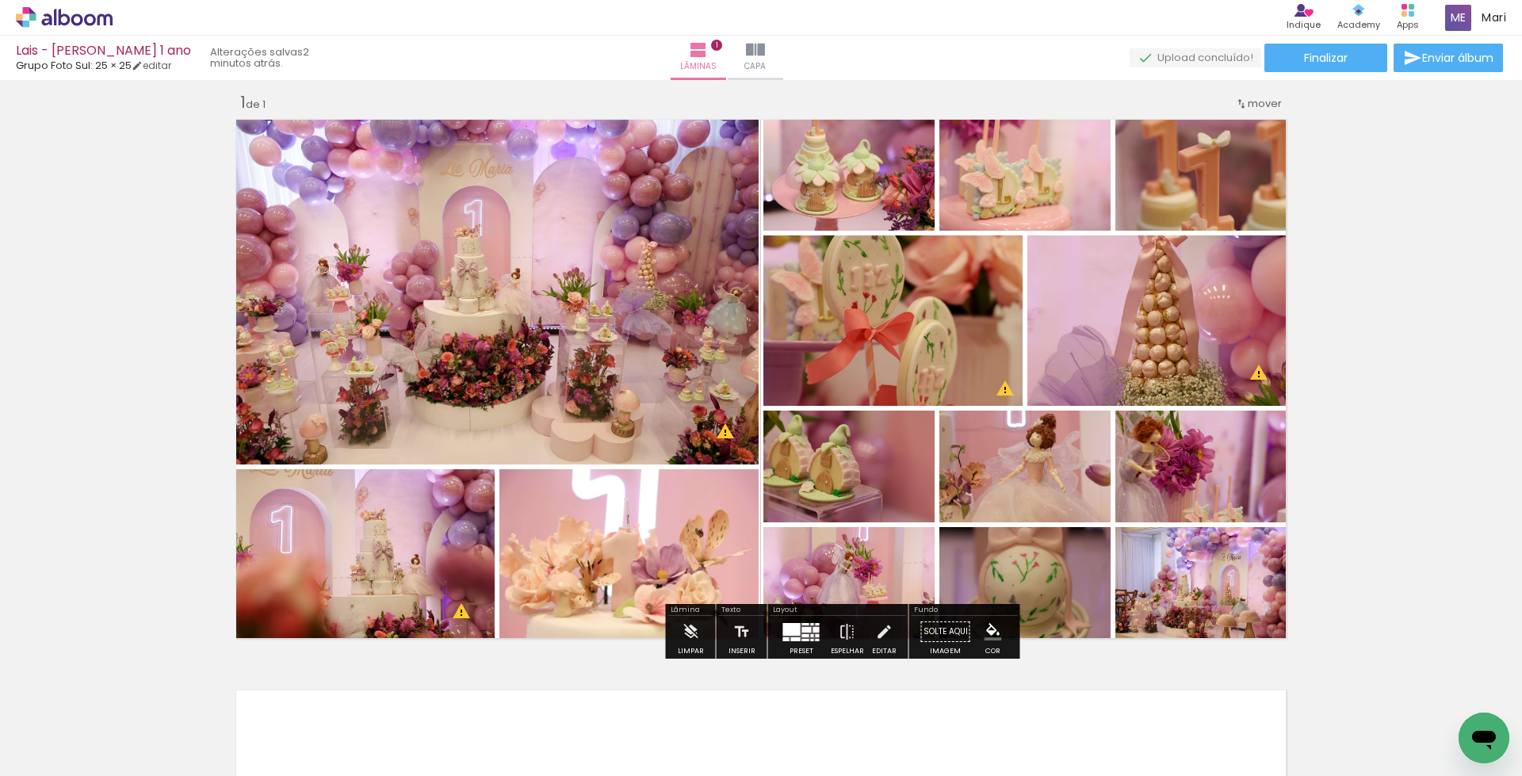
scroll to position [92, 0]
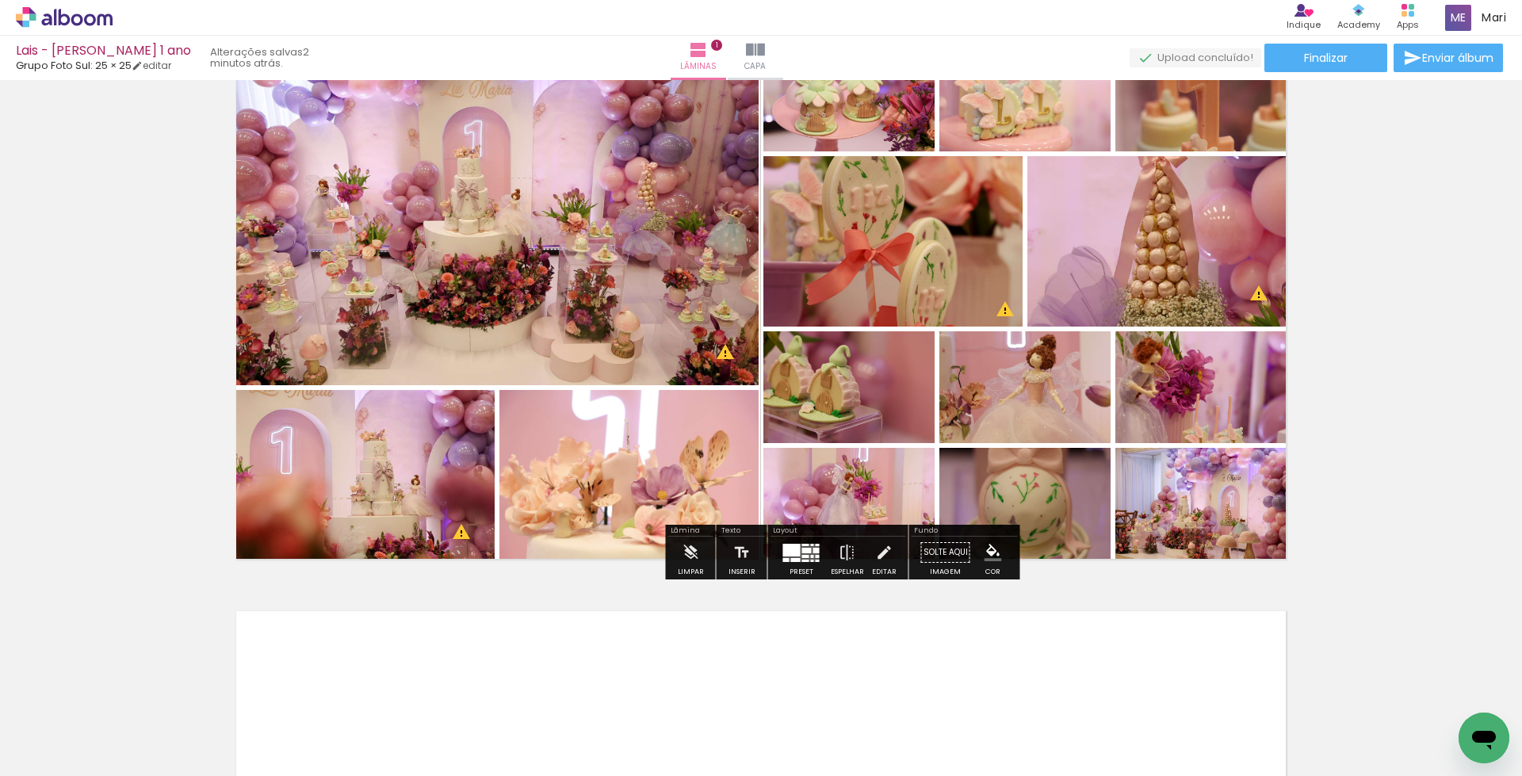
click at [798, 553] on quentale-layouter at bounding box center [801, 553] width 36 height 18
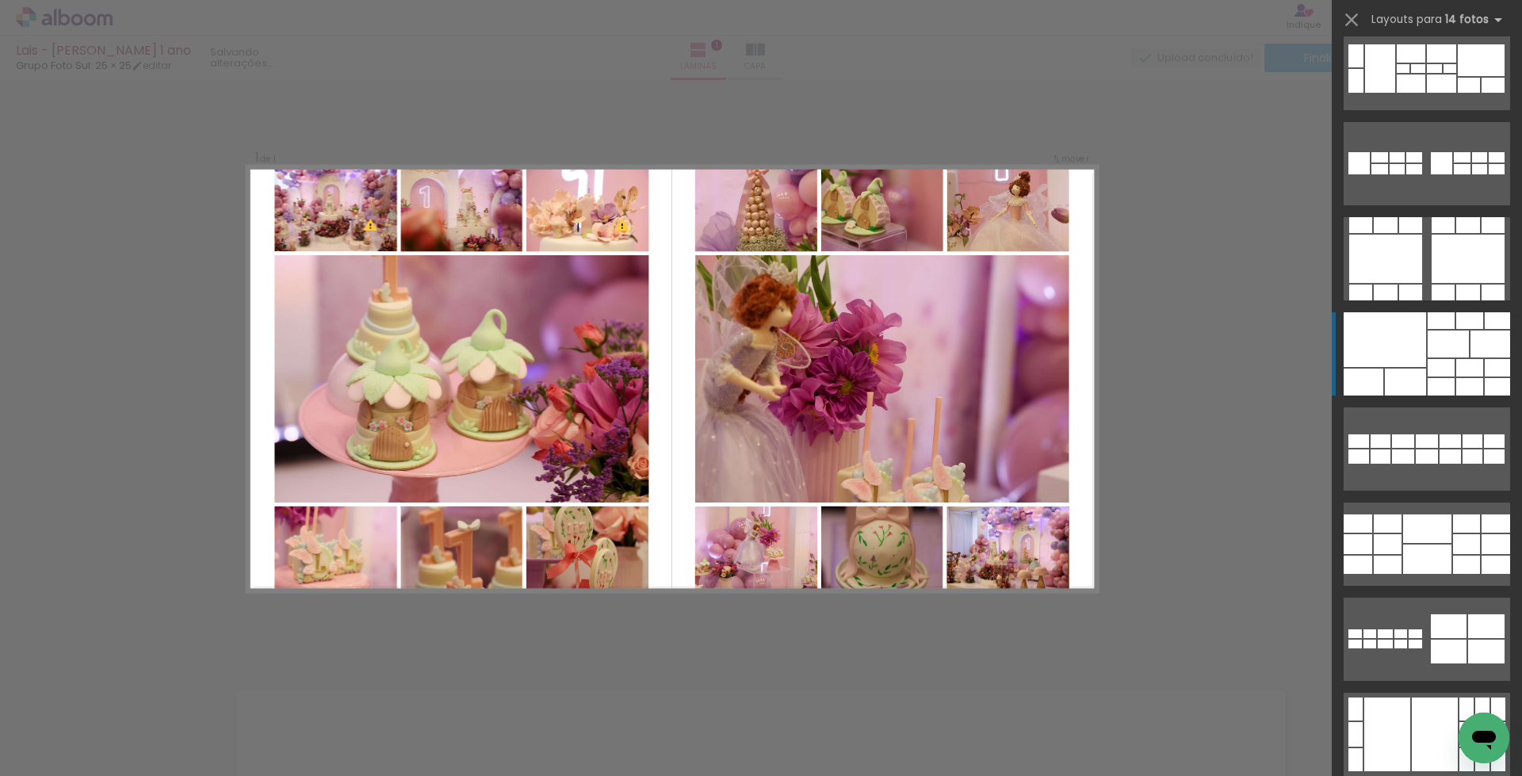
scroll to position [0, 0]
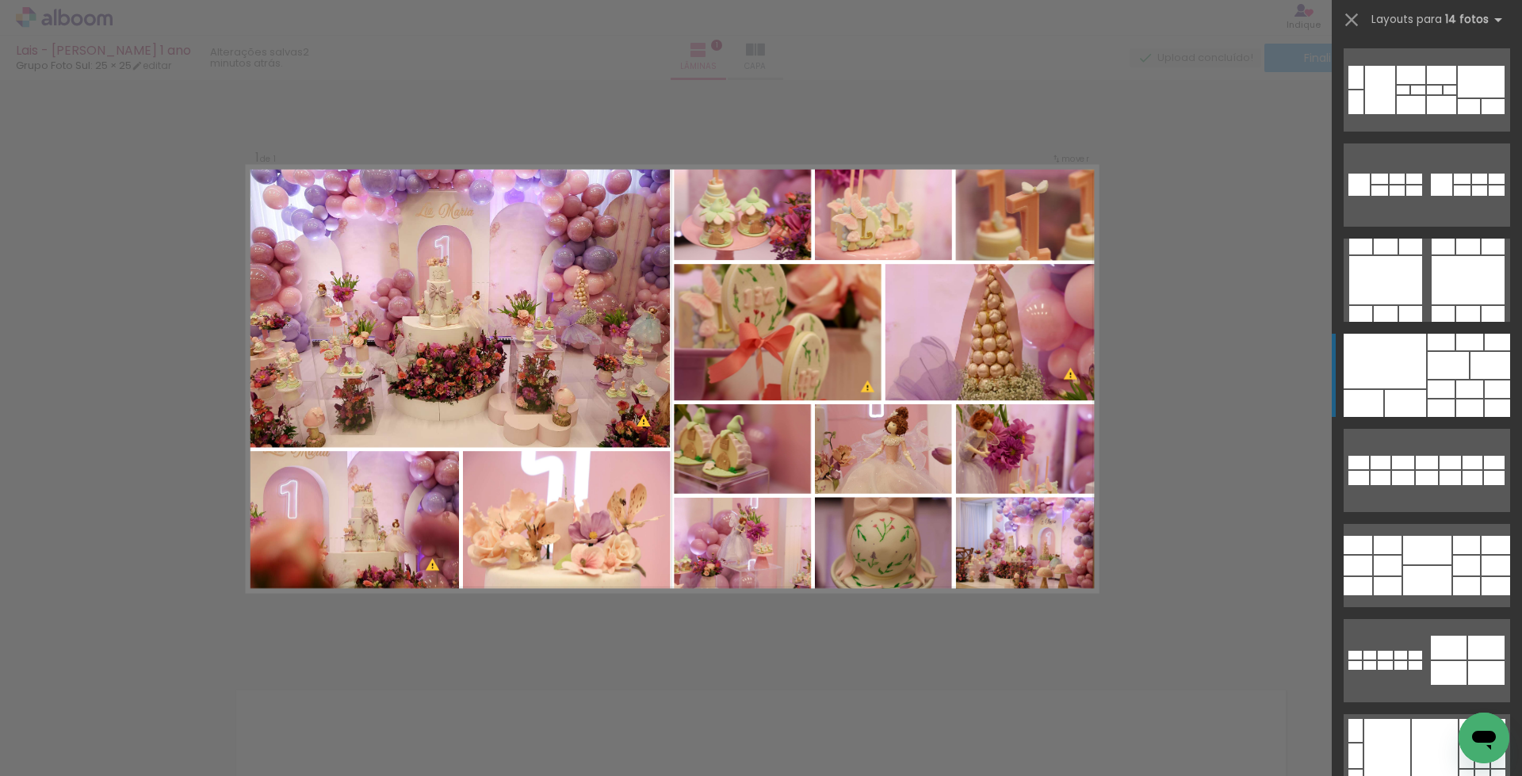
click at [1438, 361] on div at bounding box center [1448, 365] width 41 height 27
click at [1449, 380] on quentale-layouter at bounding box center [1427, 375] width 167 height 83
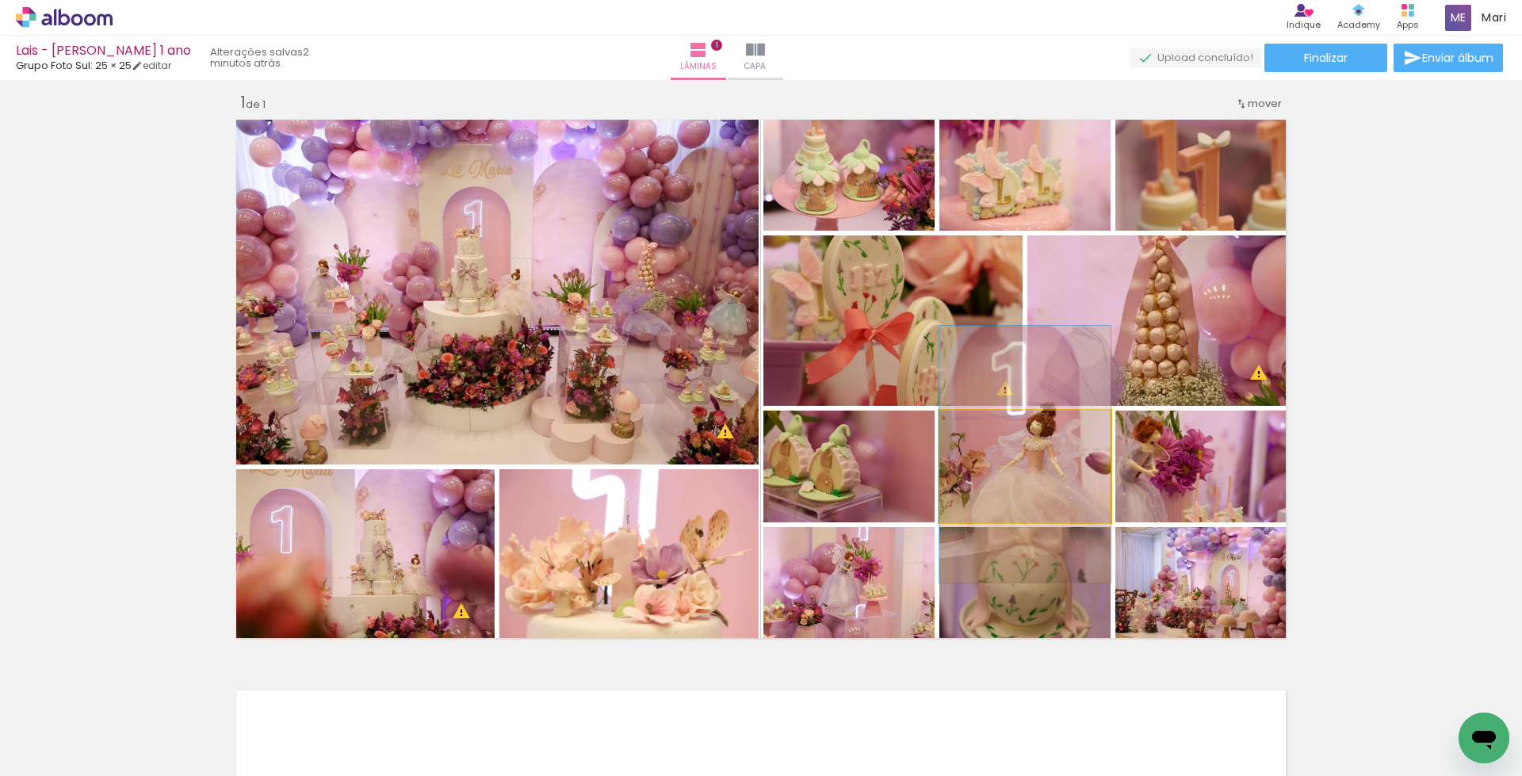
drag, startPoint x: 1055, startPoint y: 493, endPoint x: 1057, endPoint y: 481, distance: 12.1
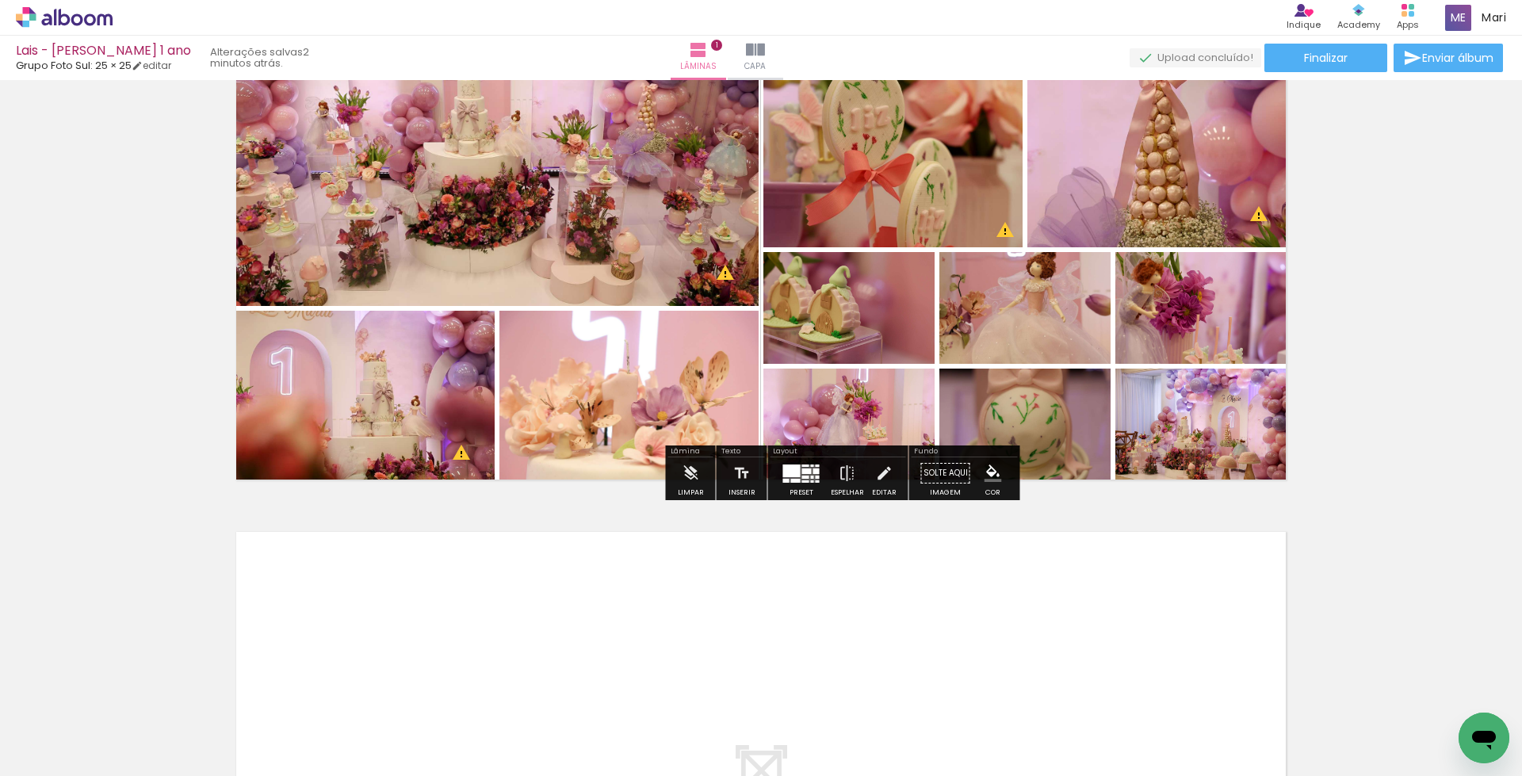
scroll to position [251, 0]
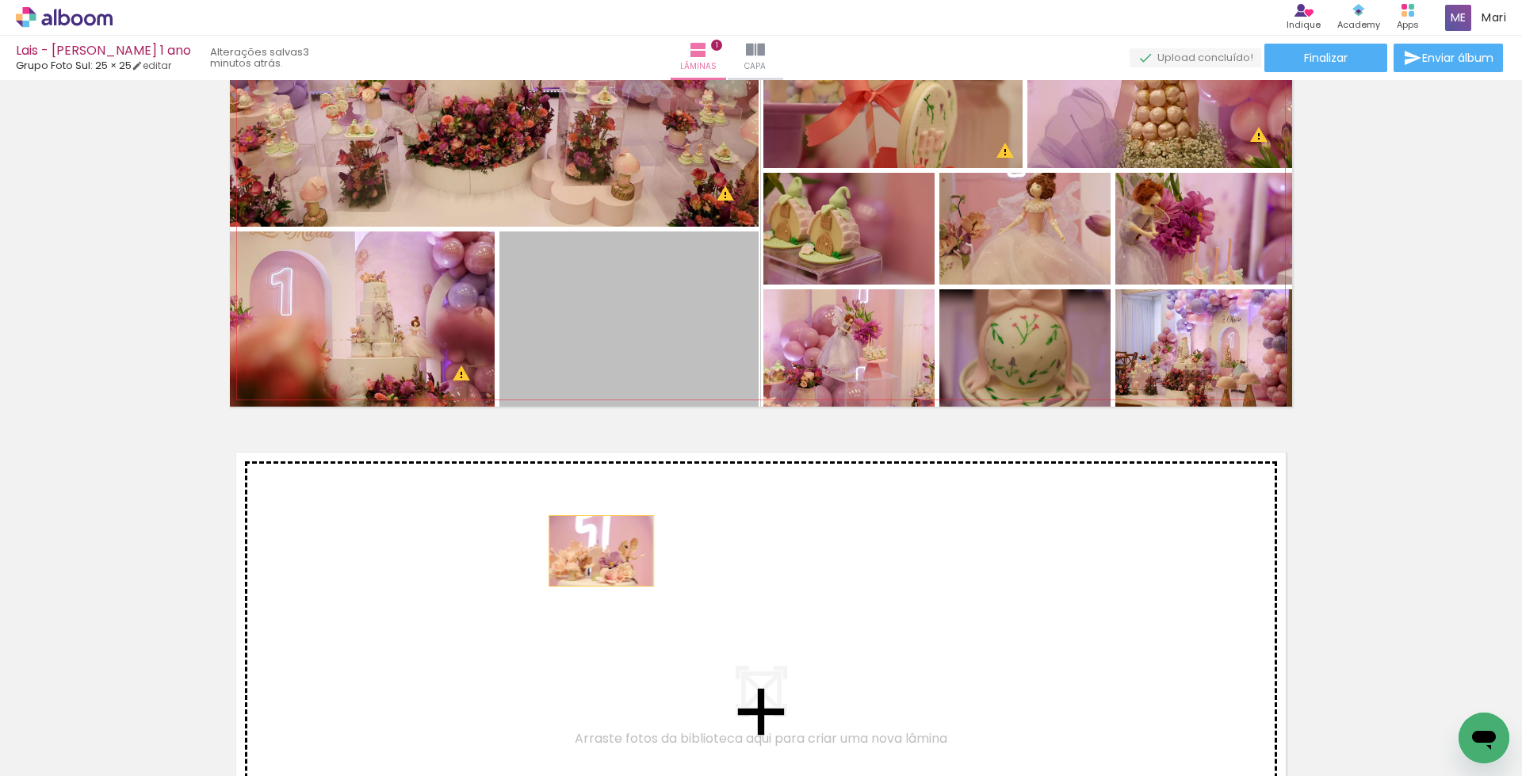
drag, startPoint x: 626, startPoint y: 353, endPoint x: 775, endPoint y: 419, distance: 162.2
click at [588, 567] on div "Inserir lâmina 1 de 1 O Designbox precisará aumentar a sua imagem em 175% para …" at bounding box center [761, 406] width 1522 height 1143
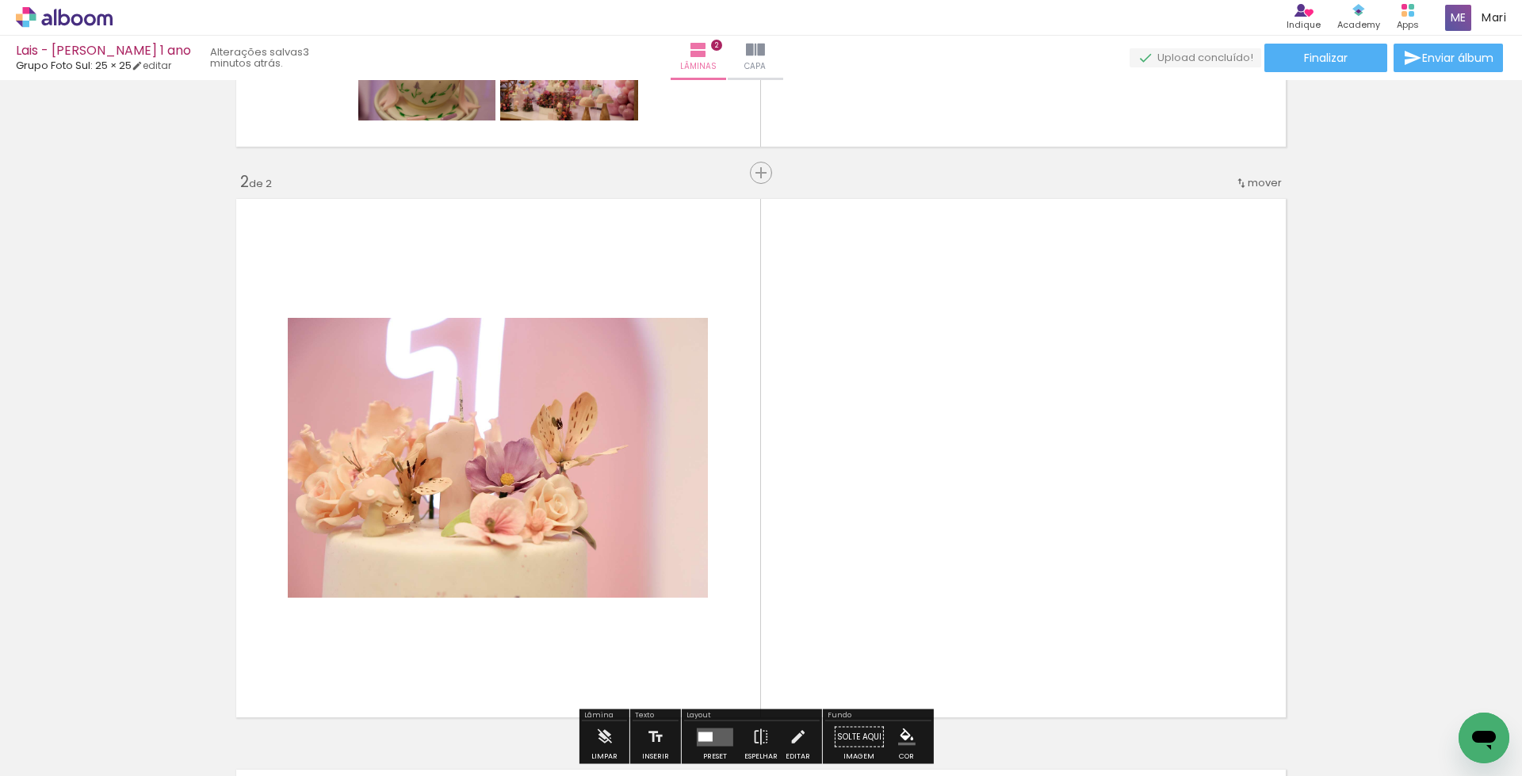
scroll to position [266, 0]
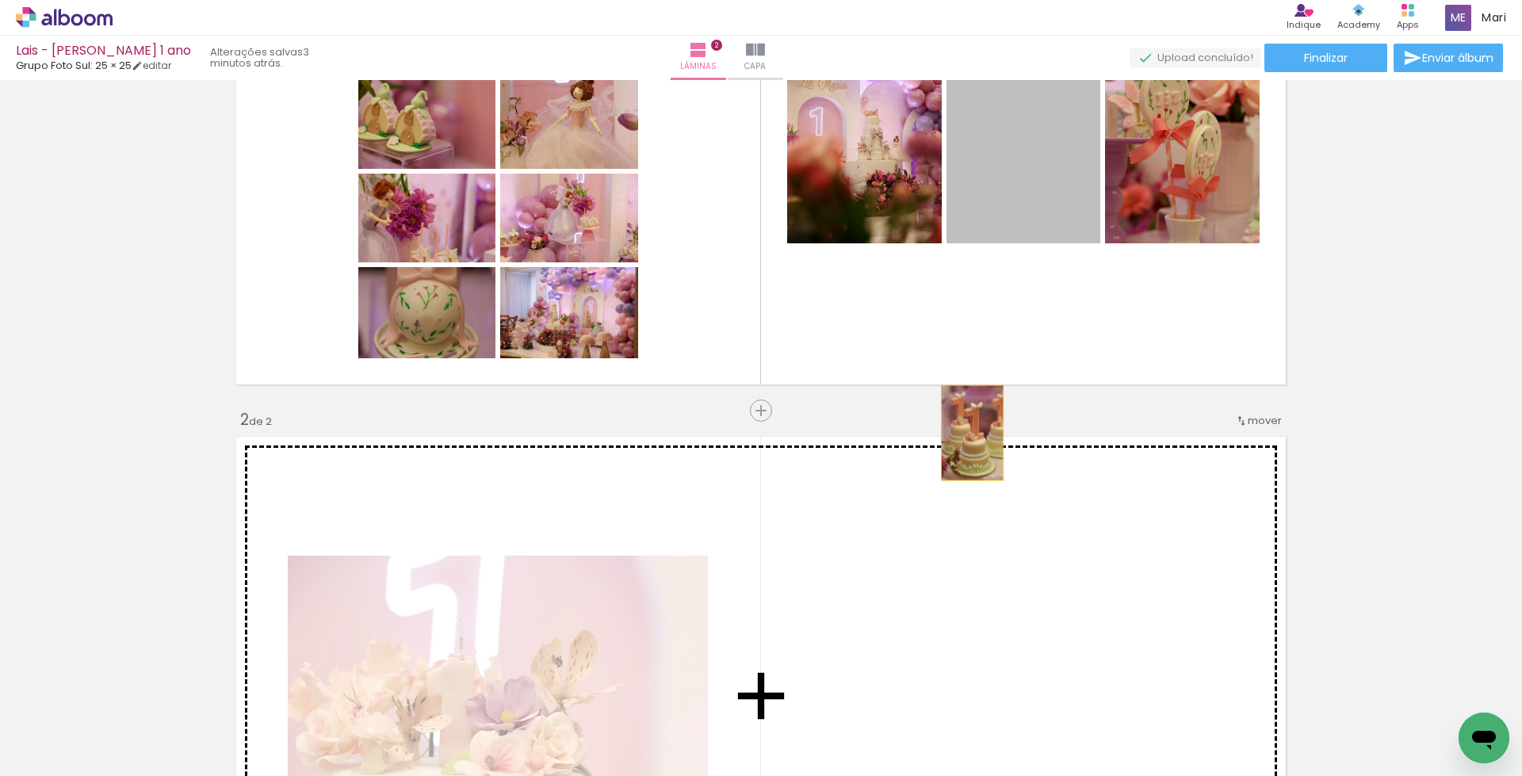
drag, startPoint x: 1009, startPoint y: 182, endPoint x: 1067, endPoint y: 274, distance: 108.4
click at [934, 546] on div "Inserir lâmina 1 de 2 Inserir lâmina 2 de 2 O Designbox precisará aumentar a su…" at bounding box center [761, 675] width 1522 height 1713
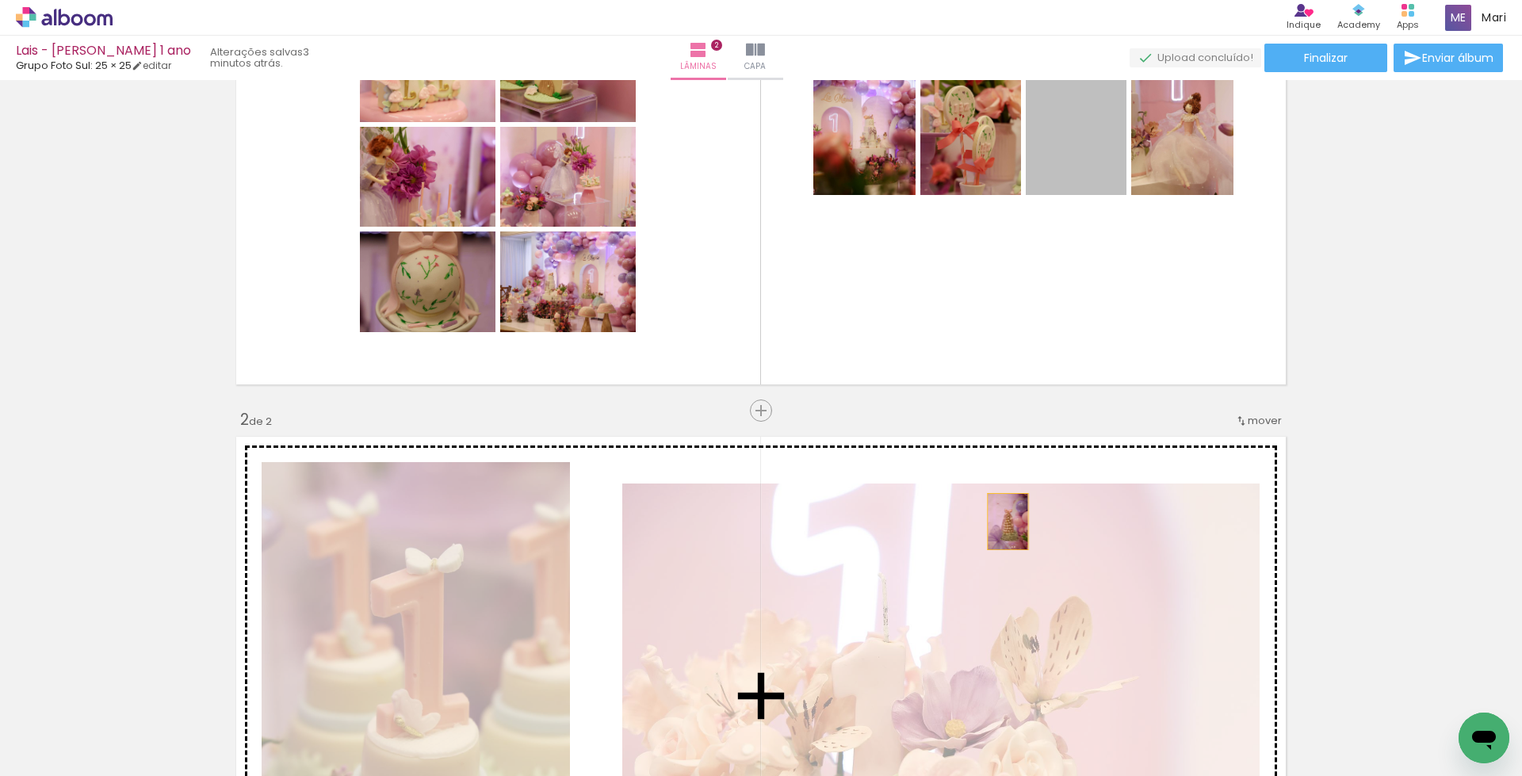
drag, startPoint x: 1070, startPoint y: 305, endPoint x: 1124, endPoint y: 262, distance: 68.2
click at [994, 557] on div "Inserir lâmina 1 de 2 Inserir lâmina 2 de 2 O Designbox precisará aumentar a su…" at bounding box center [761, 675] width 1522 height 1713
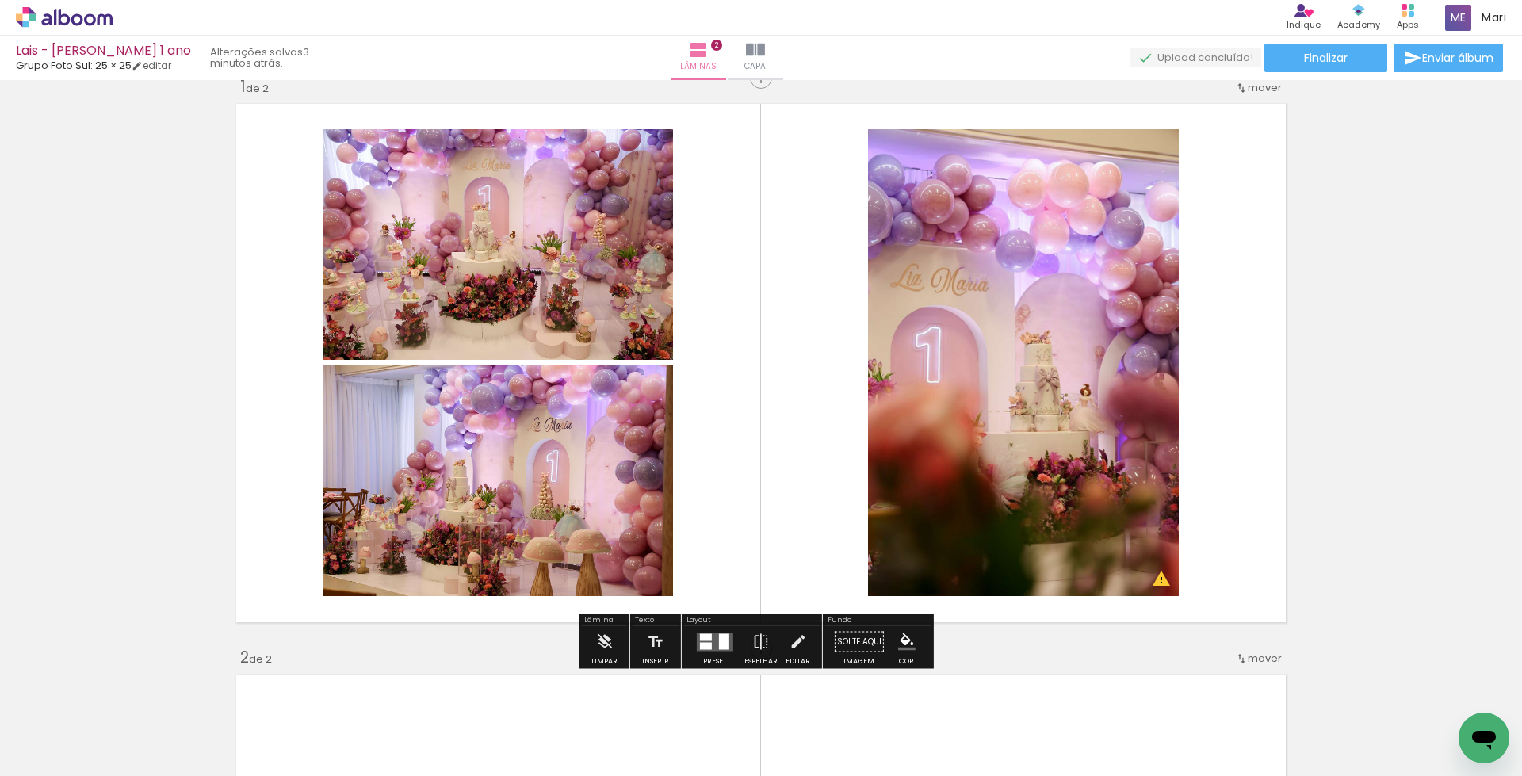
scroll to position [108, 0]
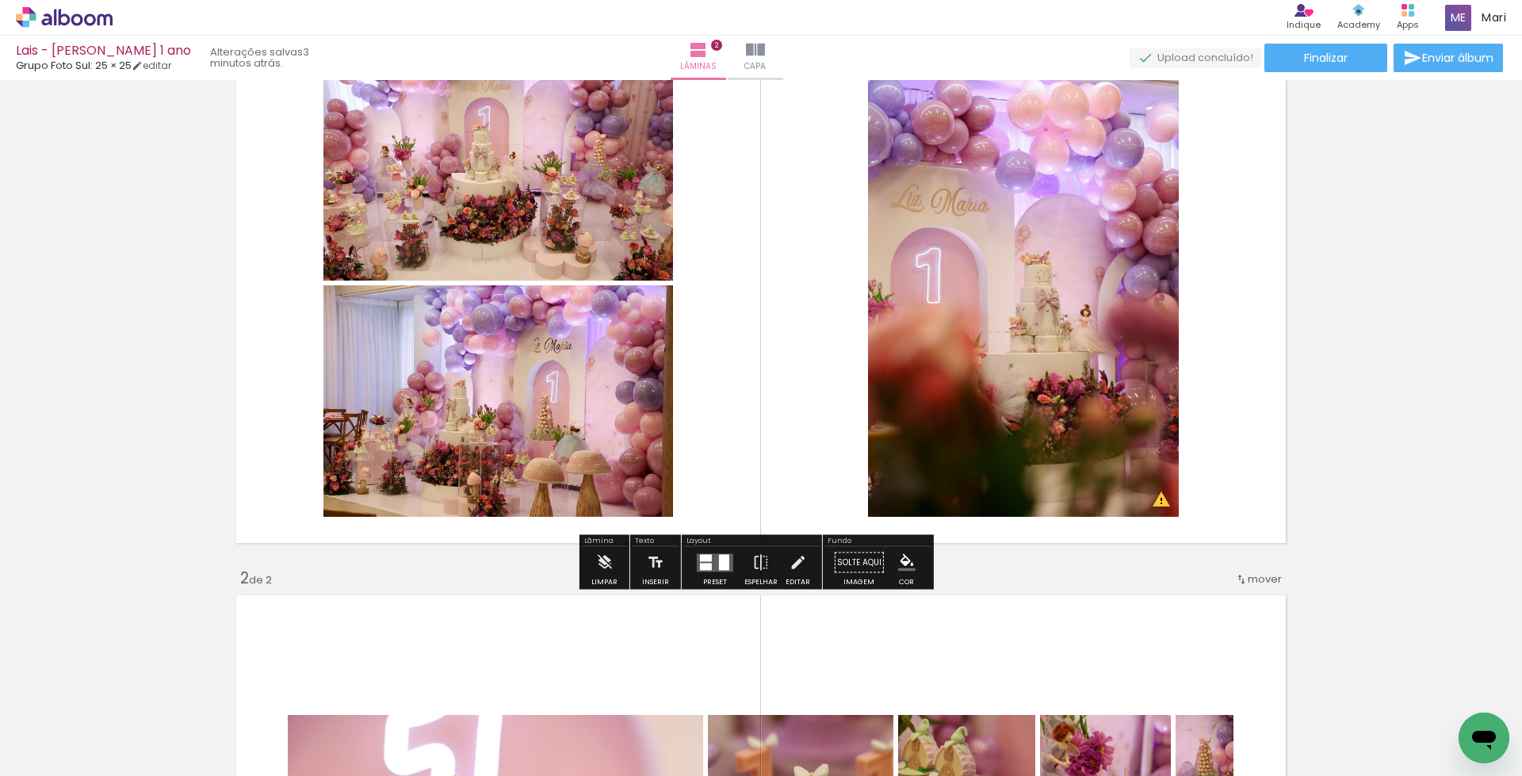
click at [697, 547] on div at bounding box center [715, 563] width 43 height 32
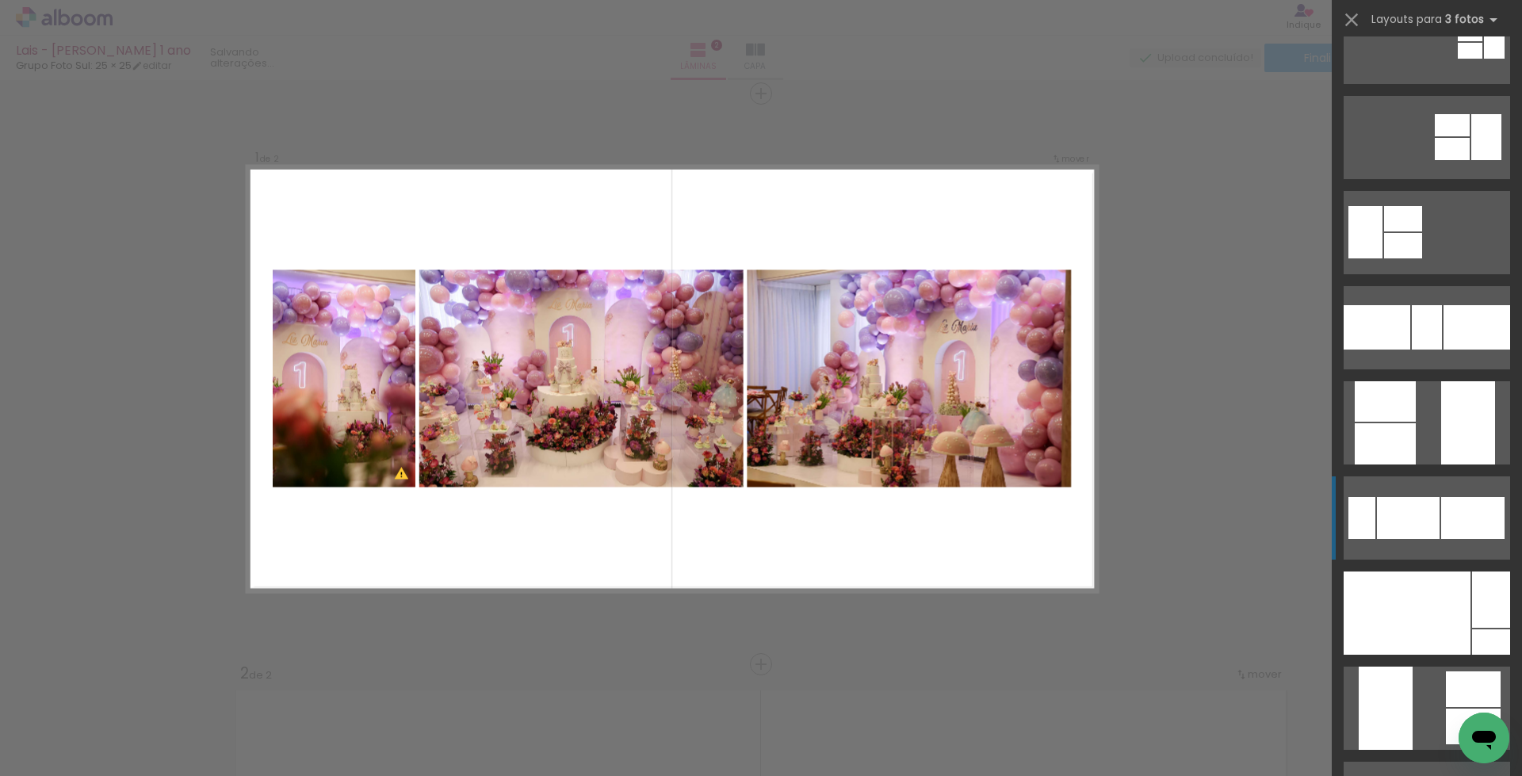
scroll to position [317, 0]
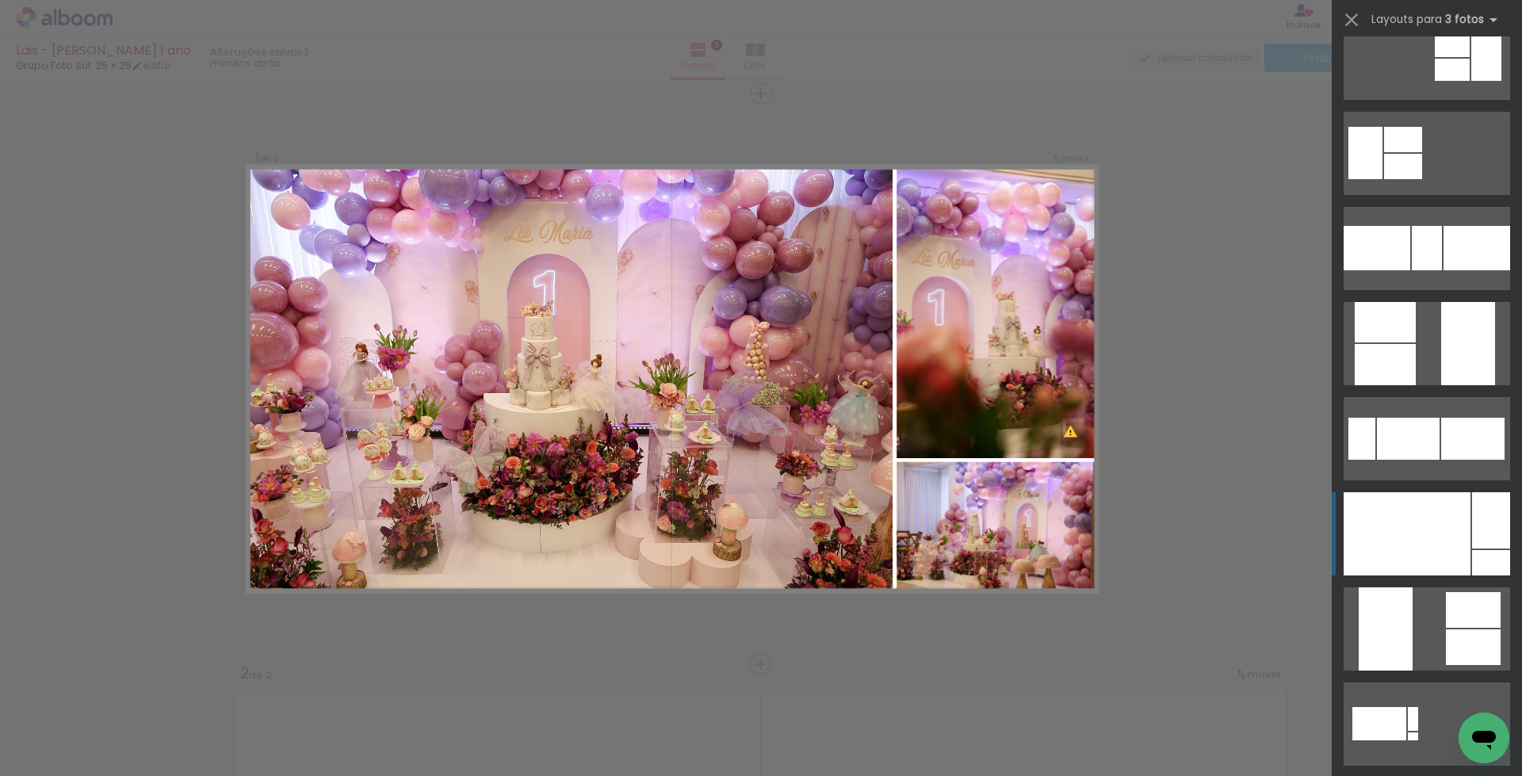
click at [1423, 519] on div at bounding box center [1407, 533] width 127 height 83
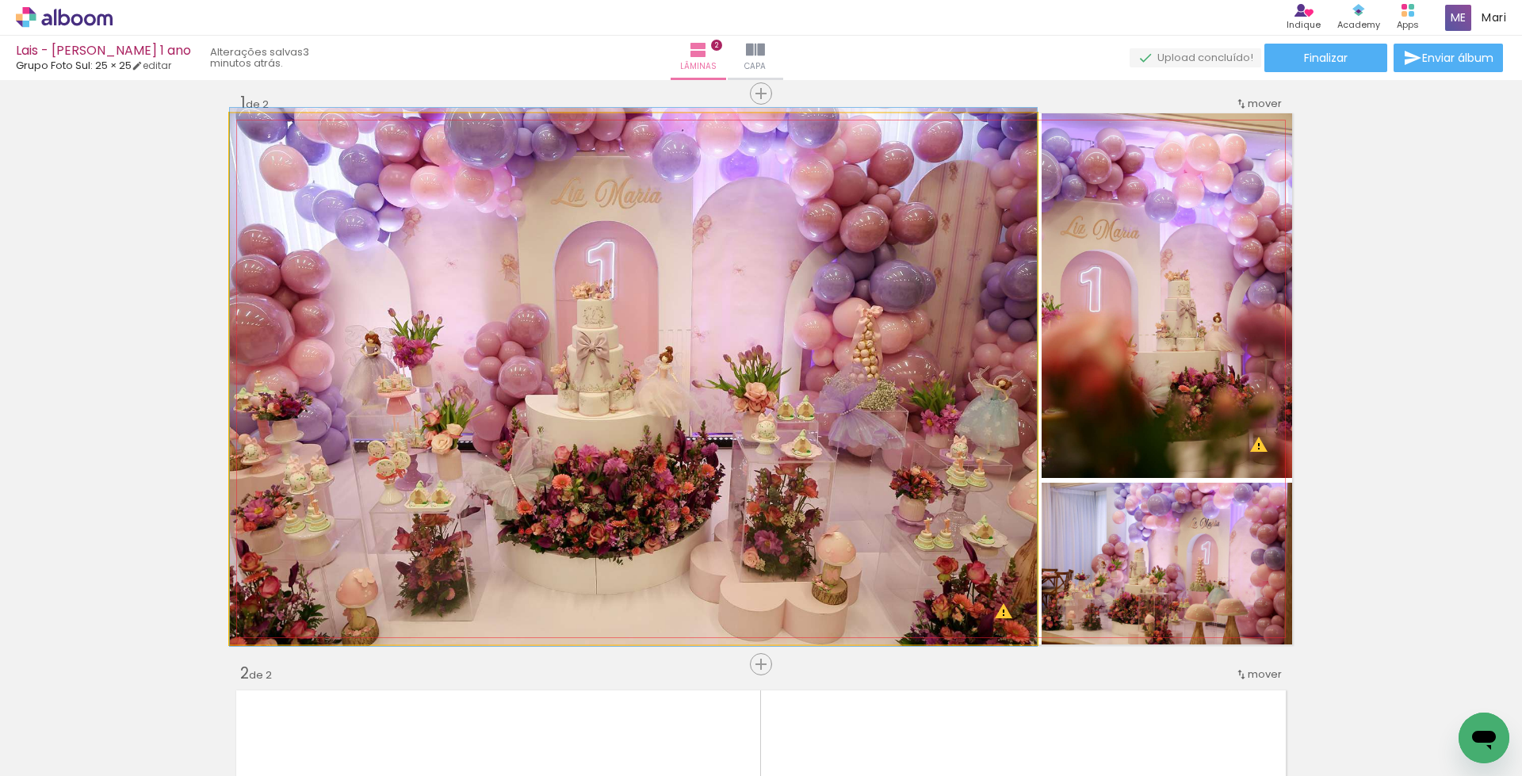
drag, startPoint x: 663, startPoint y: 476, endPoint x: 698, endPoint y: 472, distance: 35.1
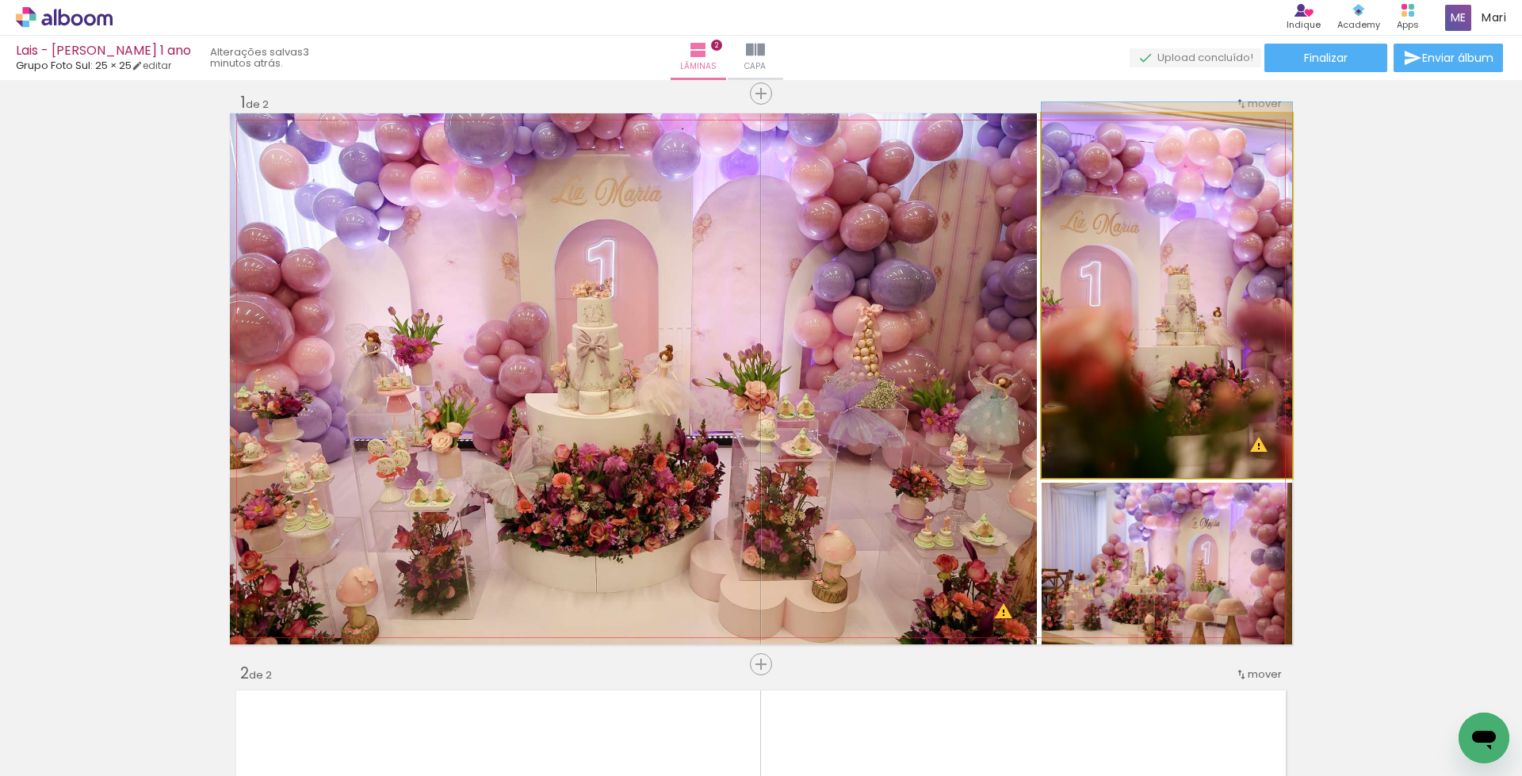
drag, startPoint x: 1143, startPoint y: 408, endPoint x: 1143, endPoint y: 388, distance: 19.8
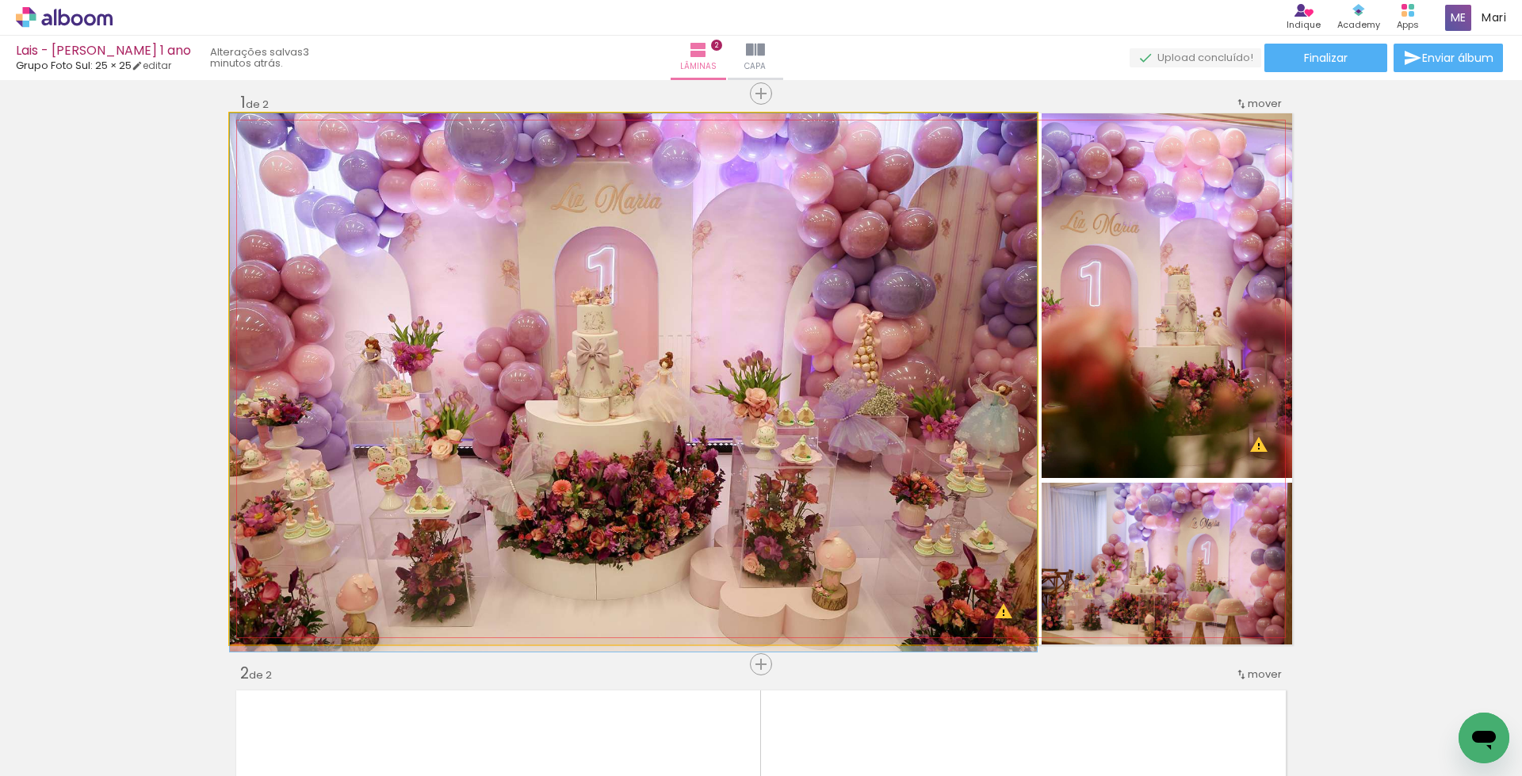
drag, startPoint x: 812, startPoint y: 453, endPoint x: 812, endPoint y: 476, distance: 23.0
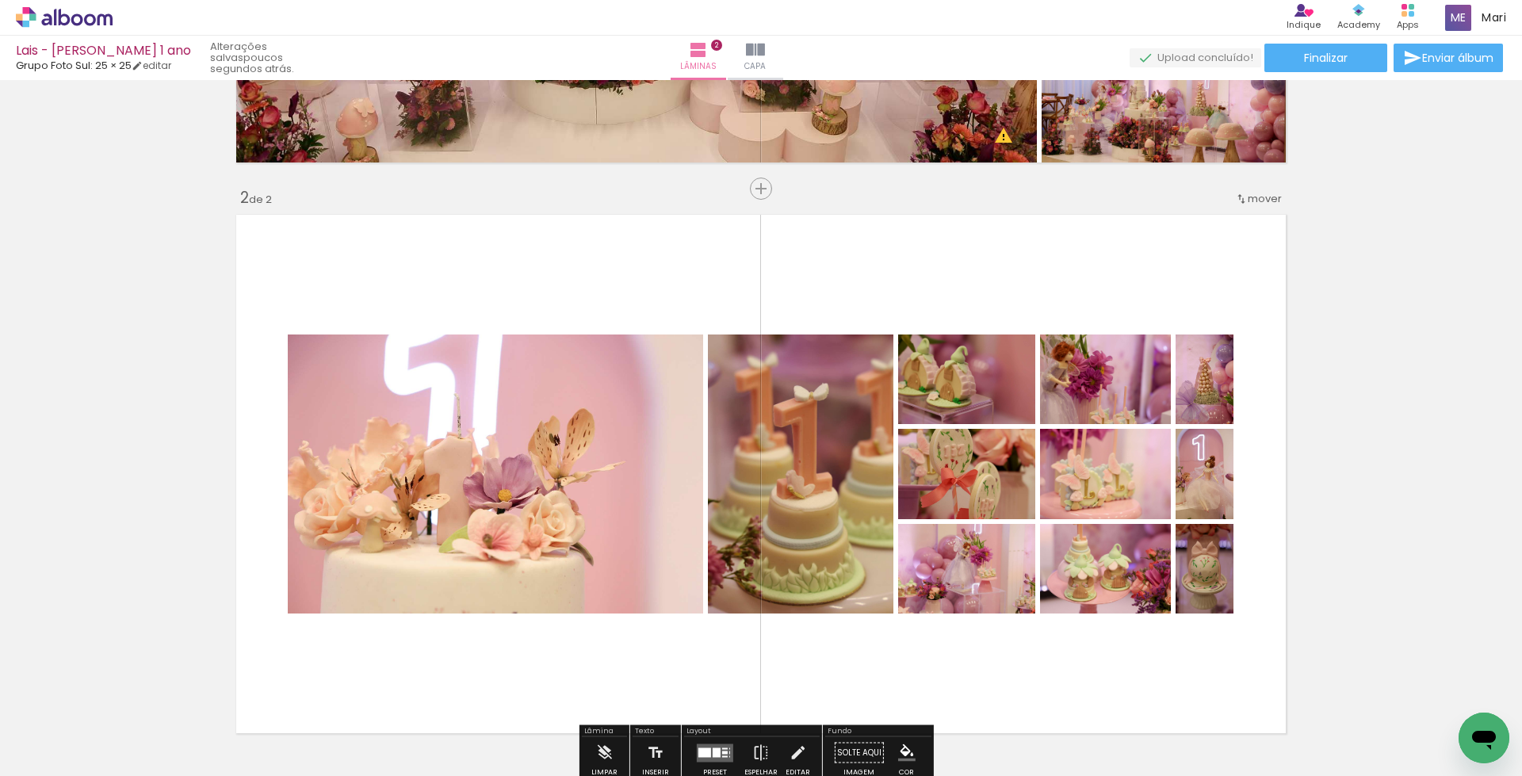
scroll to position [647, 0]
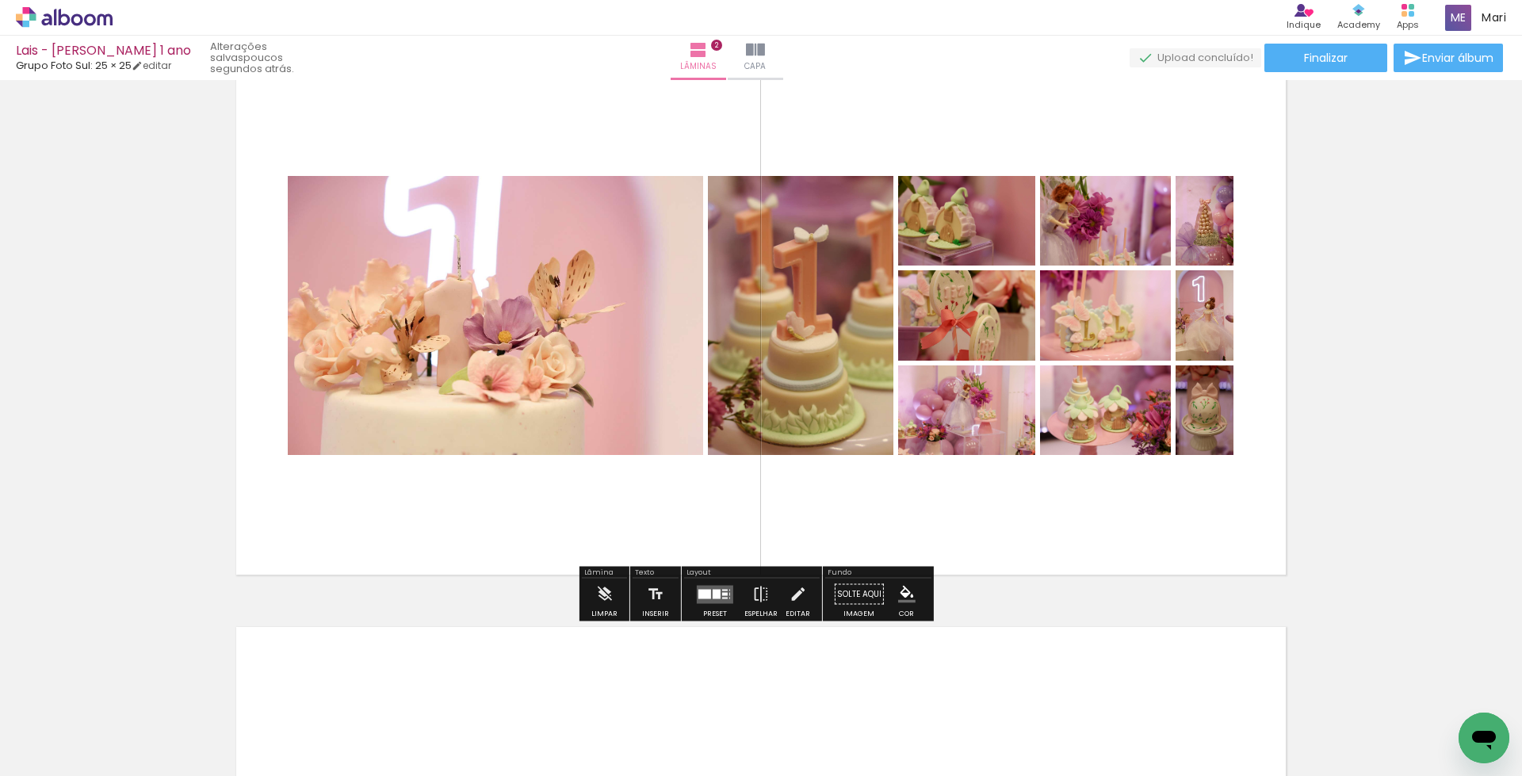
click at [710, 588] on quentale-layouter at bounding box center [715, 594] width 36 height 18
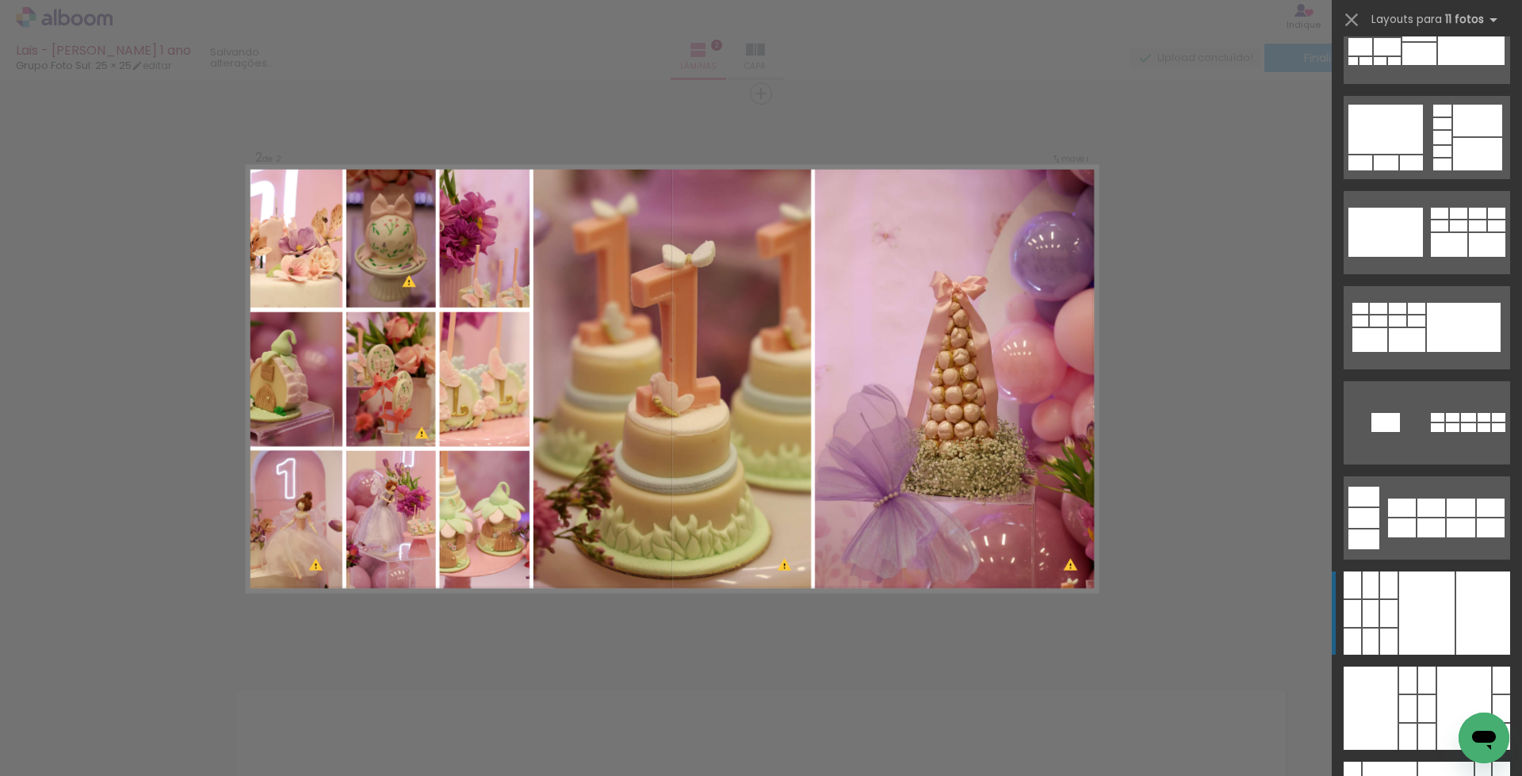
scroll to position [2299, 0]
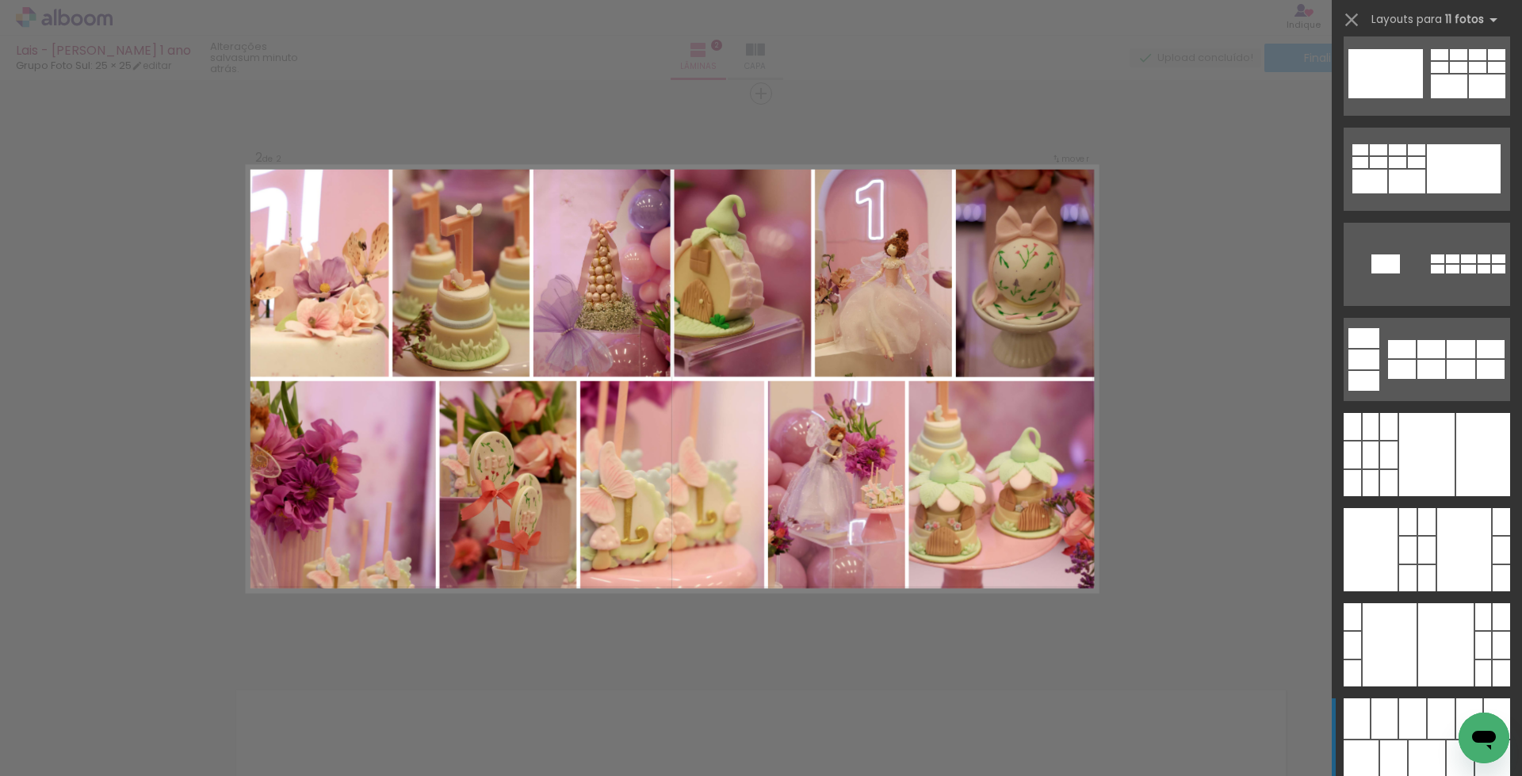
click at [1391, 726] on div at bounding box center [1385, 719] width 26 height 40
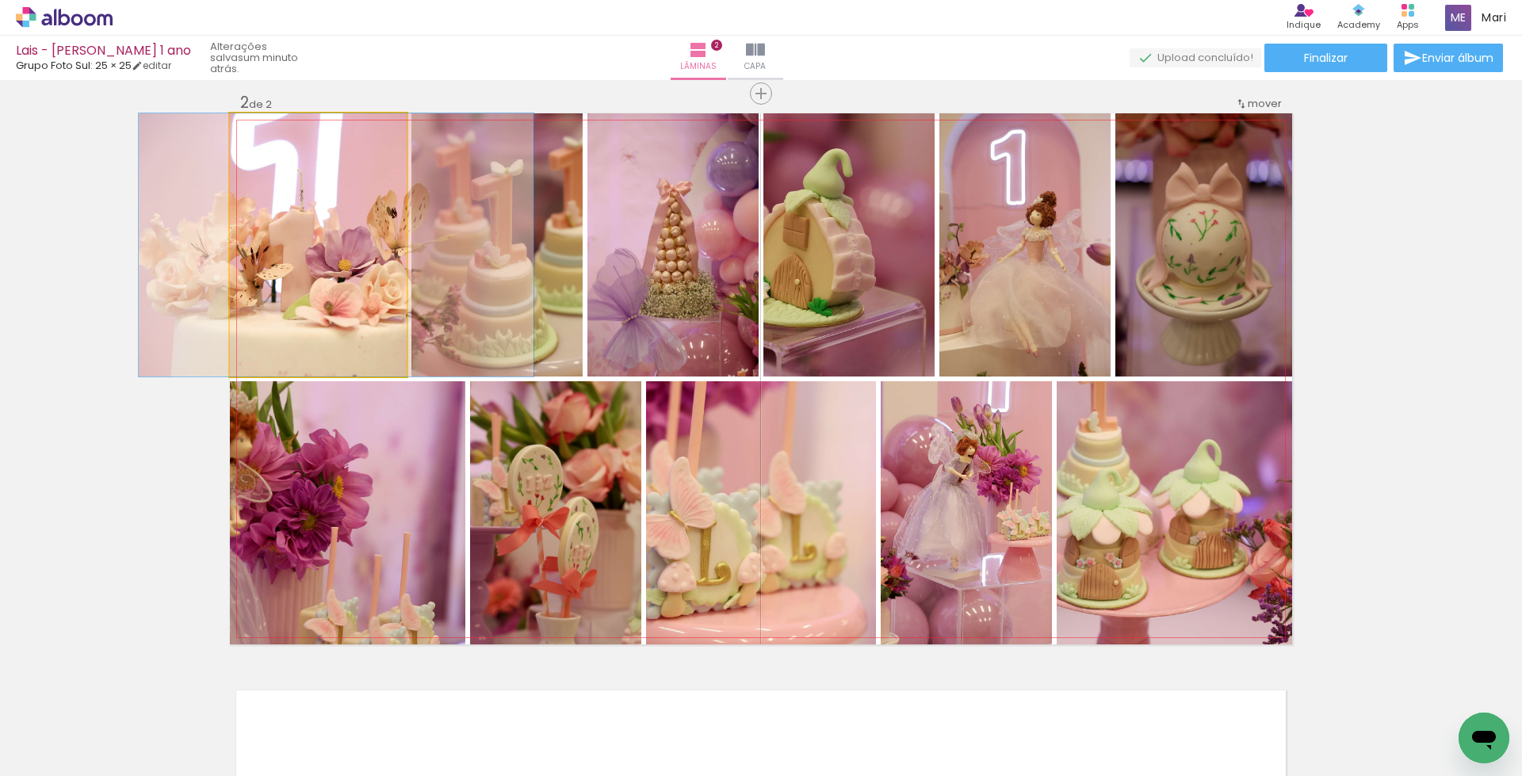
drag, startPoint x: 297, startPoint y: 323, endPoint x: 316, endPoint y: 317, distance: 19.8
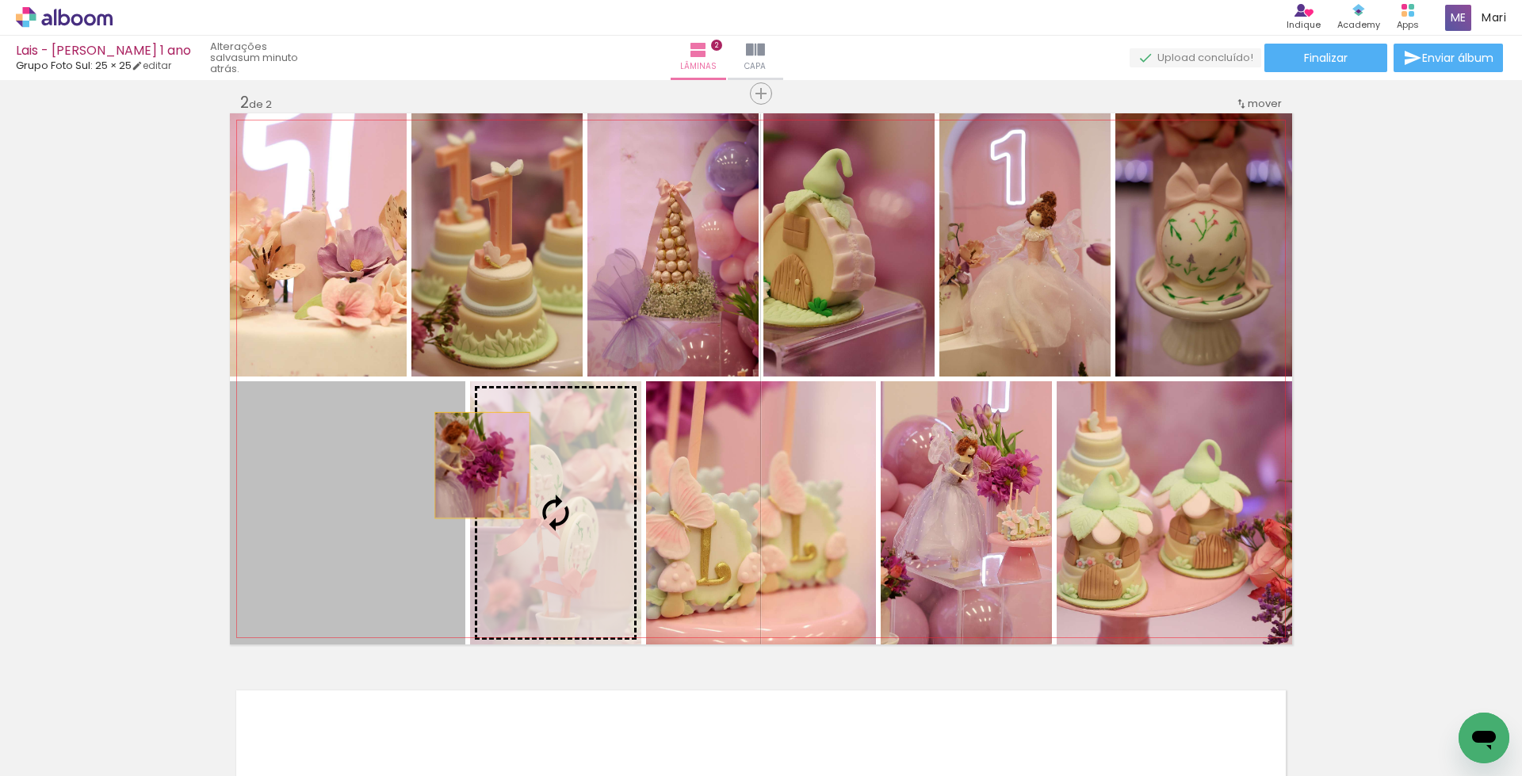
drag, startPoint x: 401, startPoint y: 564, endPoint x: 468, endPoint y: 473, distance: 112.9
click at [0, 0] on slot at bounding box center [0, 0] width 0 height 0
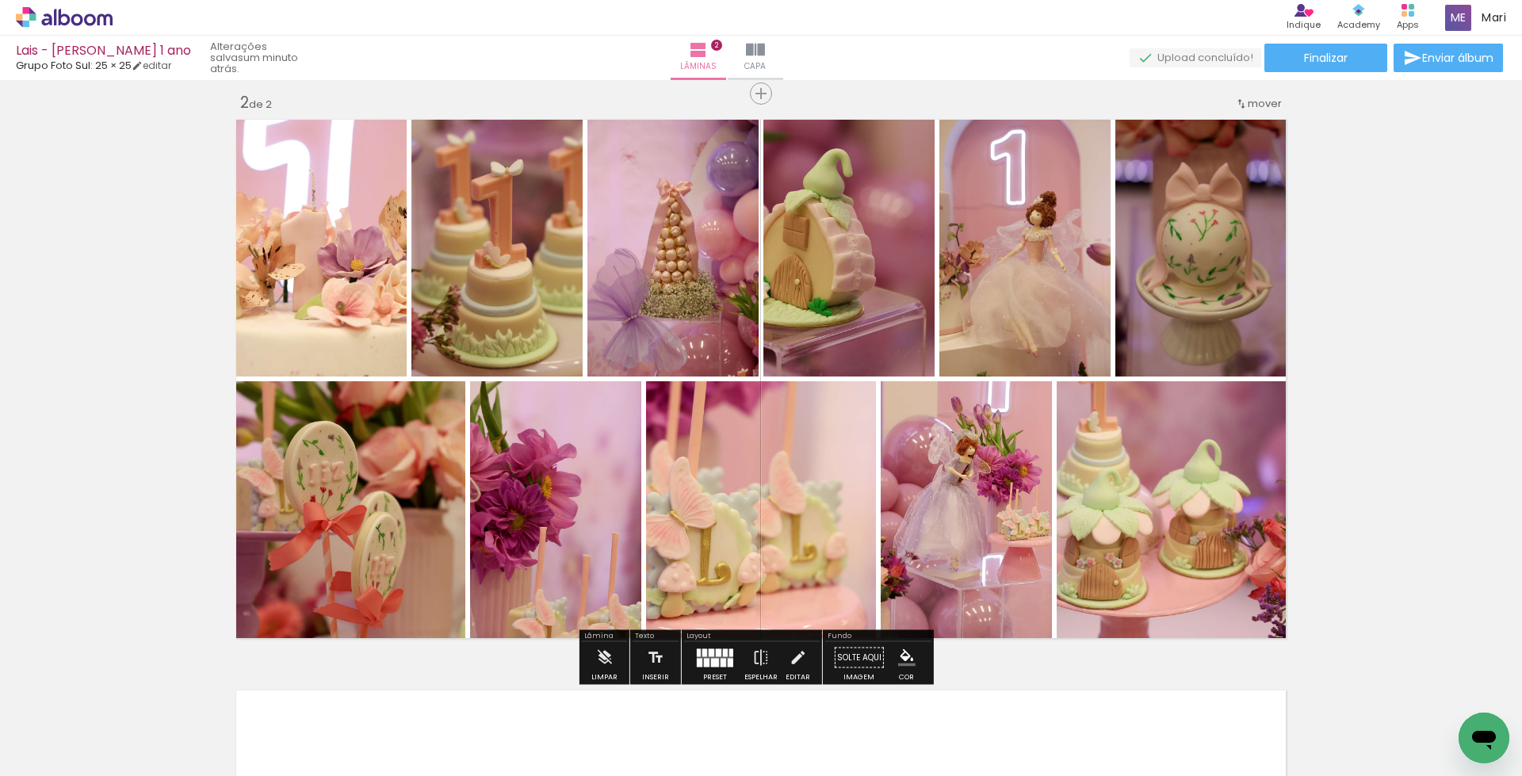
drag, startPoint x: 387, startPoint y: 503, endPoint x: 343, endPoint y: 503, distance: 44.4
click at [0, 0] on slot at bounding box center [0, 0] width 0 height 0
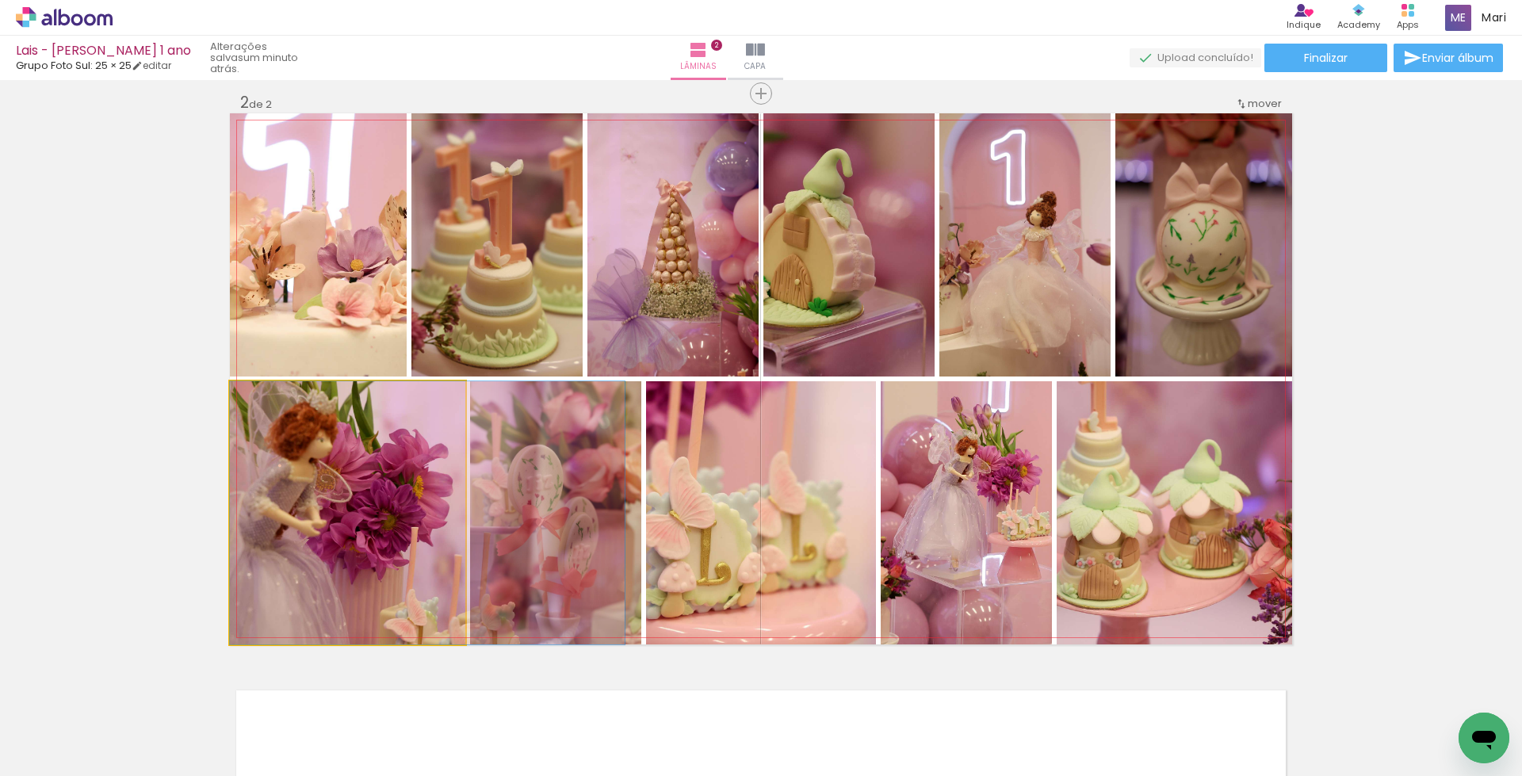
drag, startPoint x: 330, startPoint y: 521, endPoint x: 423, endPoint y: 526, distance: 93.7
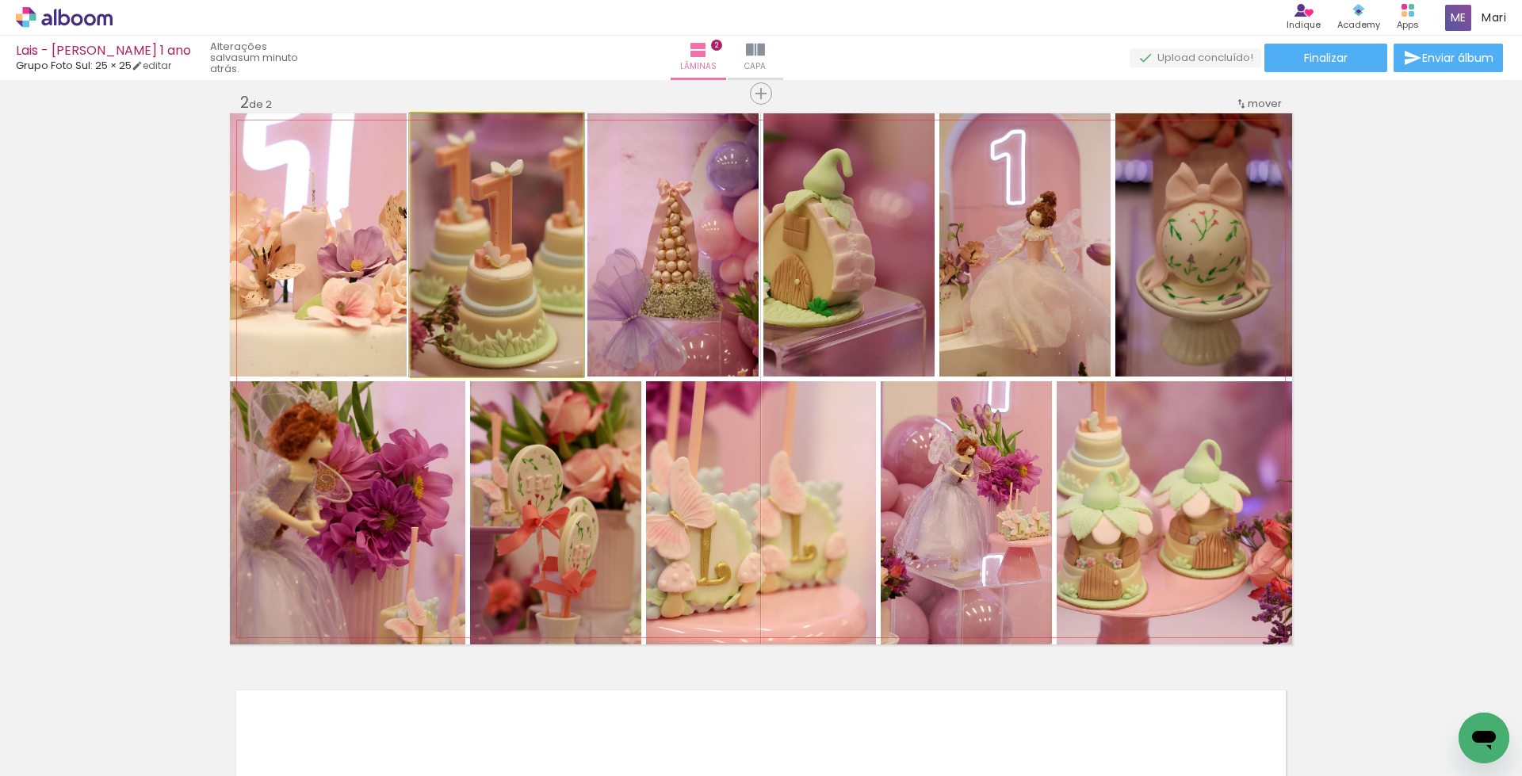
click at [521, 294] on quentale-photo at bounding box center [497, 244] width 171 height 263
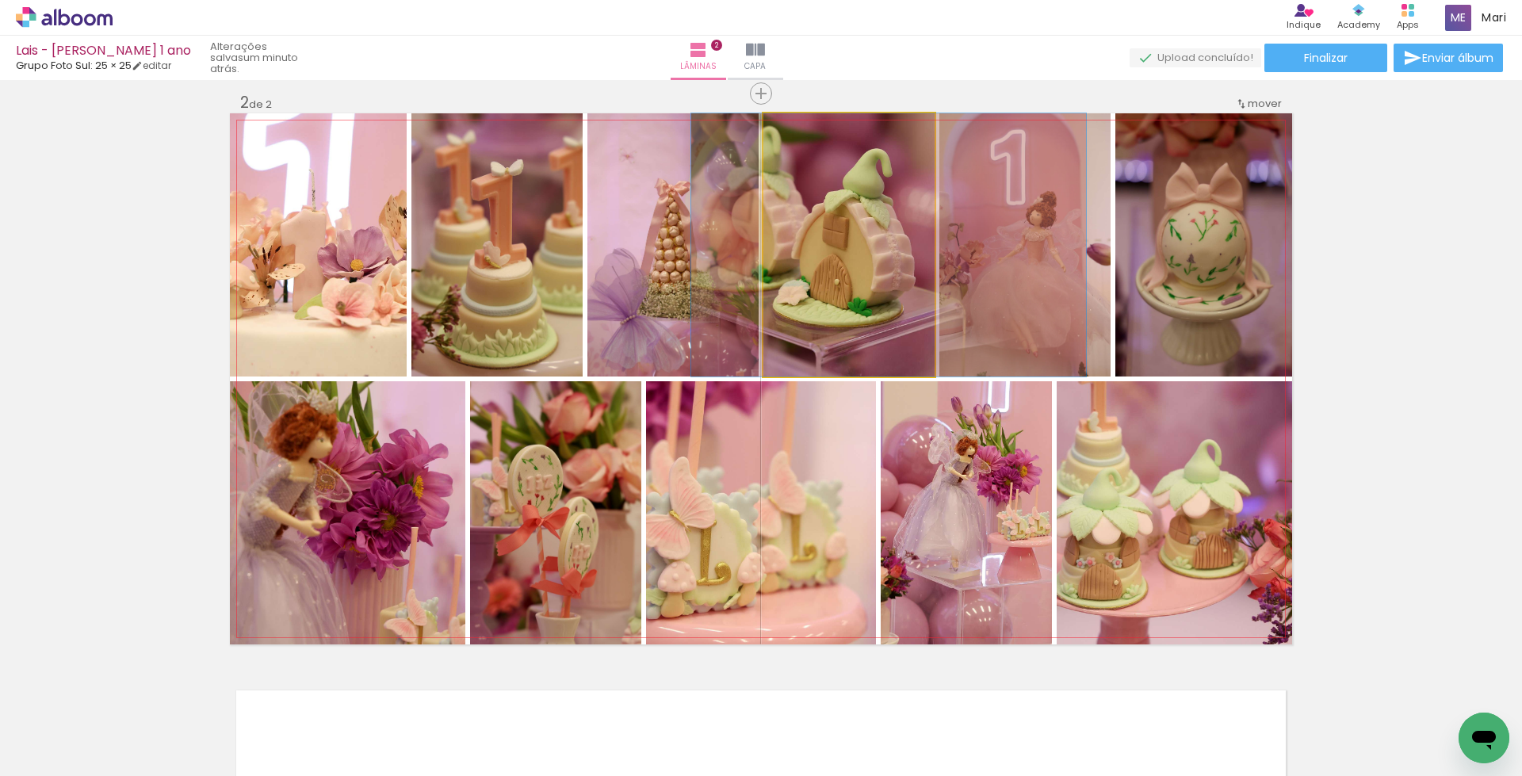
drag, startPoint x: 817, startPoint y: 282, endPoint x: 857, endPoint y: 281, distance: 39.7
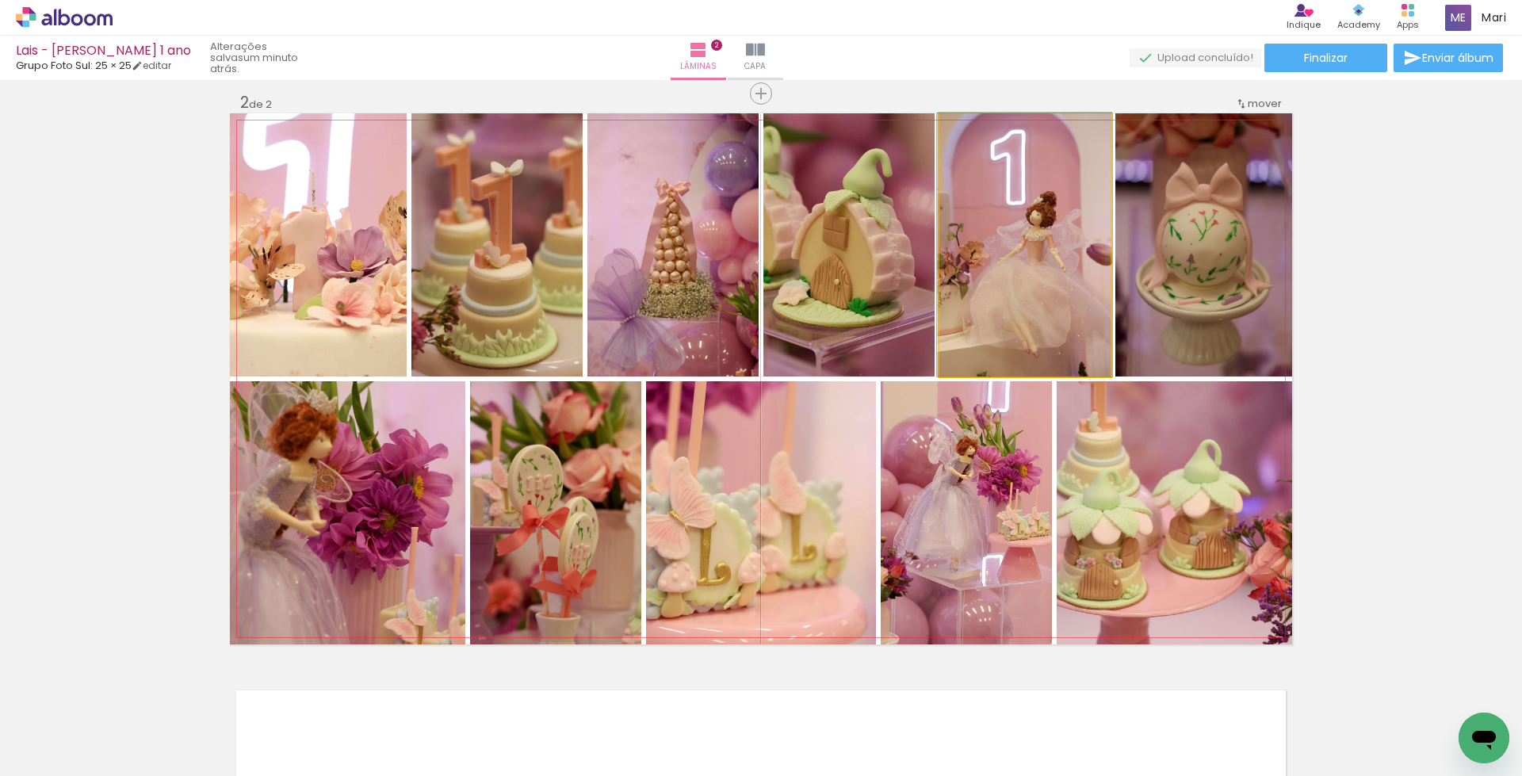
click at [1017, 302] on quentale-photo at bounding box center [1025, 244] width 171 height 263
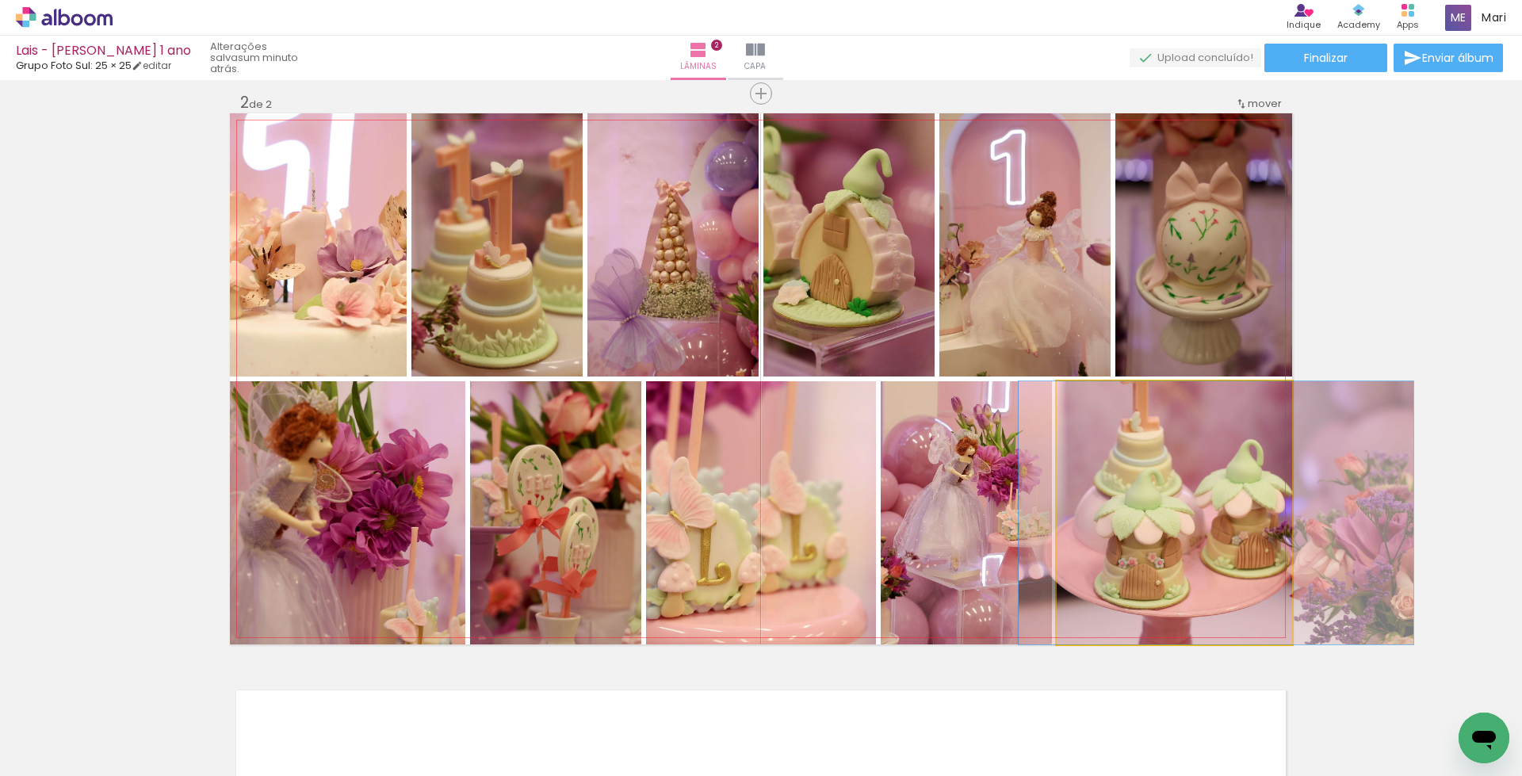
drag, startPoint x: 1186, startPoint y: 496, endPoint x: 1228, endPoint y: 521, distance: 49.1
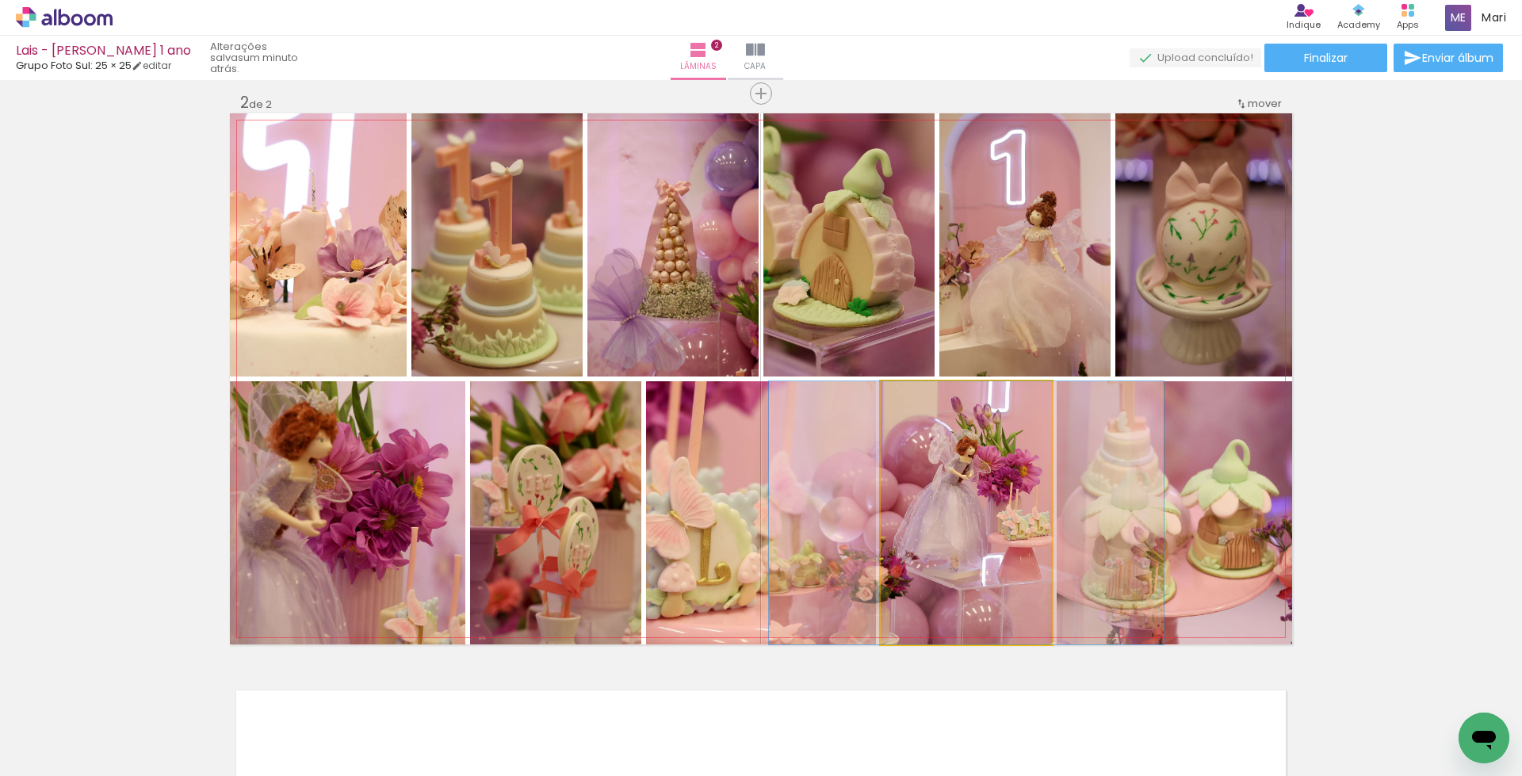
click at [970, 516] on quentale-photo at bounding box center [966, 512] width 171 height 263
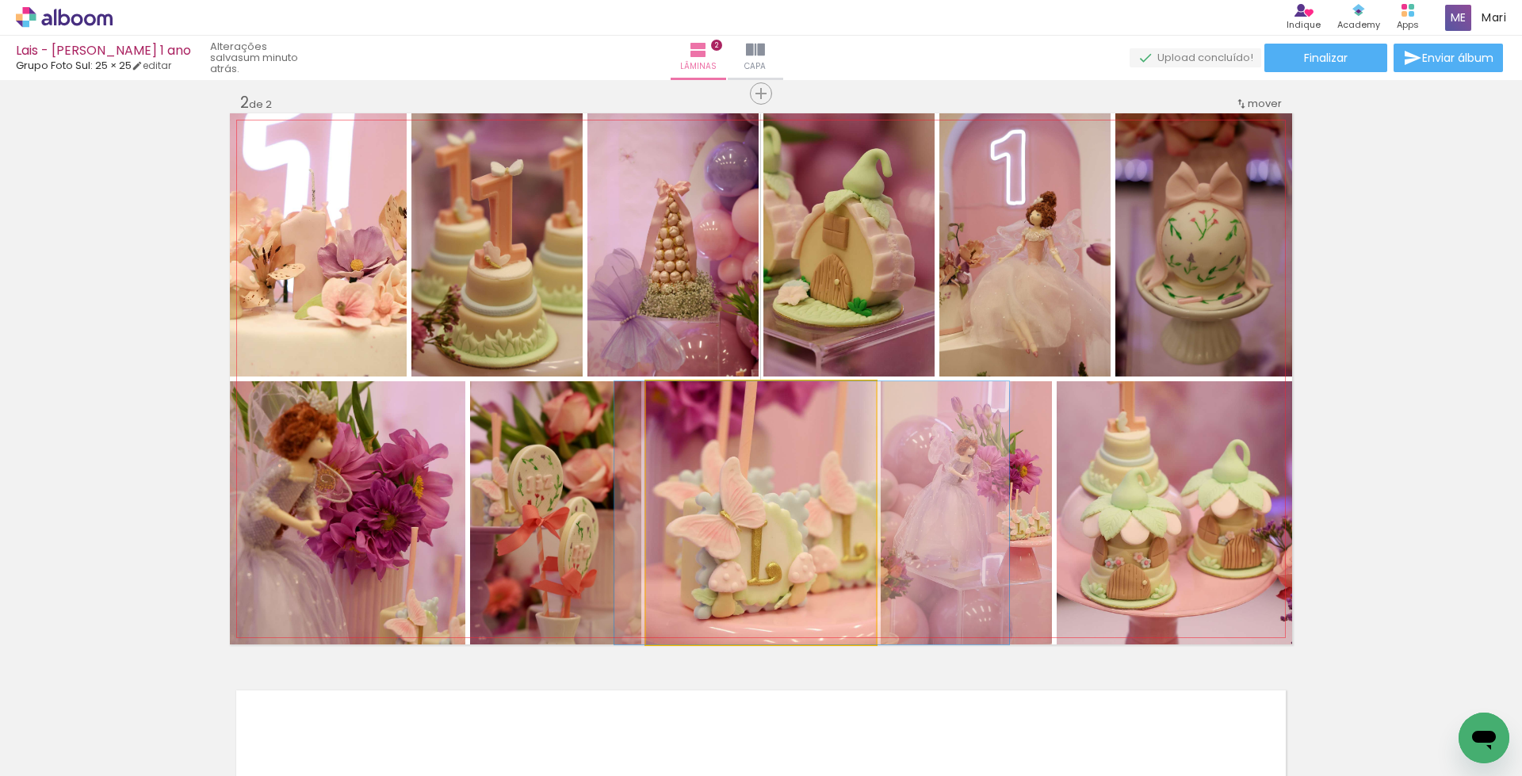
drag, startPoint x: 774, startPoint y: 548, endPoint x: 825, endPoint y: 546, distance: 50.8
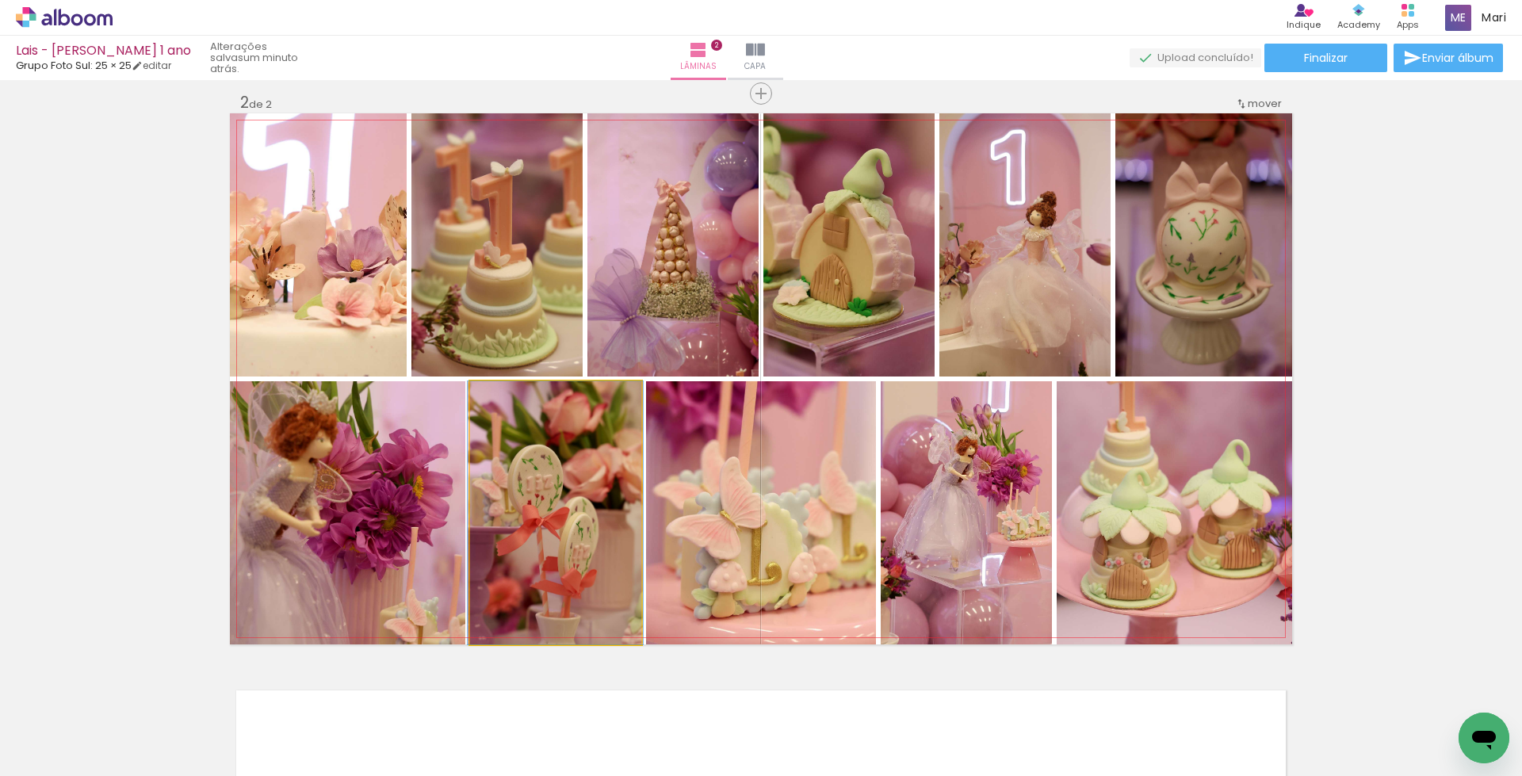
click at [548, 509] on quentale-photo at bounding box center [555, 512] width 171 height 263
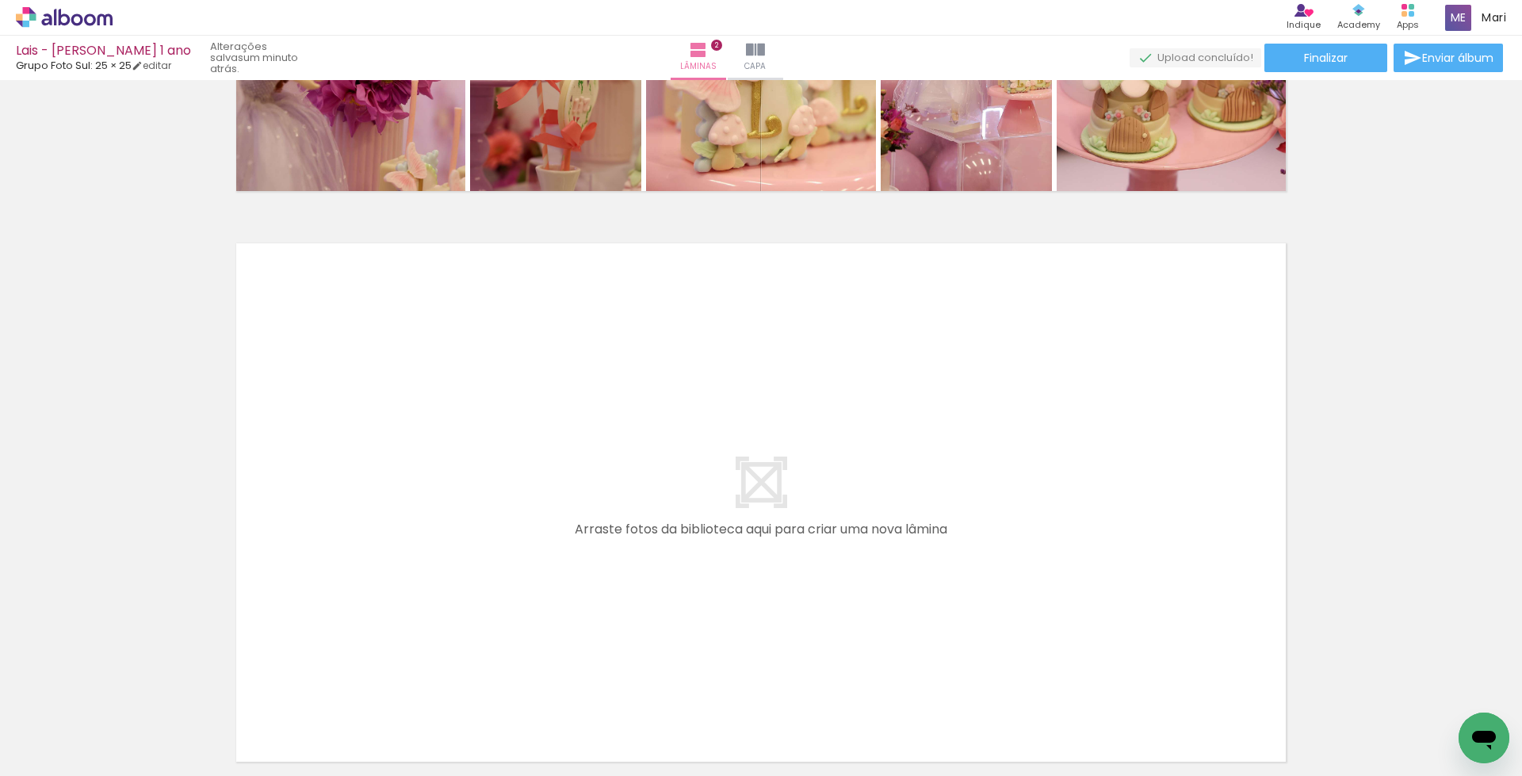
scroll to position [1177, 0]
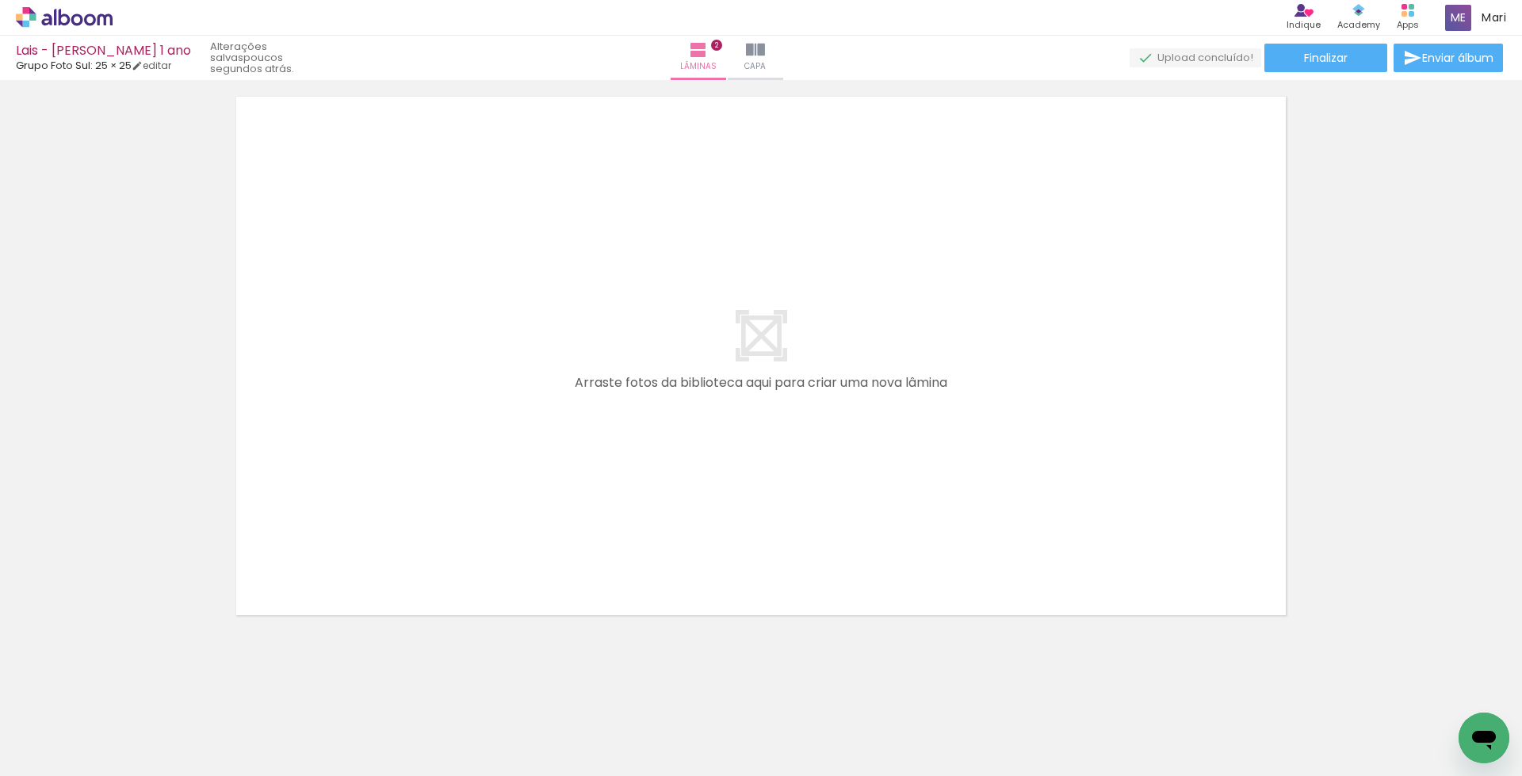
click at [74, 752] on span "Adicionar Fotos" at bounding box center [57, 754] width 48 height 17
click at [0, 0] on input "file" at bounding box center [0, 0] width 0 height 0
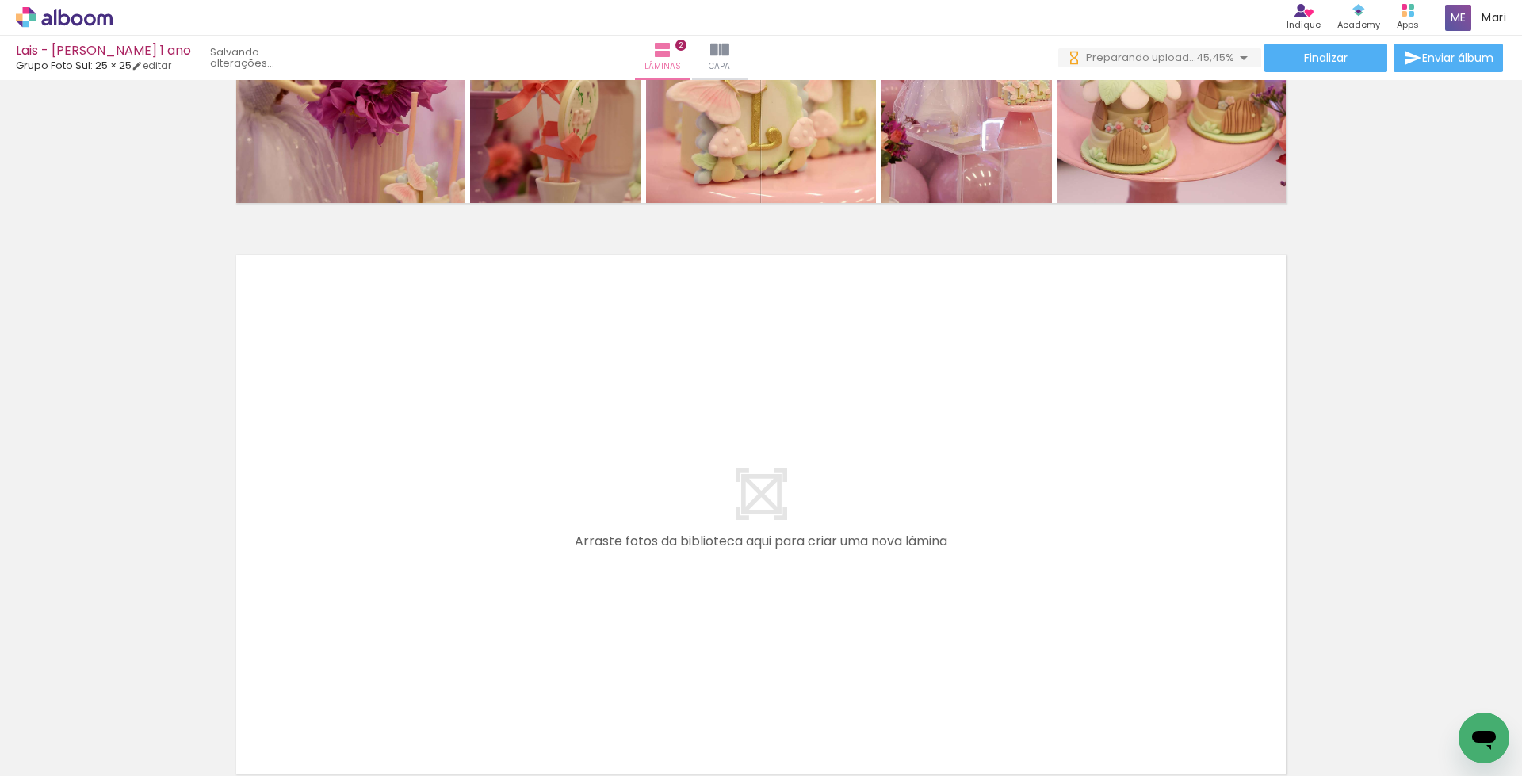
scroll to position [1098, 0]
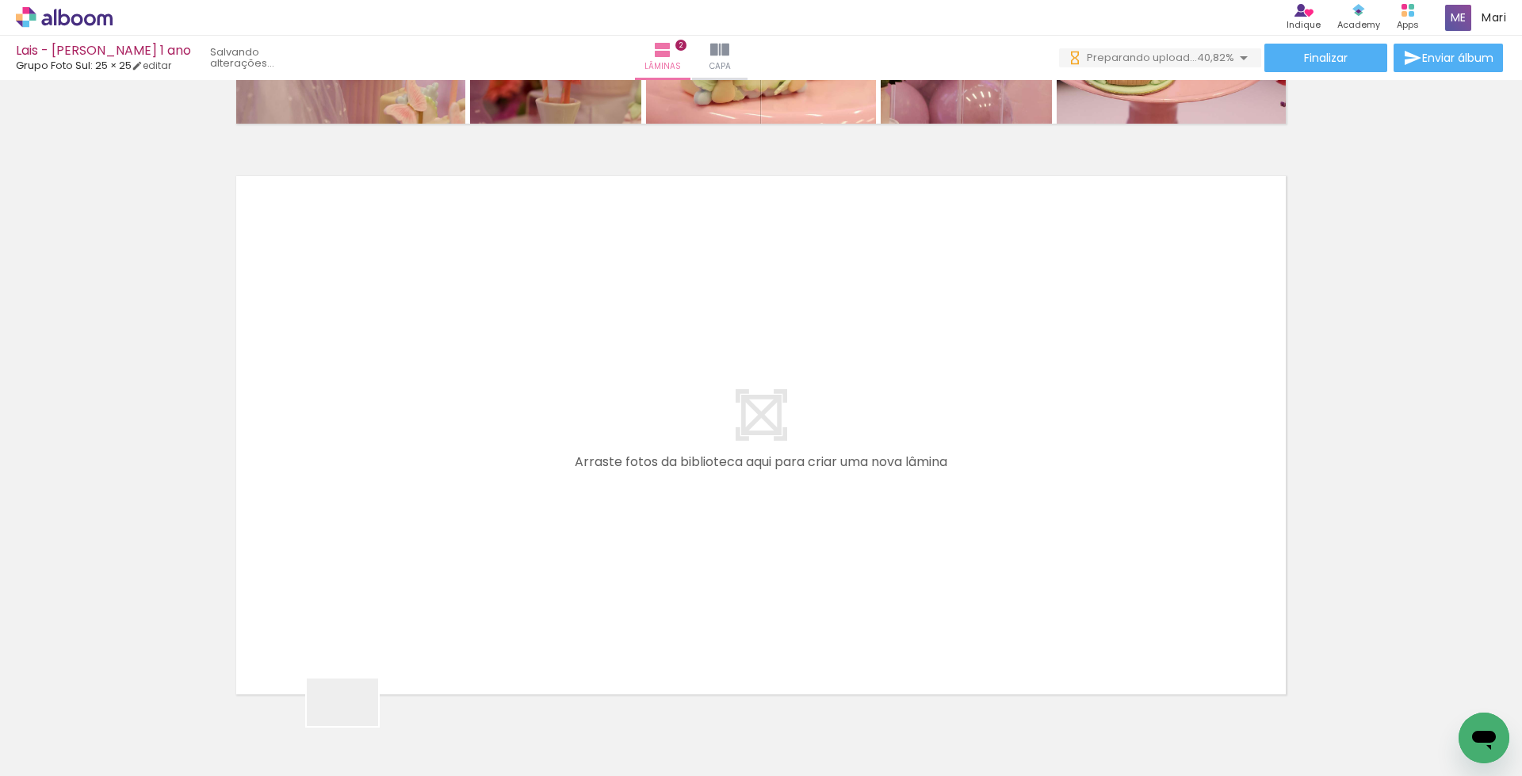
drag, startPoint x: 354, startPoint y: 726, endPoint x: 385, endPoint y: 535, distance: 193.6
click at [385, 535] on quentale-workspace at bounding box center [761, 388] width 1522 height 776
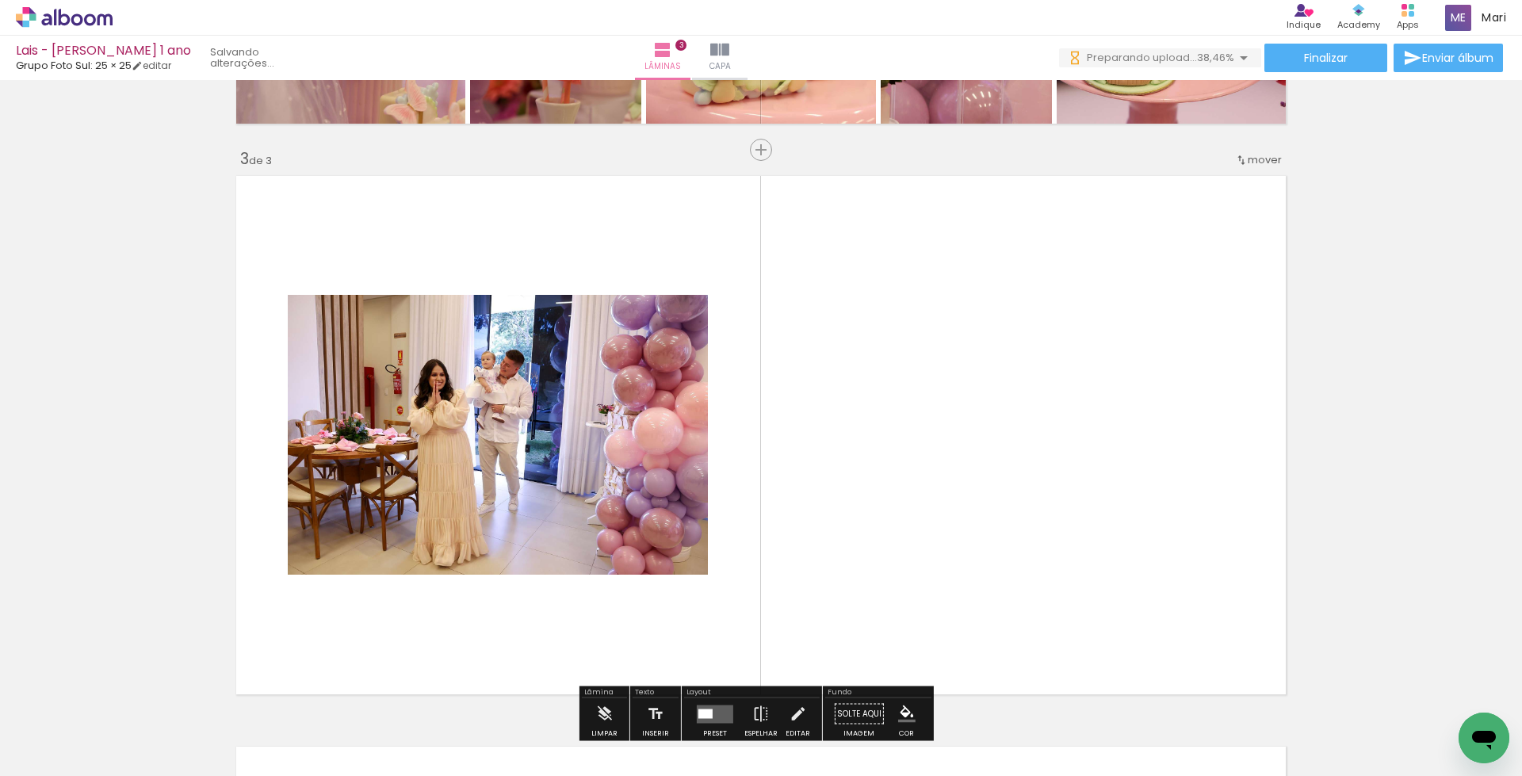
scroll to position [1154, 0]
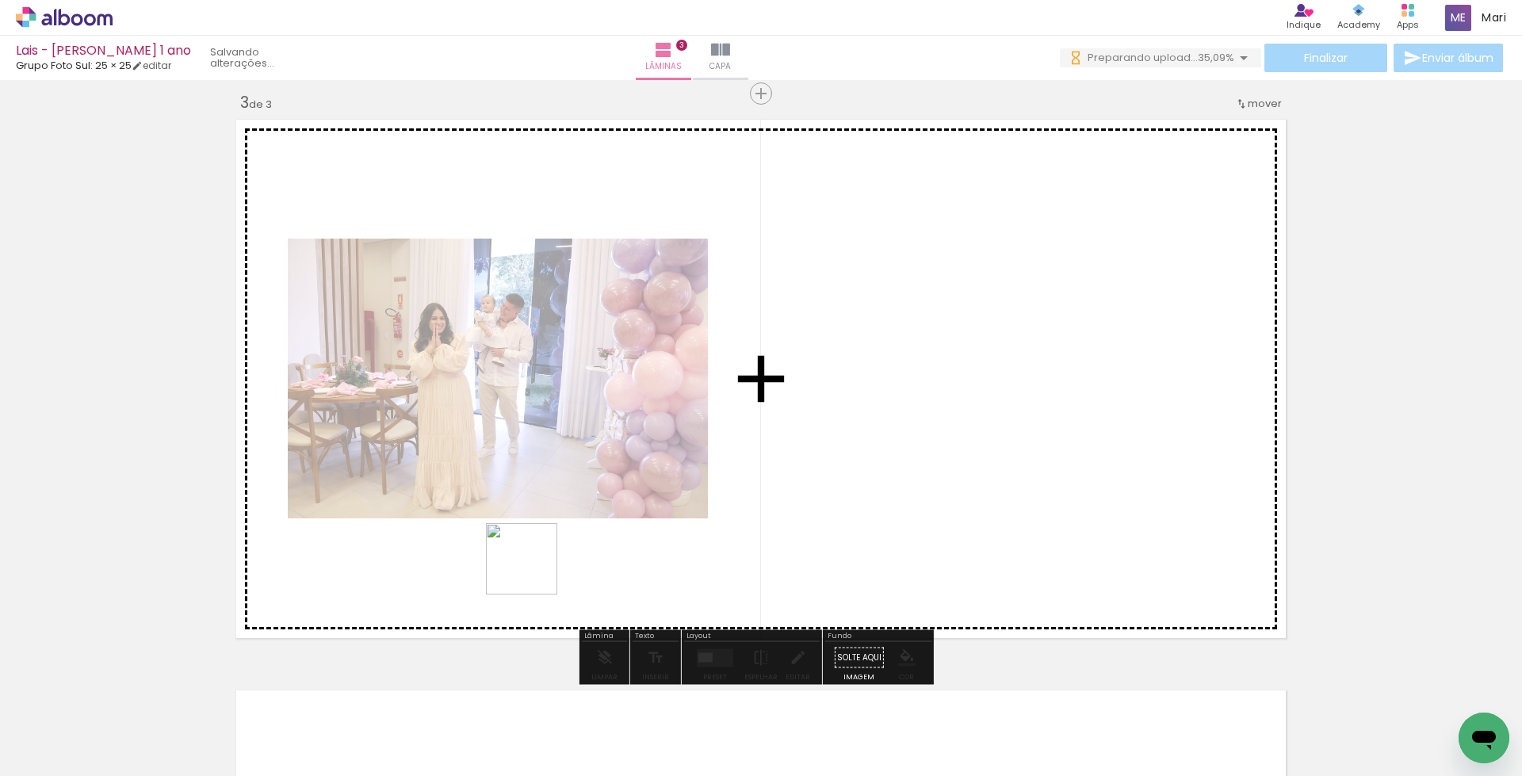
drag, startPoint x: 534, startPoint y: 571, endPoint x: 570, endPoint y: 530, distance: 54.5
click at [572, 511] on quentale-workspace at bounding box center [761, 388] width 1522 height 776
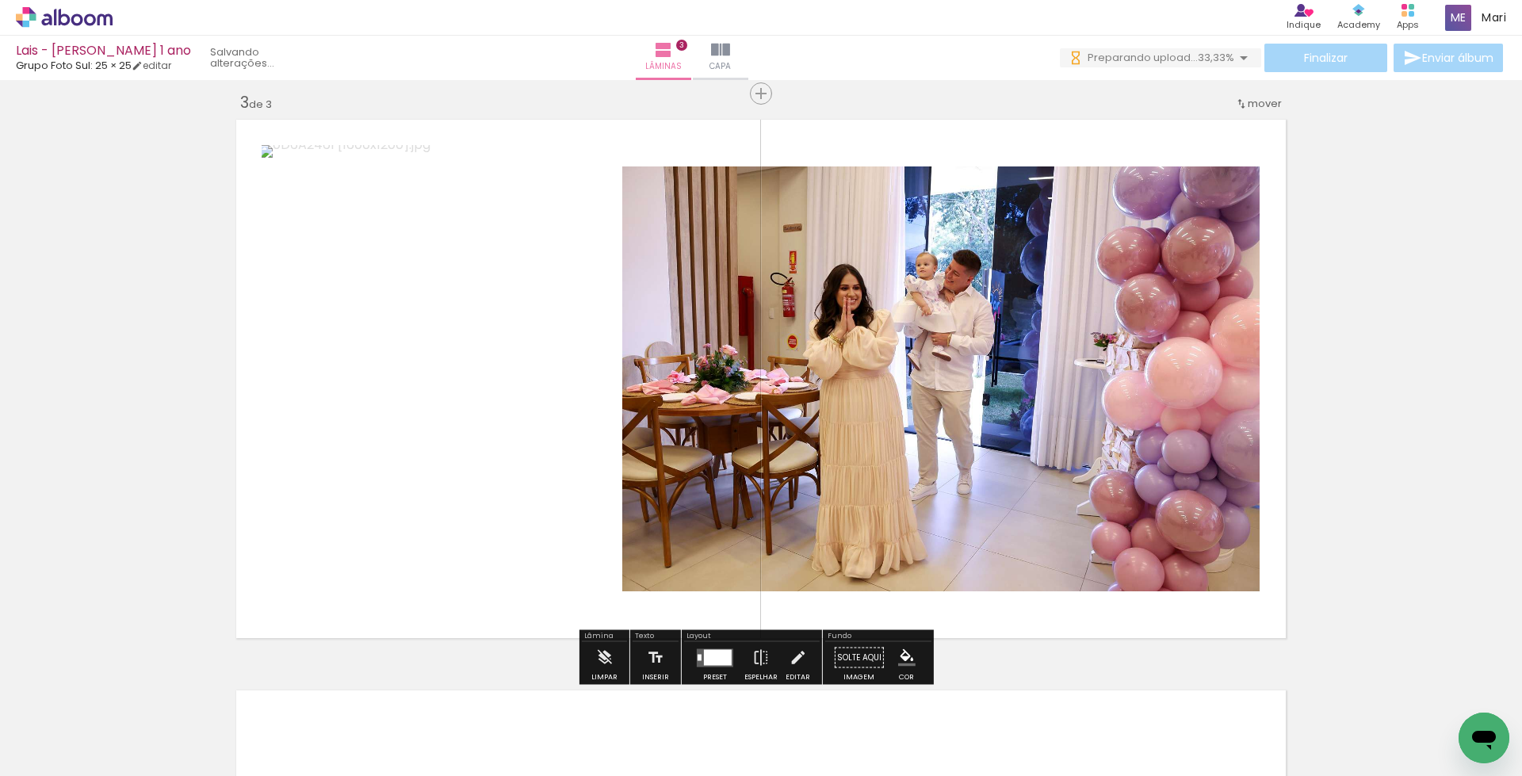
scroll to position [1313, 0]
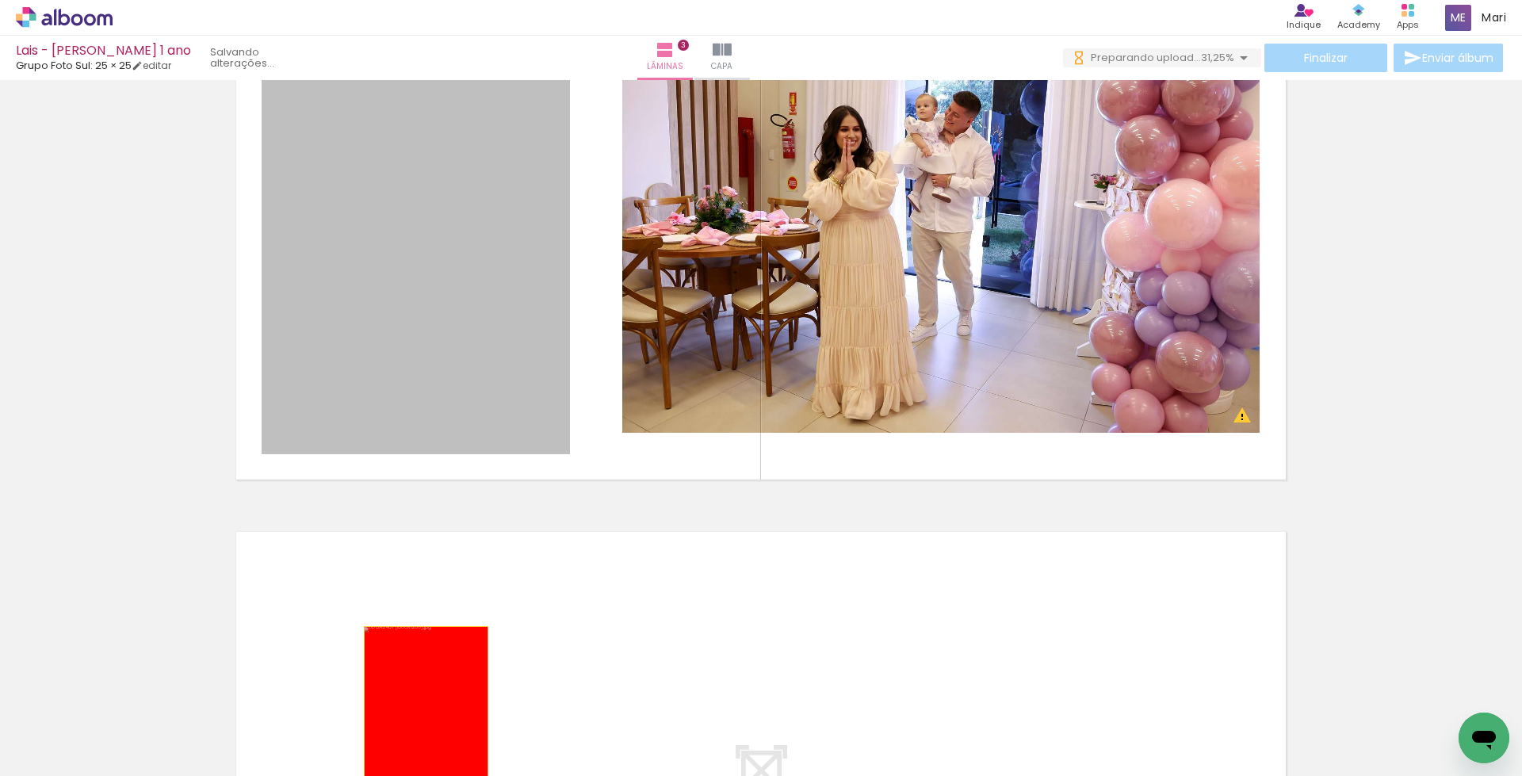
drag, startPoint x: 455, startPoint y: 339, endPoint x: 423, endPoint y: 726, distance: 389.1
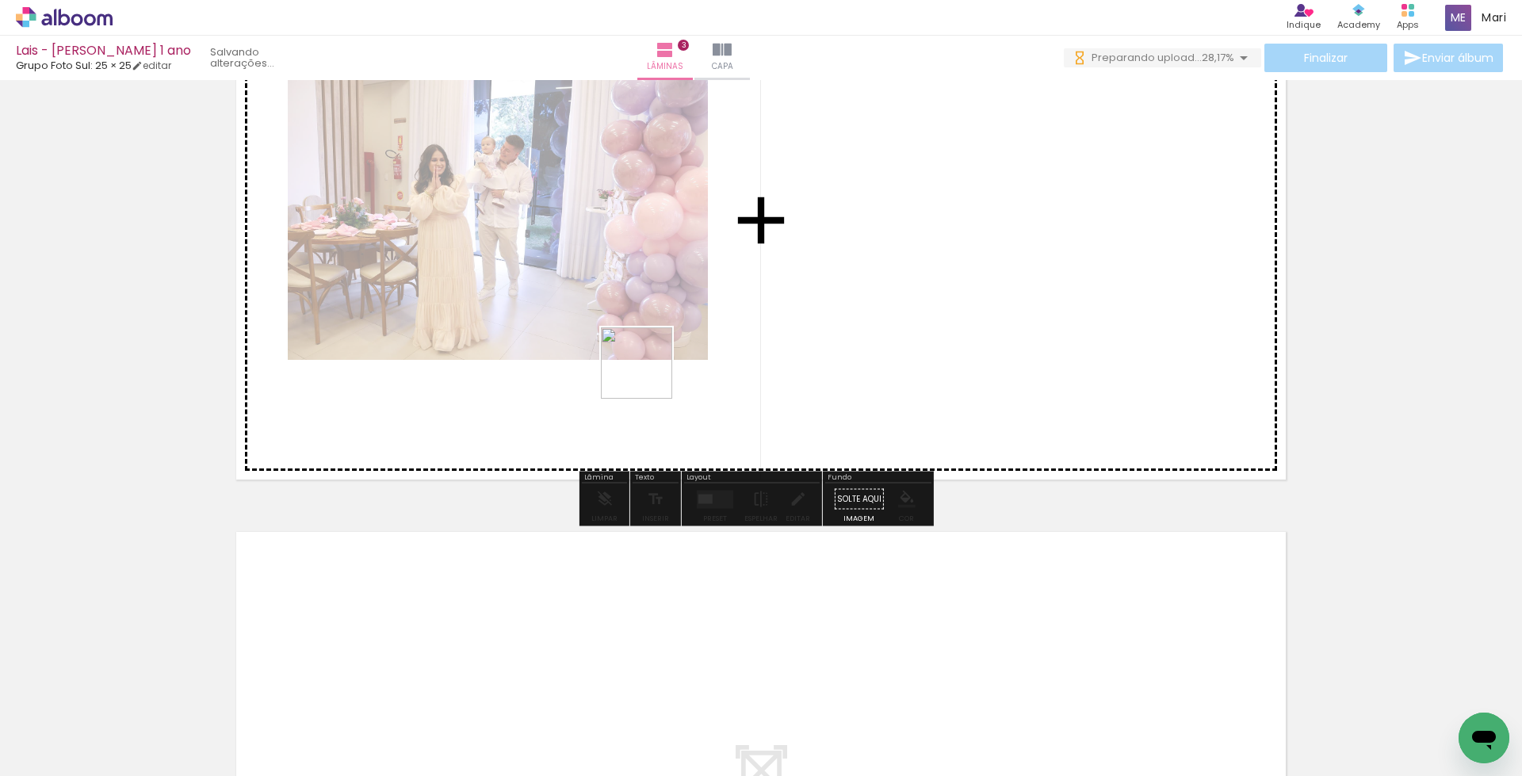
drag, startPoint x: 542, startPoint y: 702, endPoint x: 641, endPoint y: 450, distance: 270.9
click at [657, 336] on quentale-workspace at bounding box center [761, 388] width 1522 height 776
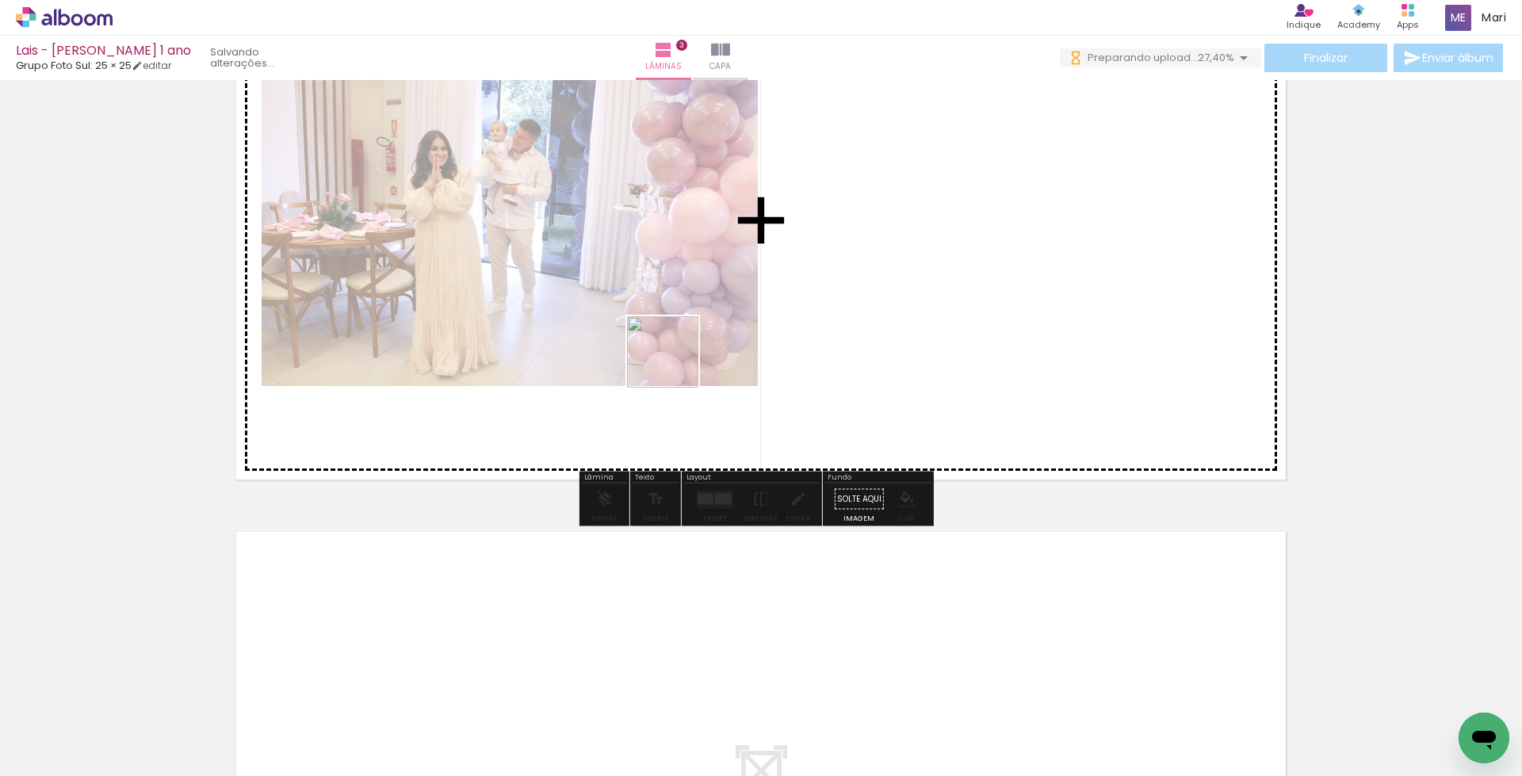
drag, startPoint x: 627, startPoint y: 726, endPoint x: 676, endPoint y: 339, distance: 390.7
click at [676, 339] on quentale-workspace at bounding box center [761, 388] width 1522 height 776
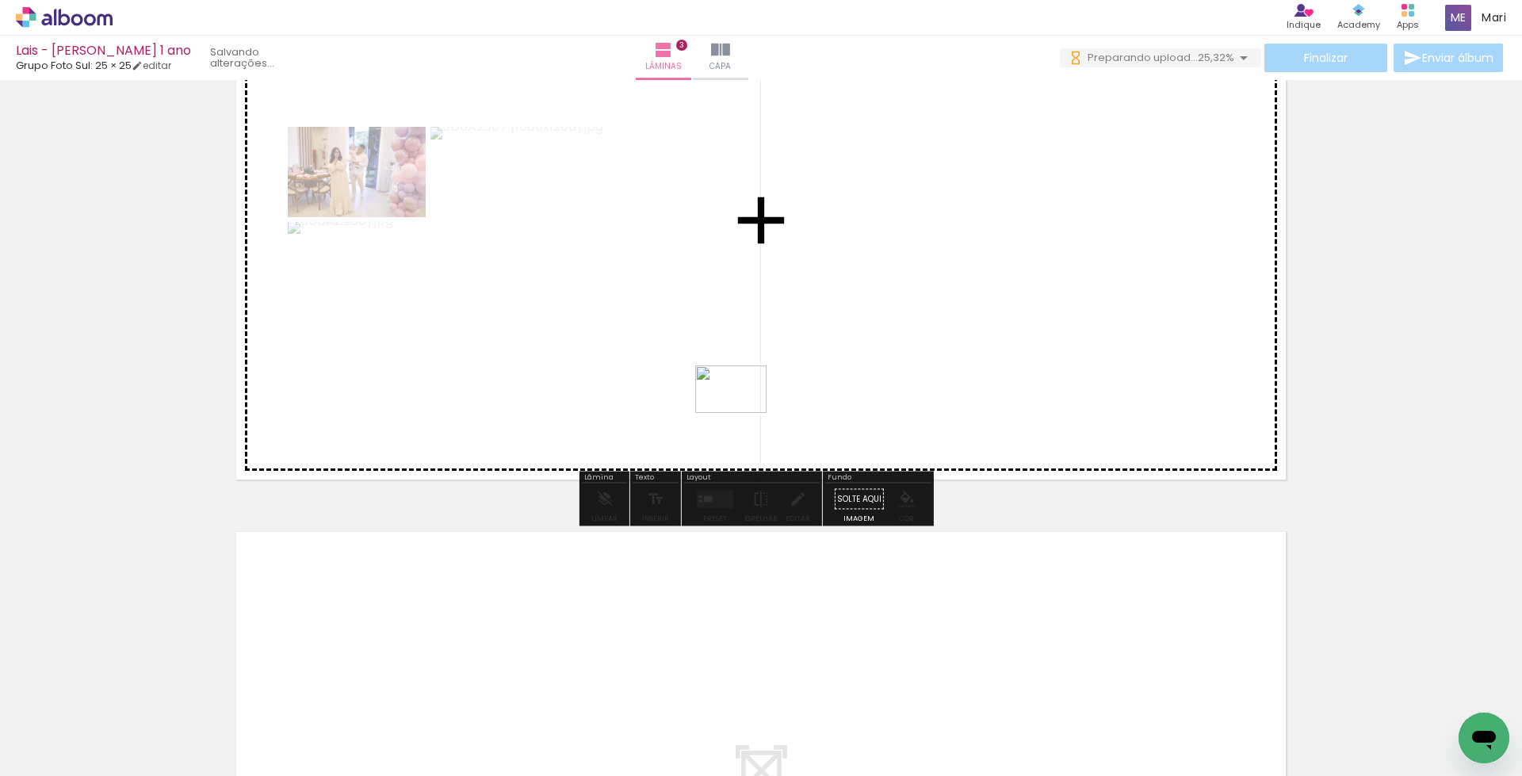
drag, startPoint x: 714, startPoint y: 731, endPoint x: 768, endPoint y: 435, distance: 301.4
click at [743, 412] on quentale-workspace at bounding box center [761, 388] width 1522 height 776
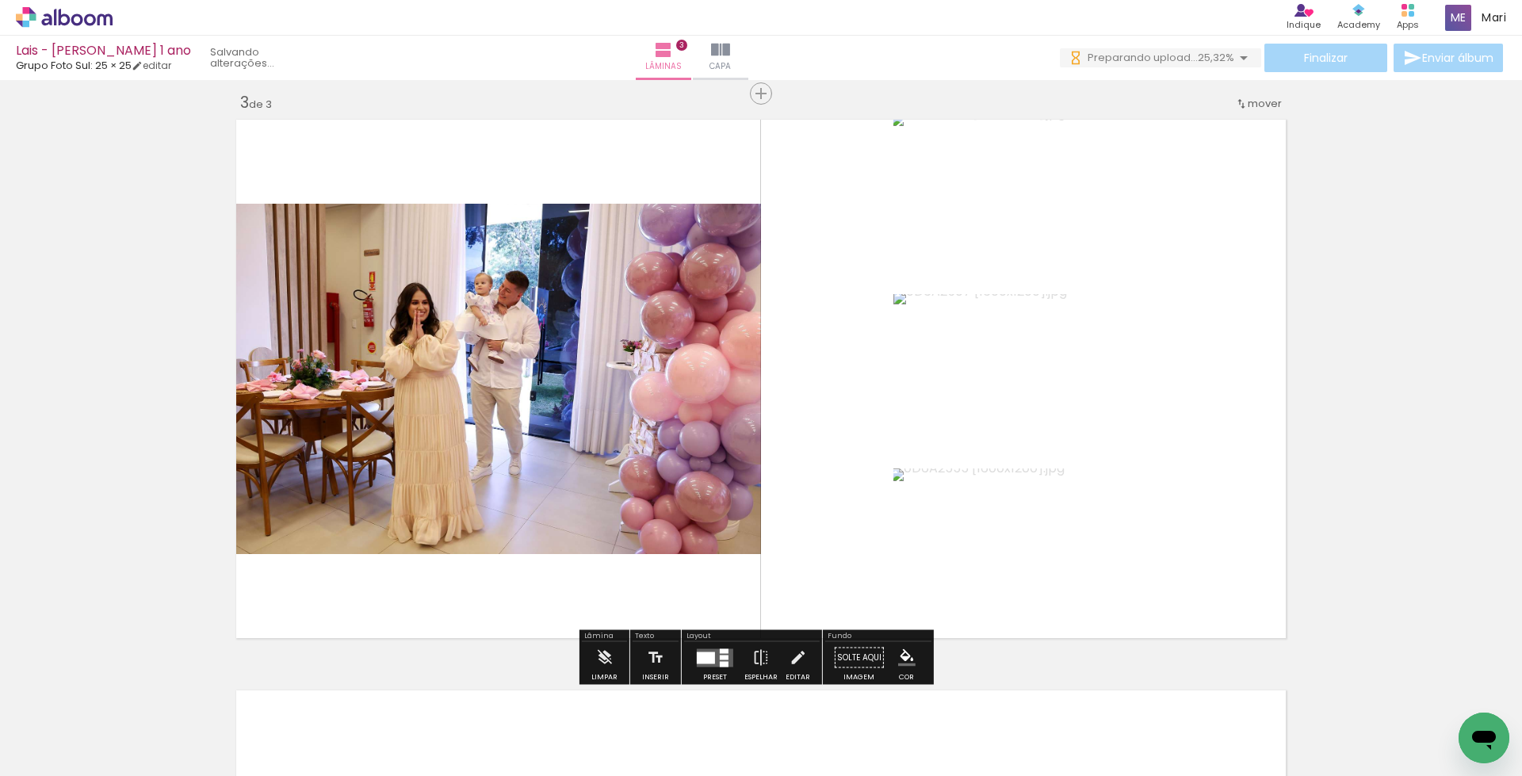
scroll to position [1234, 0]
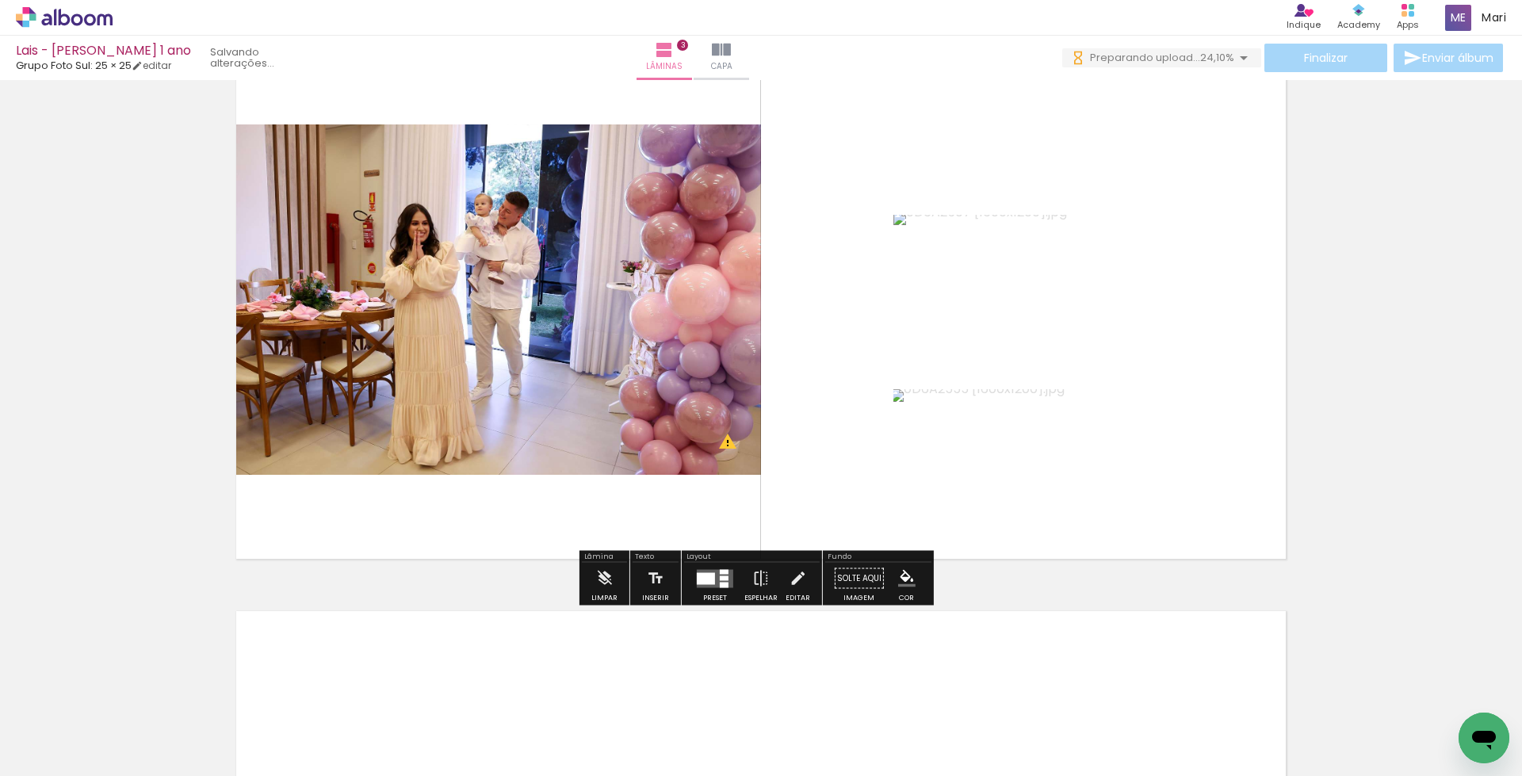
click at [704, 566] on div at bounding box center [715, 579] width 43 height 32
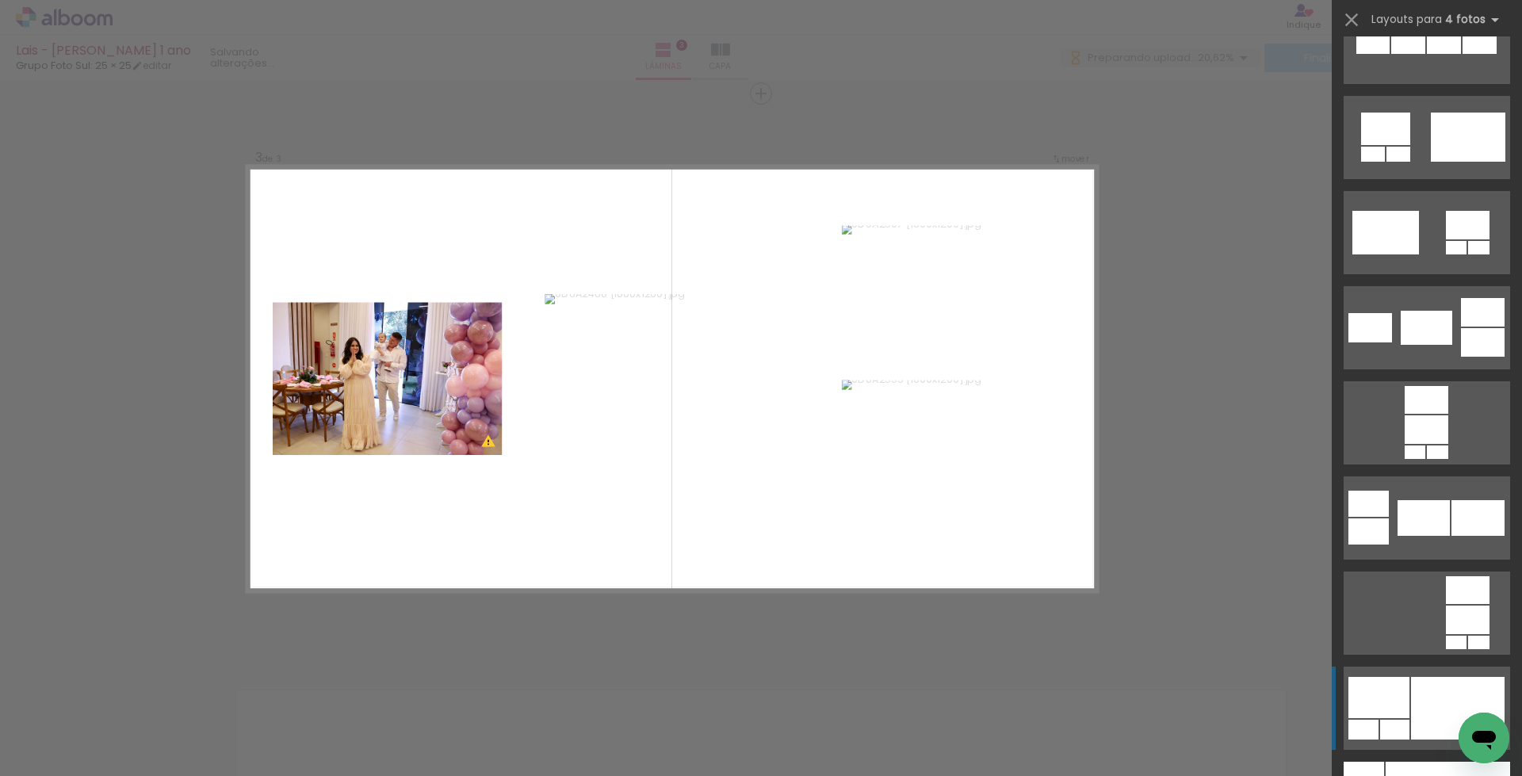
scroll to position [5233, 0]
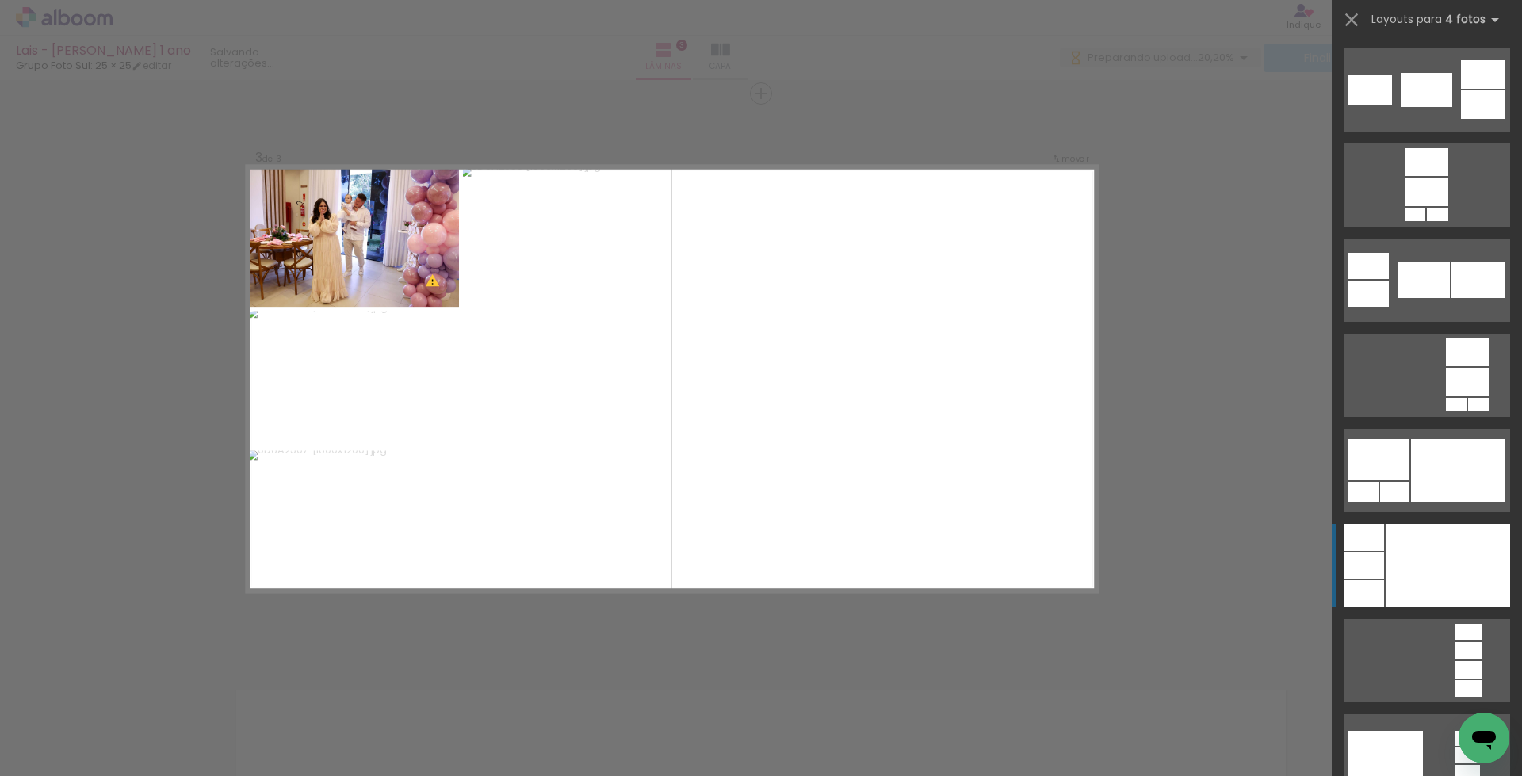
click at [1408, 569] on div at bounding box center [1448, 565] width 124 height 83
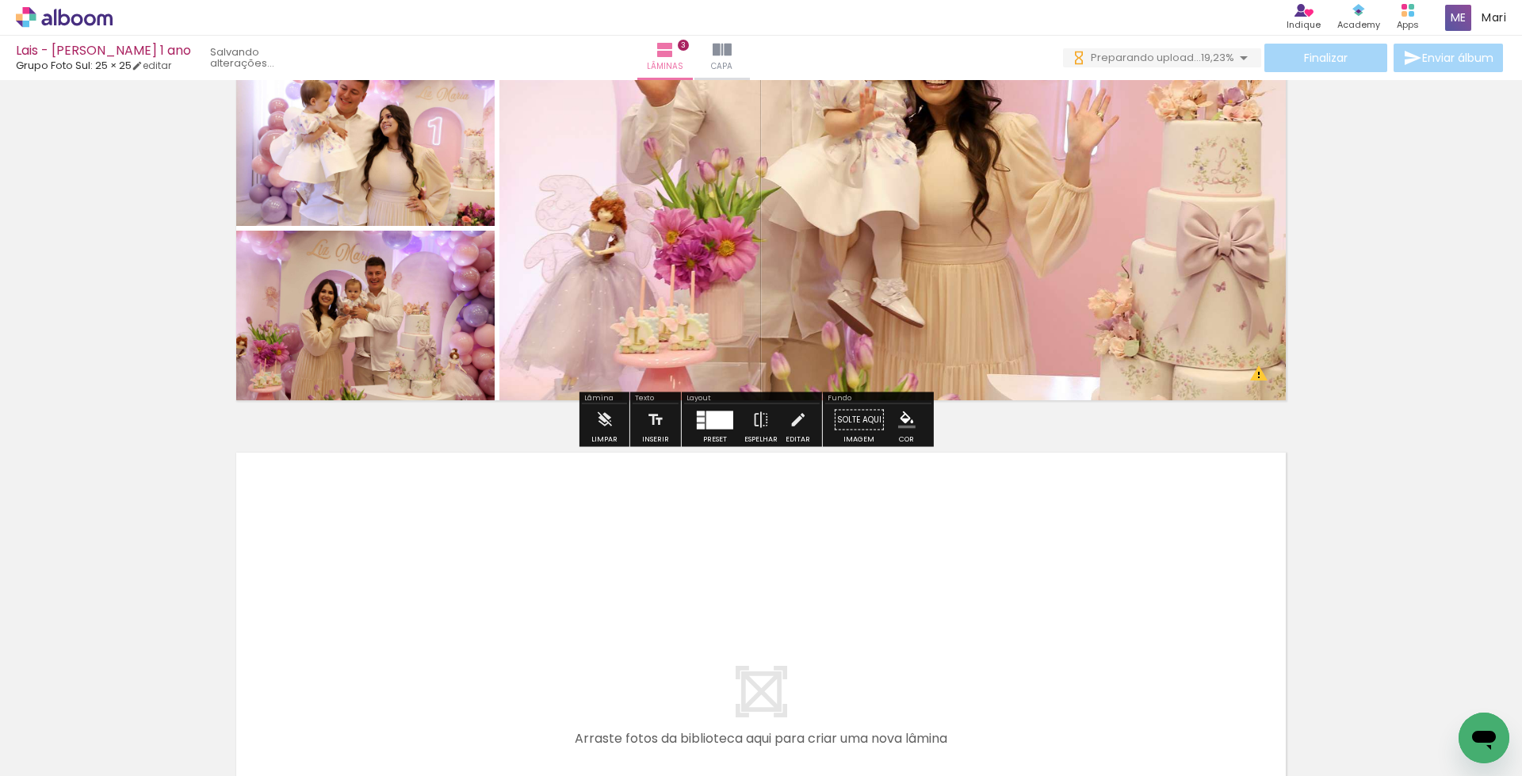
scroll to position [1551, 0]
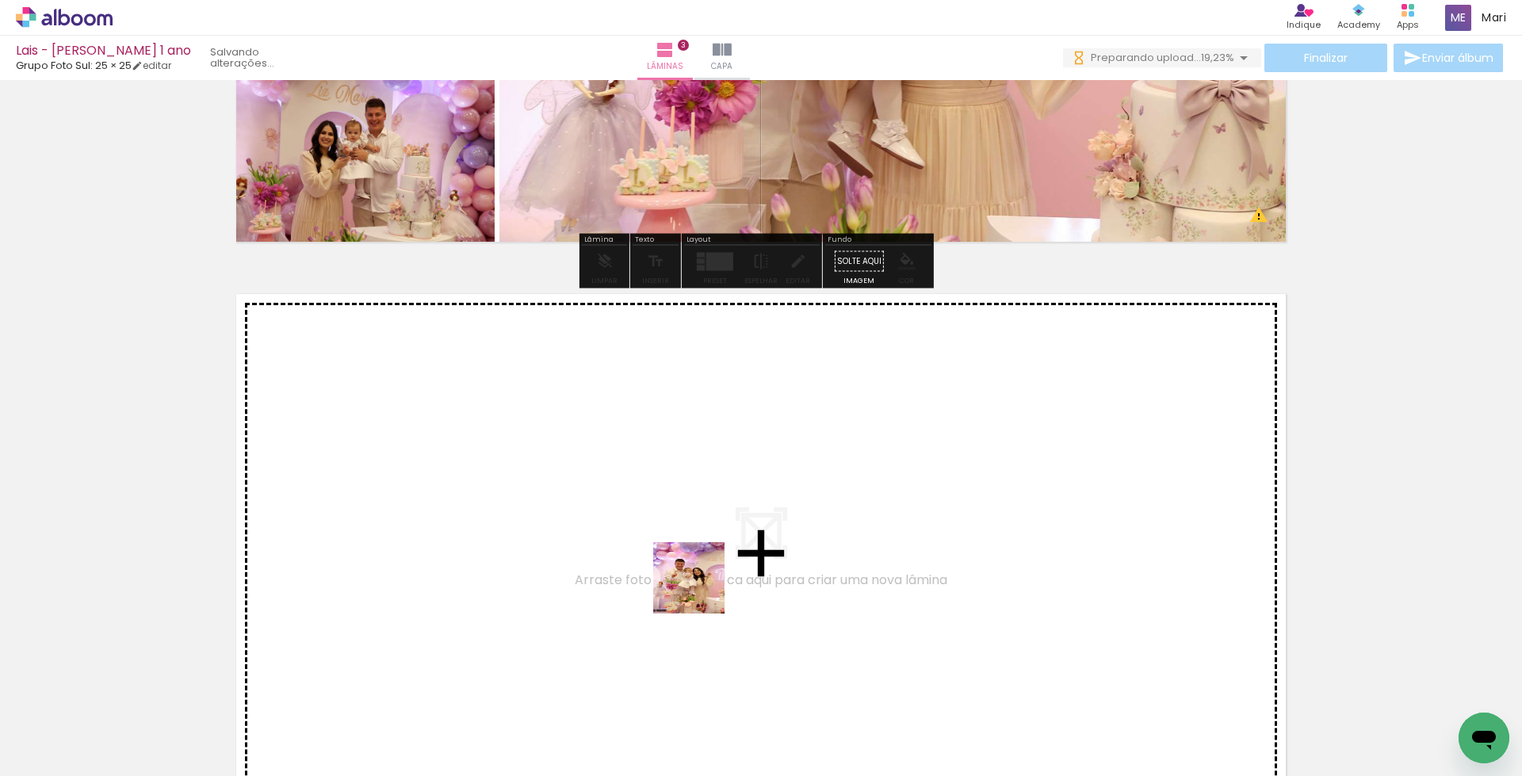
drag, startPoint x: 716, startPoint y: 607, endPoint x: 671, endPoint y: 546, distance: 76.6
click at [671, 546] on quentale-workspace at bounding box center [761, 388] width 1522 height 776
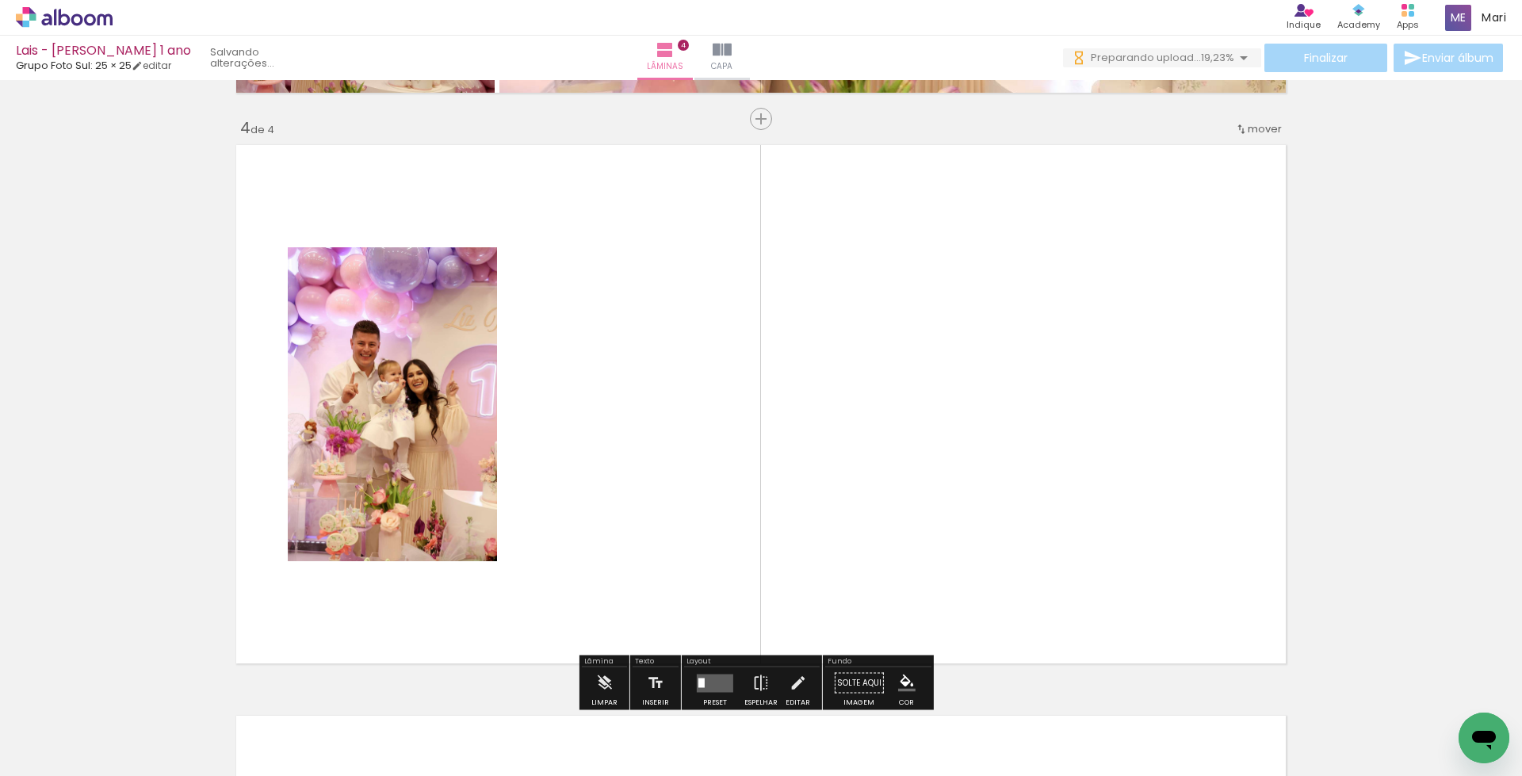
scroll to position [1725, 0]
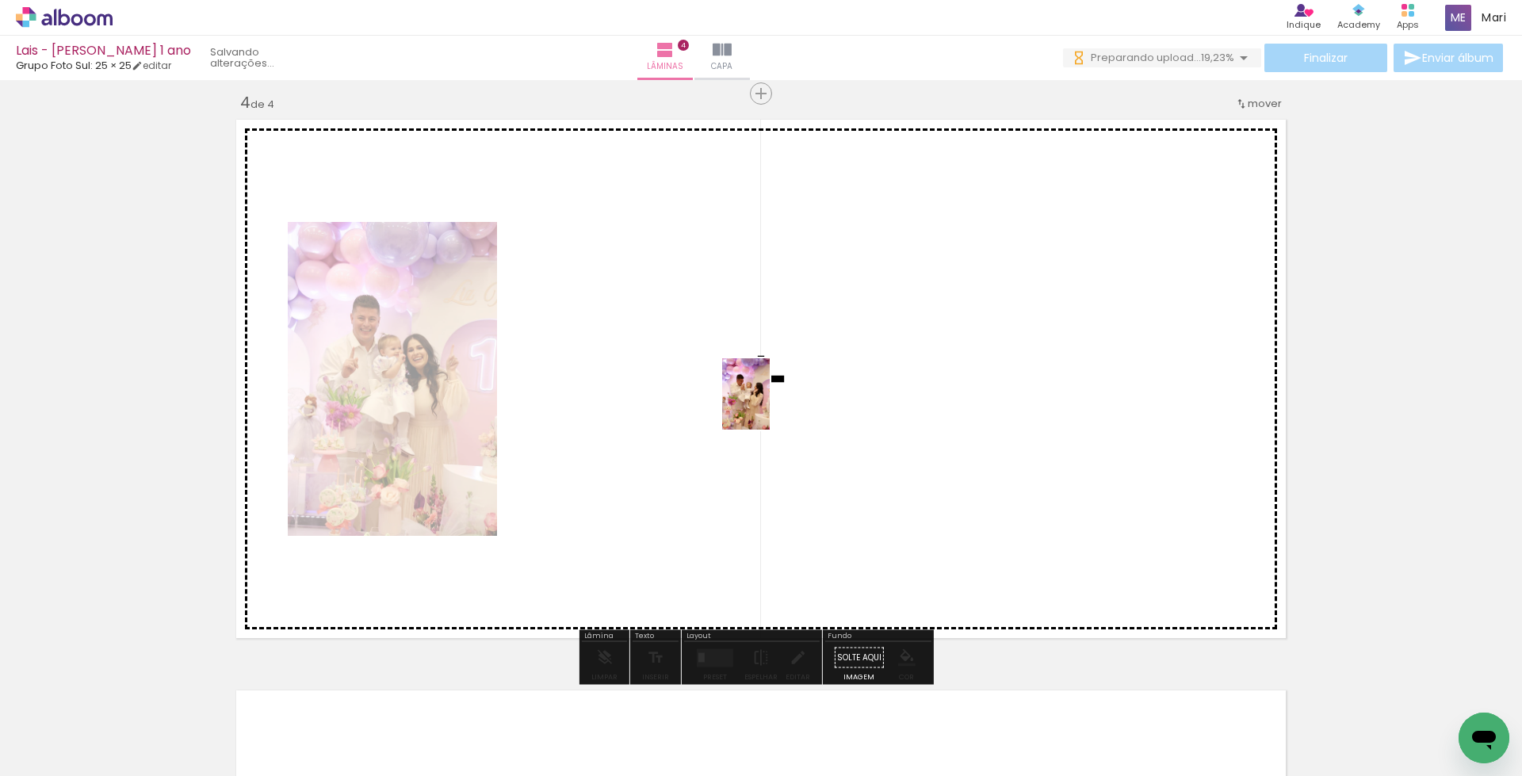
drag, startPoint x: 798, startPoint y: 491, endPoint x: 770, endPoint y: 406, distance: 89.3
click at [770, 406] on quentale-workspace at bounding box center [761, 388] width 1522 height 776
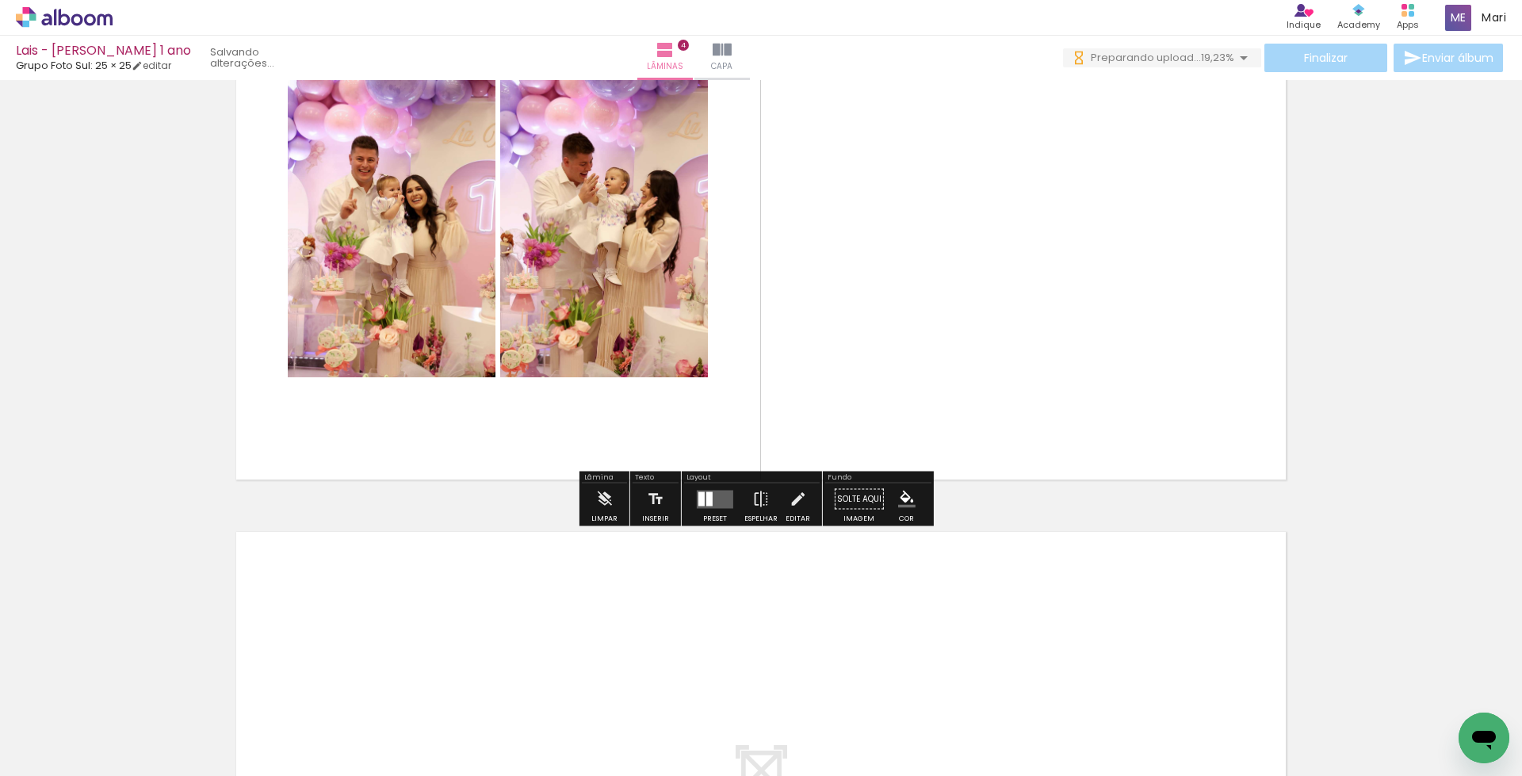
scroll to position [1963, 0]
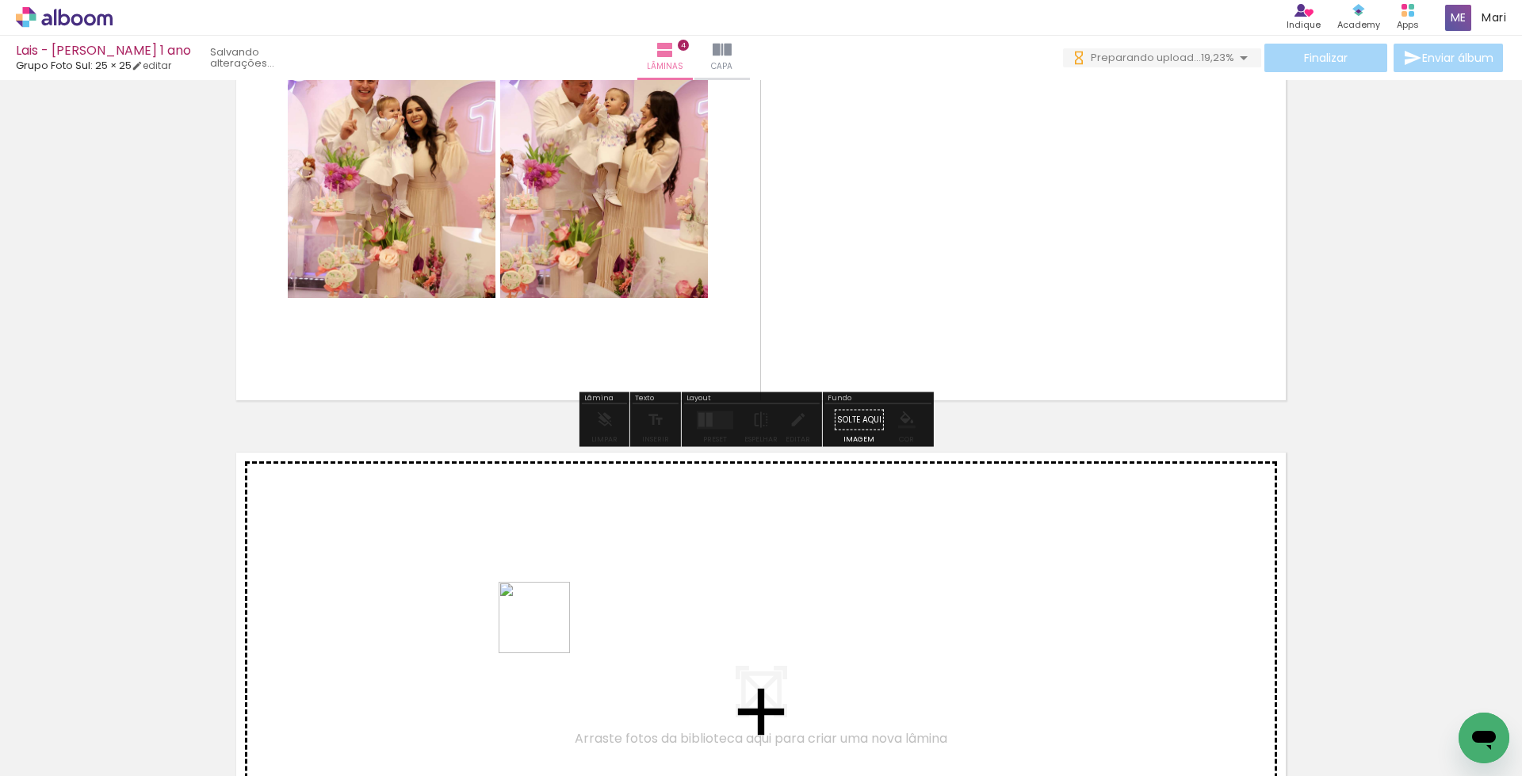
drag, startPoint x: 542, startPoint y: 722, endPoint x: 548, endPoint y: 565, distance: 156.3
click at [548, 565] on quentale-workspace at bounding box center [761, 388] width 1522 height 776
